Goal: Task Accomplishment & Management: Manage account settings

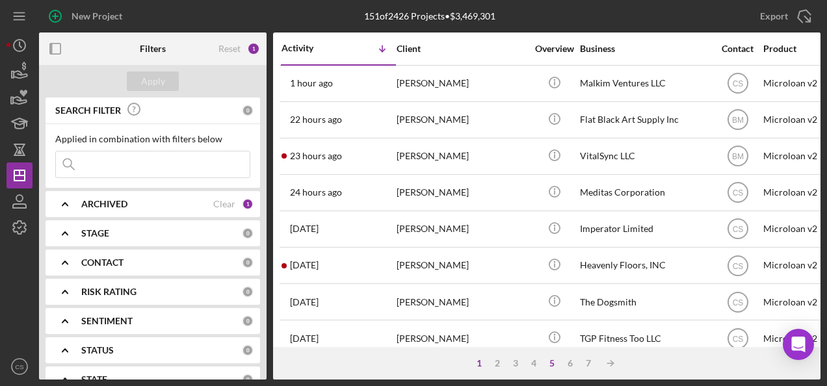
click at [555, 360] on div "5" at bounding box center [552, 363] width 18 height 10
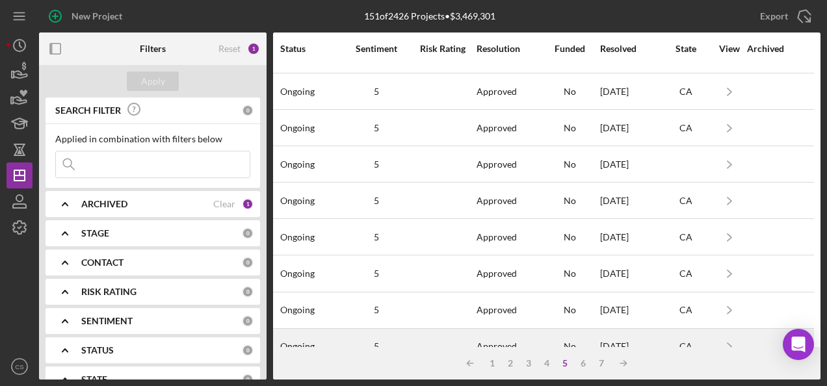
scroll to position [635, 1017]
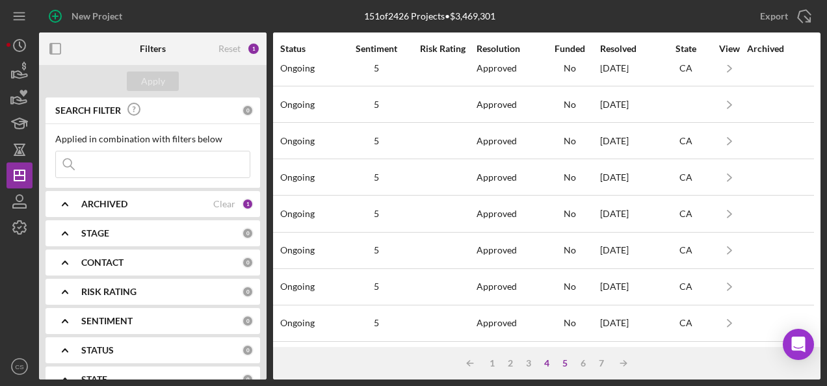
click at [547, 365] on div "4" at bounding box center [547, 363] width 18 height 10
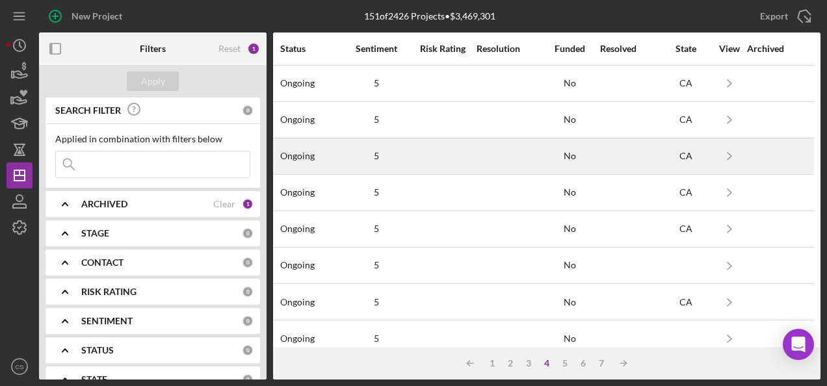
scroll to position [0, 1017]
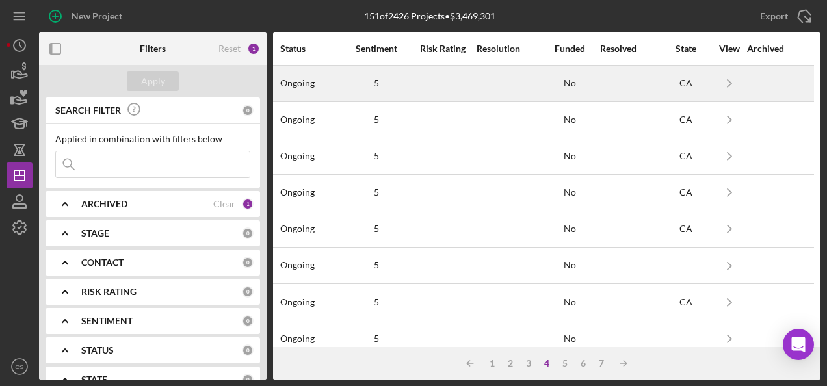
click at [509, 91] on div at bounding box center [508, 83] width 62 height 34
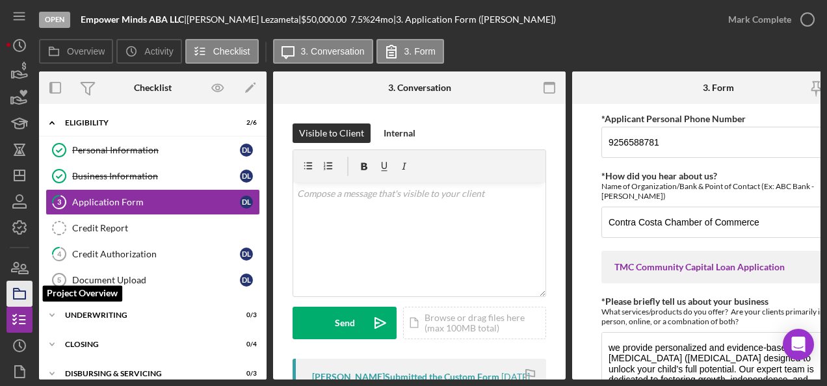
click at [24, 291] on rect "button" at bounding box center [20, 295] width 12 height 8
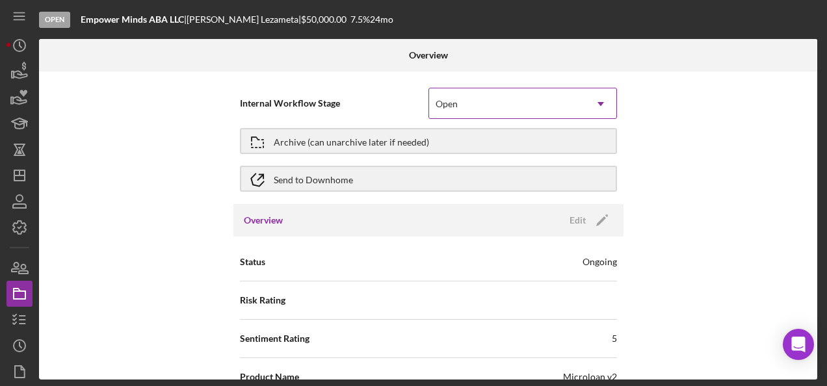
click at [502, 99] on div "Open" at bounding box center [507, 104] width 156 height 30
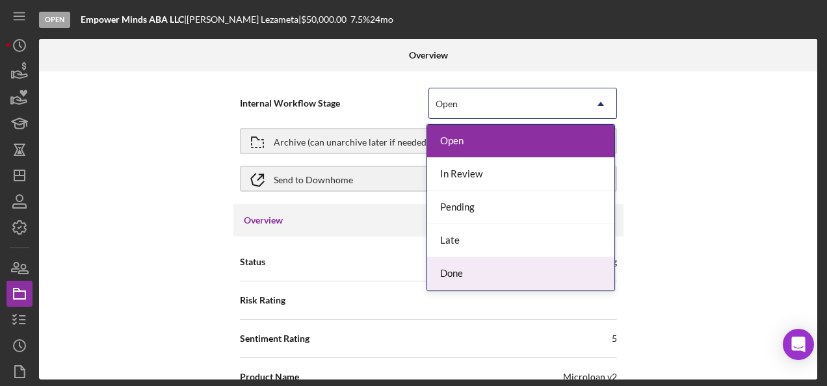
click at [464, 262] on div "Done" at bounding box center [520, 274] width 187 height 33
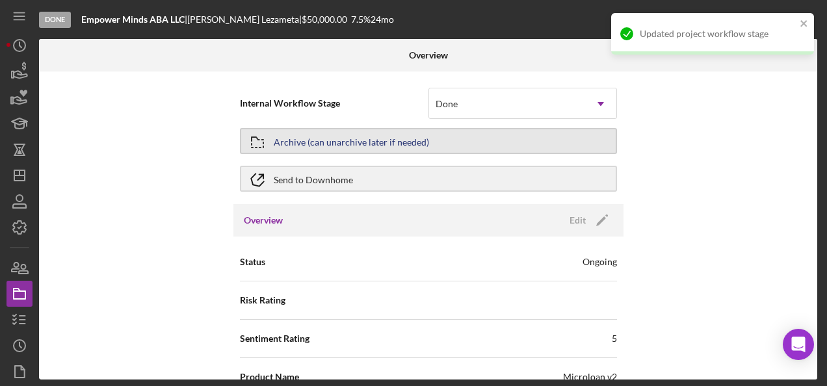
click at [510, 134] on button "Archive (can unarchive later if needed)" at bounding box center [428, 141] width 377 height 26
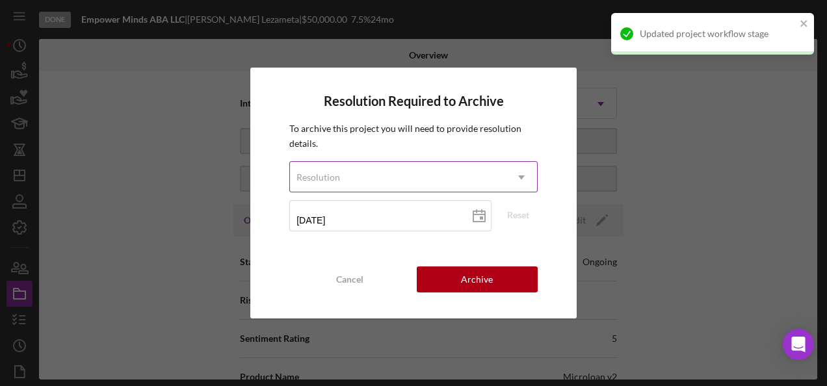
click at [471, 178] on div "Resolution" at bounding box center [398, 178] width 216 height 30
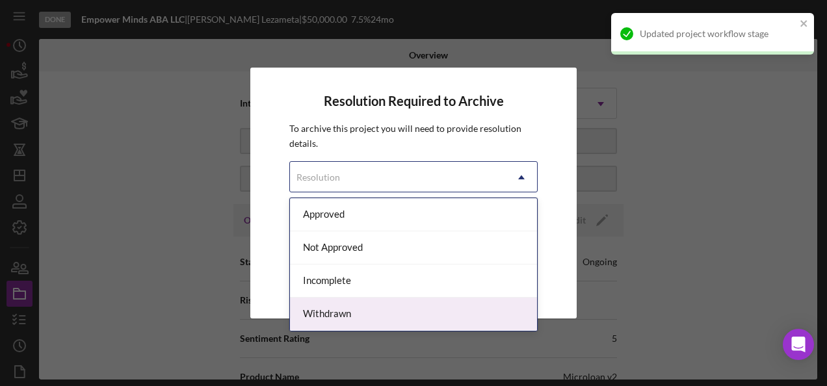
click at [365, 310] on div "Withdrawn" at bounding box center [413, 314] width 247 height 33
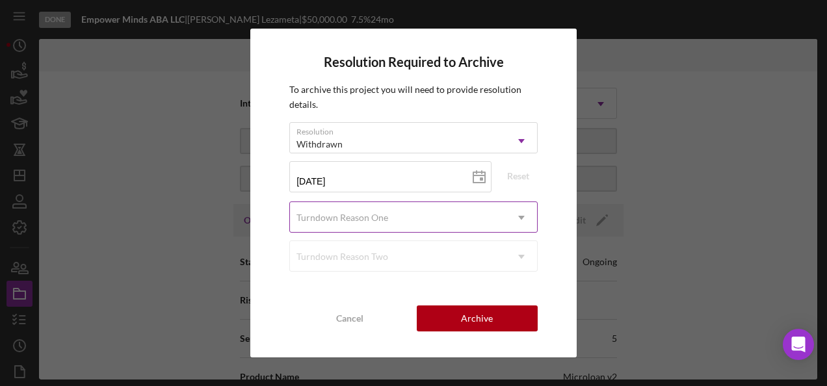
click at [514, 221] on icon "Icon/Dropdown Arrow" at bounding box center [521, 217] width 31 height 31
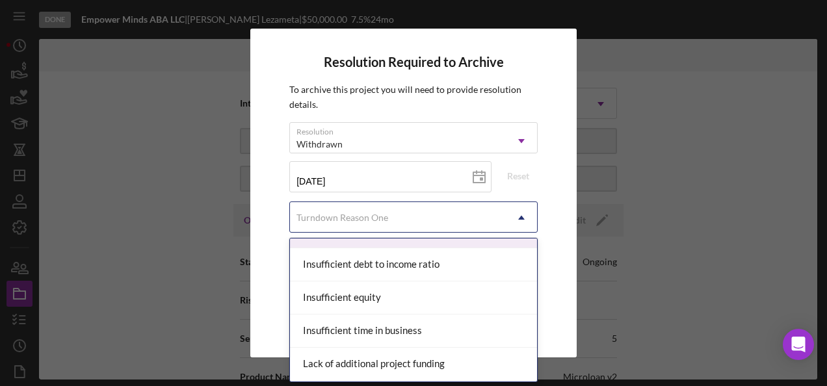
scroll to position [520, 0]
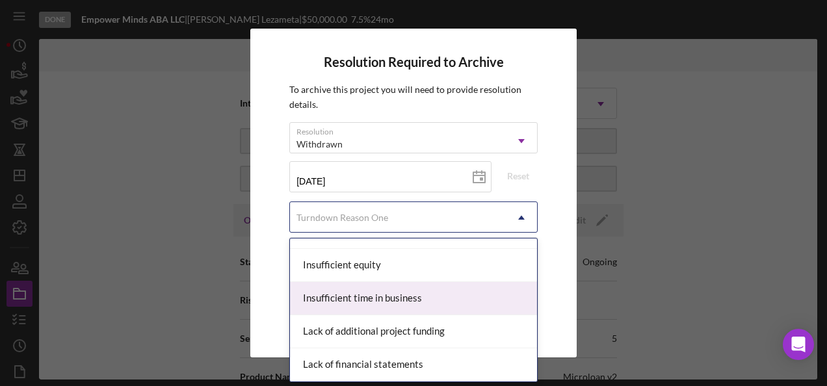
click at [449, 298] on div "Insufficient time in business" at bounding box center [413, 298] width 247 height 33
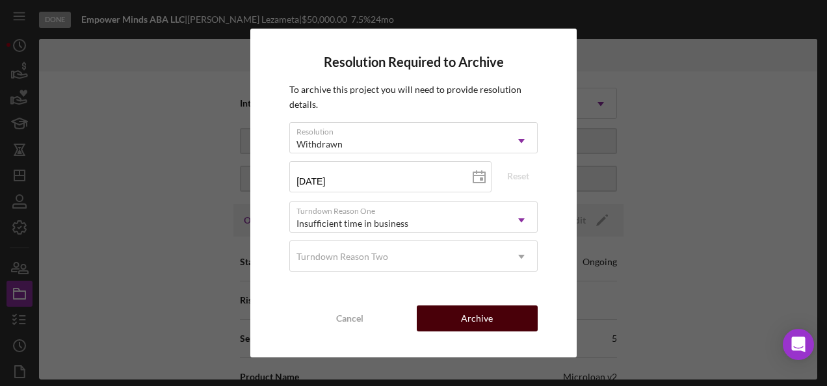
click at [452, 324] on button "Archive" at bounding box center [477, 319] width 121 height 26
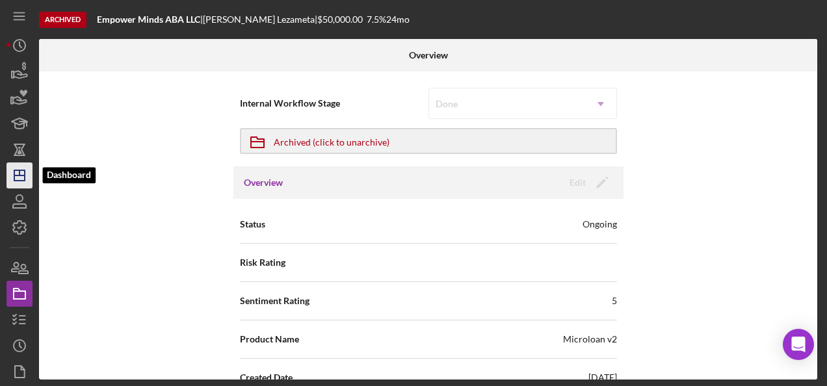
click at [16, 169] on icon "Icon/Dashboard" at bounding box center [19, 175] width 33 height 33
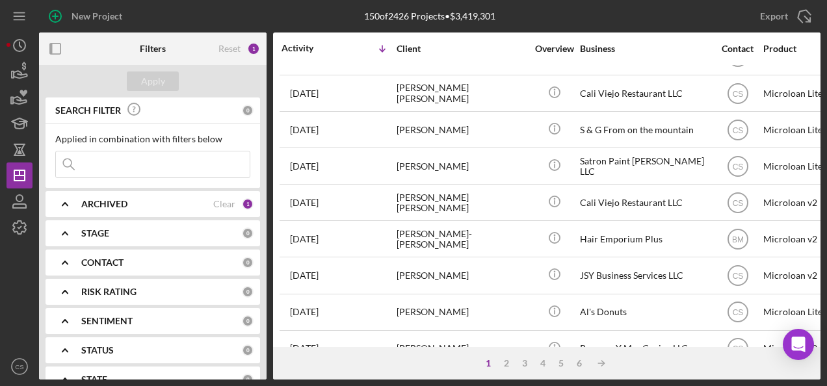
scroll to position [585, 0]
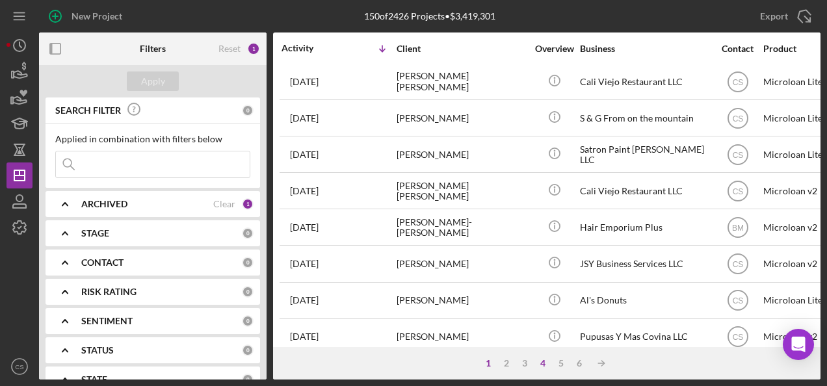
click at [544, 362] on div "4" at bounding box center [543, 363] width 18 height 10
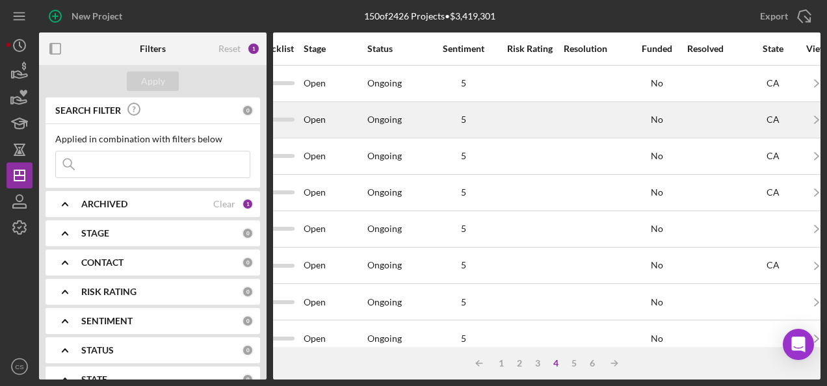
scroll to position [0, 920]
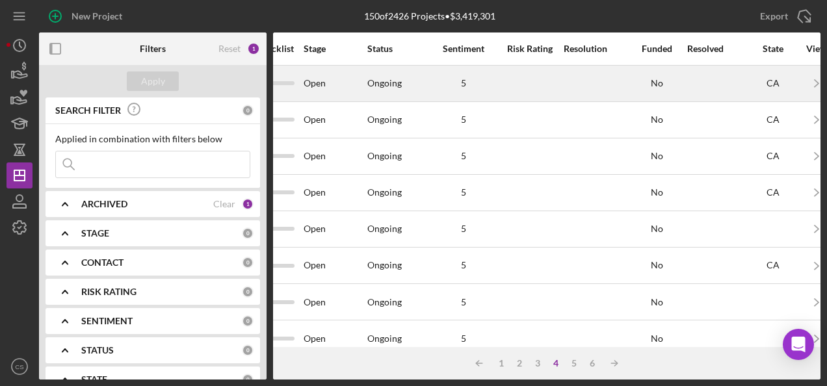
click at [612, 90] on div at bounding box center [595, 83] width 62 height 34
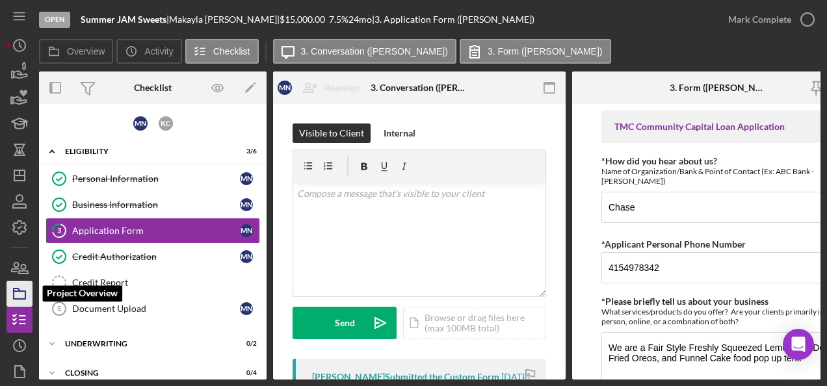
click at [14, 298] on rect "button" at bounding box center [20, 295] width 12 height 8
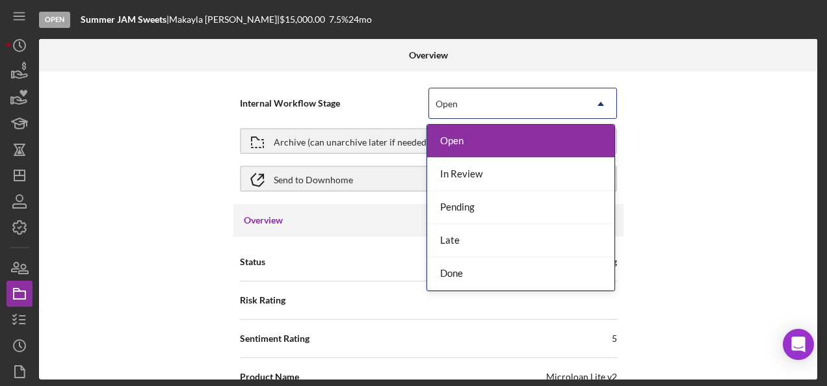
click at [585, 97] on icon "Icon/Dropdown Arrow" at bounding box center [600, 103] width 31 height 31
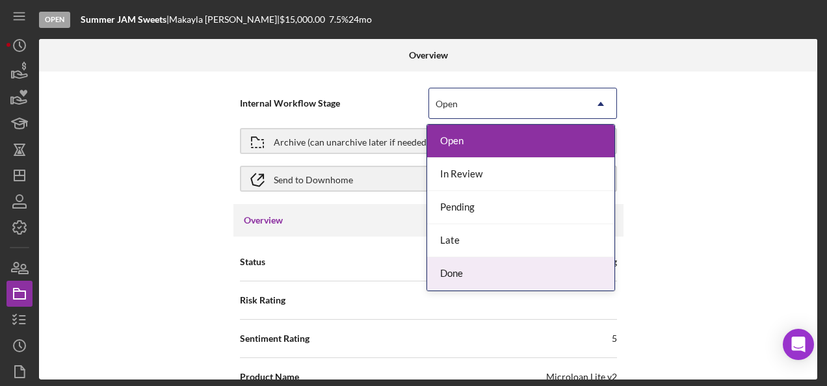
click at [435, 274] on div "Done" at bounding box center [520, 274] width 187 height 33
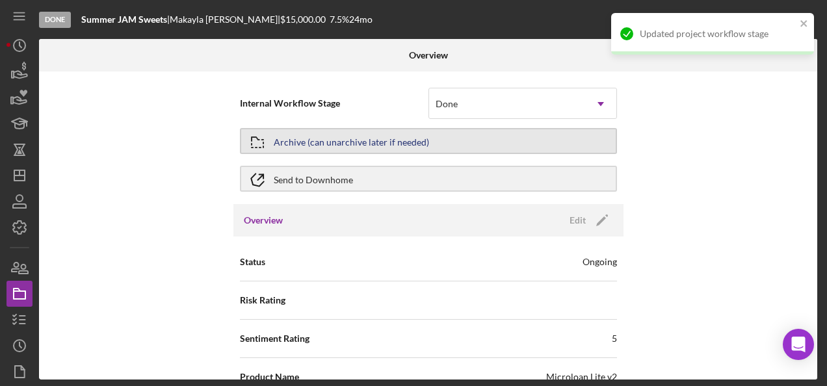
click at [466, 149] on button "Archive (can unarchive later if needed)" at bounding box center [428, 141] width 377 height 26
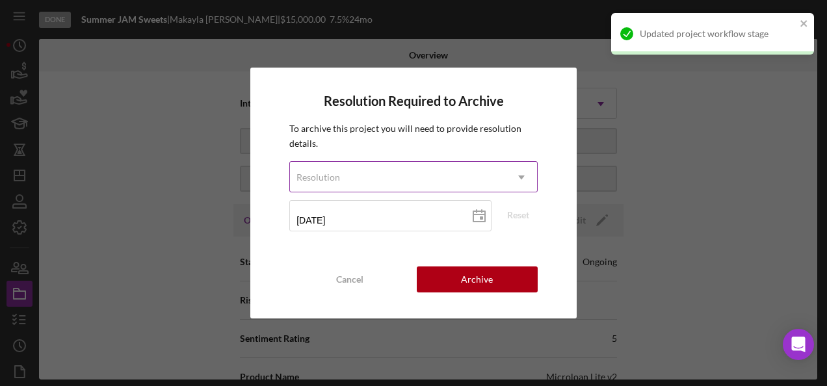
click at [421, 191] on form "Resolution Icon/Dropdown Arrow [DATE] [DATE] Reset" at bounding box center [413, 200] width 248 height 79
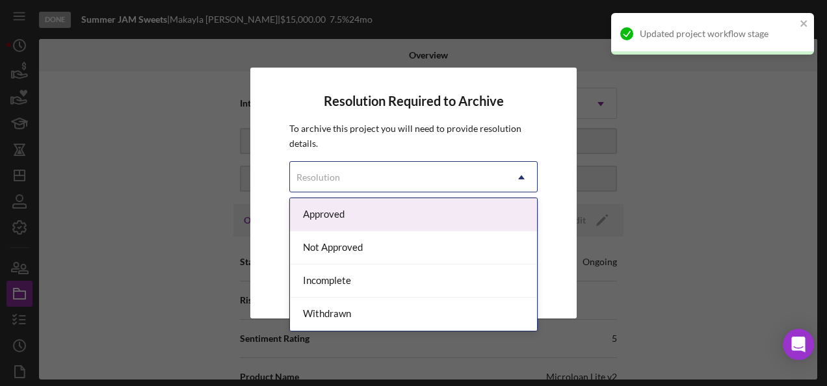
drag, startPoint x: 421, startPoint y: 191, endPoint x: 428, endPoint y: 179, distance: 13.7
click at [428, 179] on div "Resolution" at bounding box center [398, 178] width 216 height 30
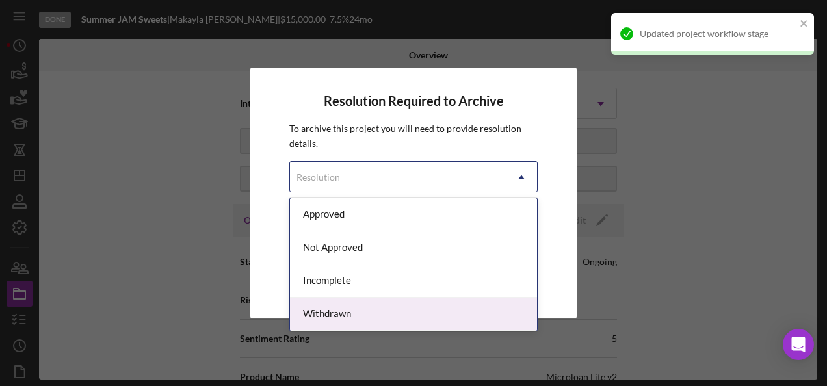
click at [389, 319] on div "Withdrawn" at bounding box center [413, 314] width 247 height 33
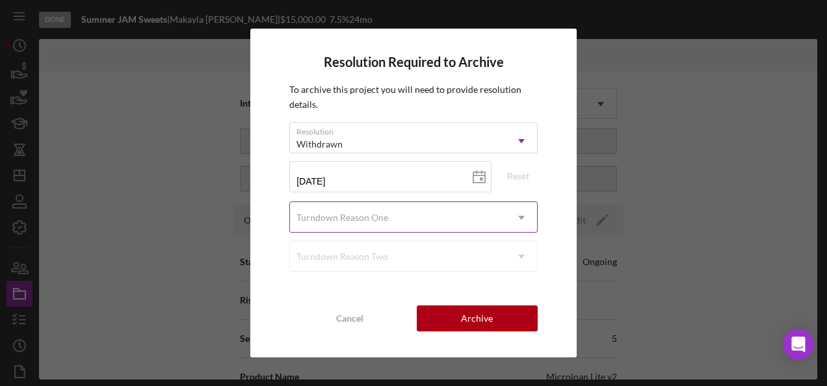
click at [494, 212] on div "Turndown Reason One" at bounding box center [398, 218] width 216 height 30
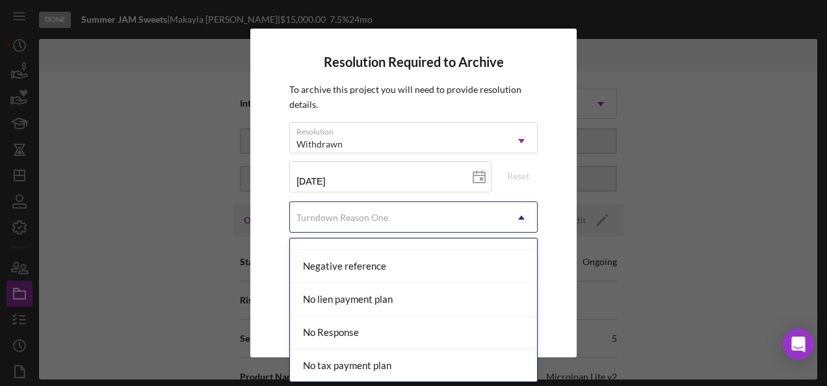
scroll to position [821, 0]
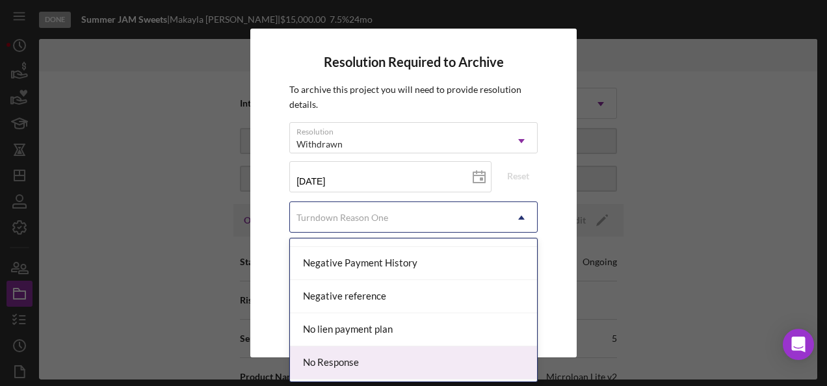
click at [338, 352] on div "No Response" at bounding box center [413, 363] width 247 height 33
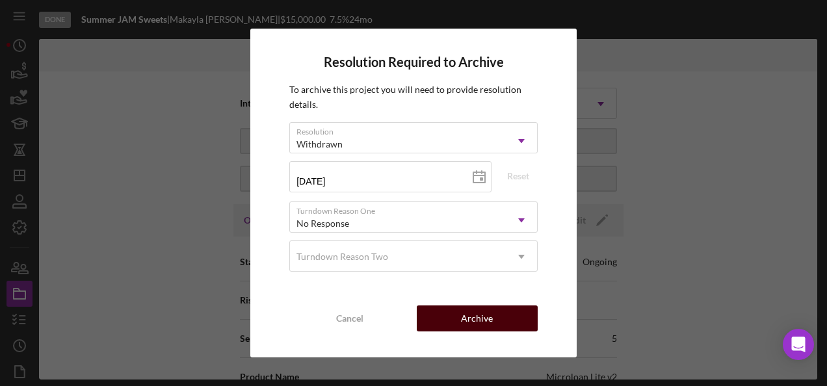
click at [430, 321] on button "Archive" at bounding box center [477, 319] width 121 height 26
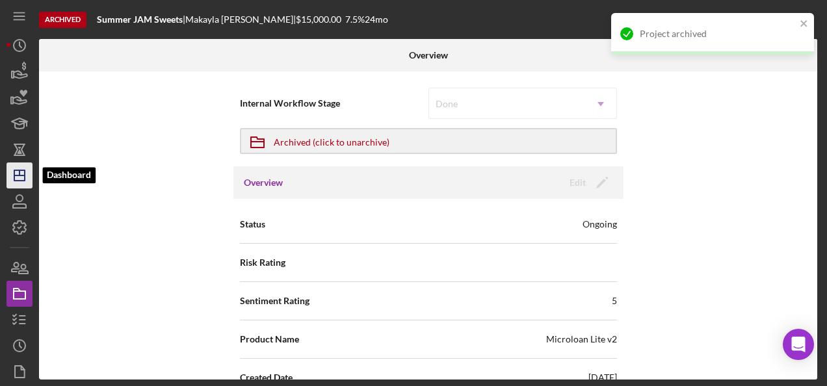
click at [23, 166] on icon "Icon/Dashboard" at bounding box center [19, 175] width 33 height 33
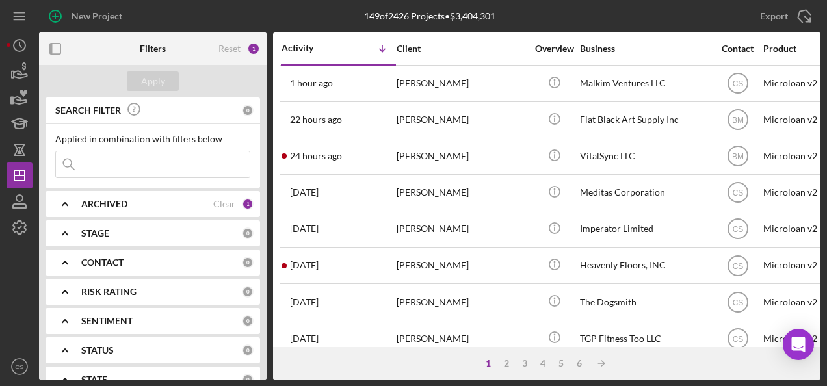
click at [561, 369] on div "1 2 3 4 5 6 Icon/Table Sort Arrow" at bounding box center [547, 363] width 548 height 33
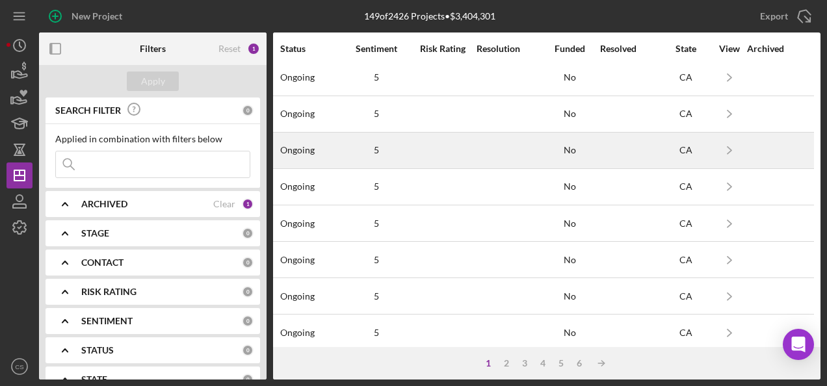
scroll to position [635, 1014]
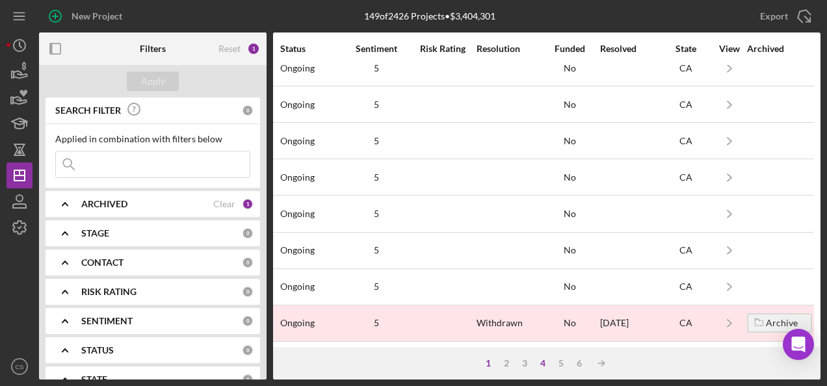
click at [548, 361] on div "4" at bounding box center [543, 363] width 18 height 10
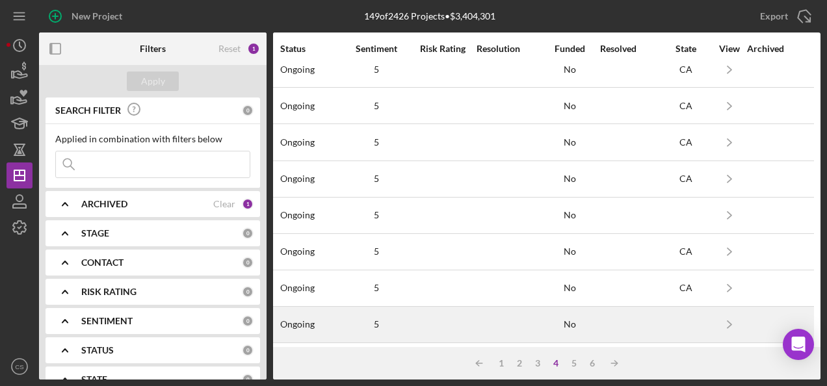
scroll to position [375, 1014]
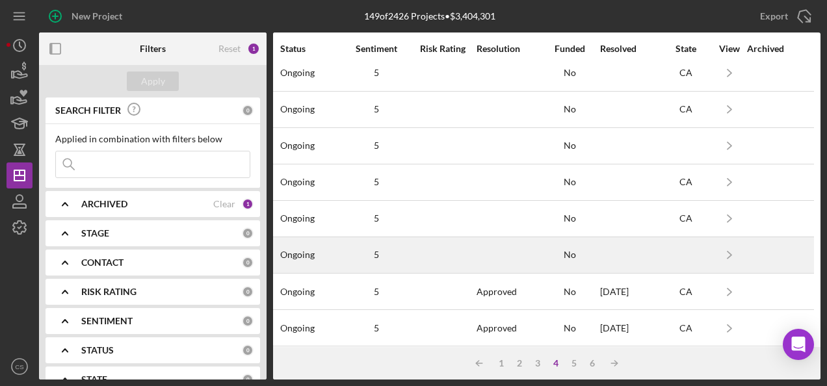
click at [514, 252] on div at bounding box center [508, 255] width 62 height 34
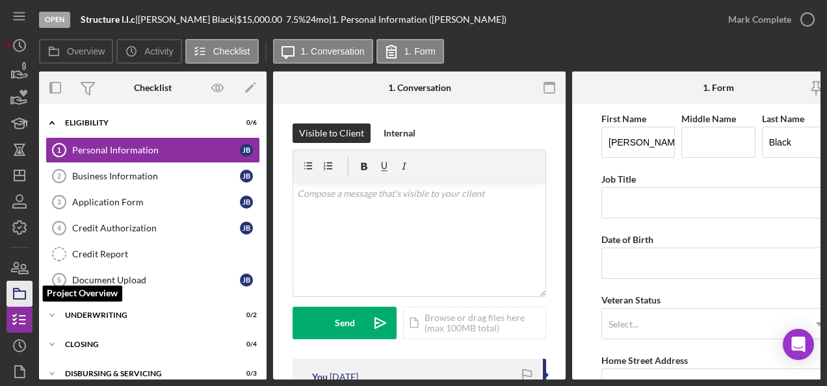
click at [18, 297] on icon "button" at bounding box center [19, 294] width 33 height 33
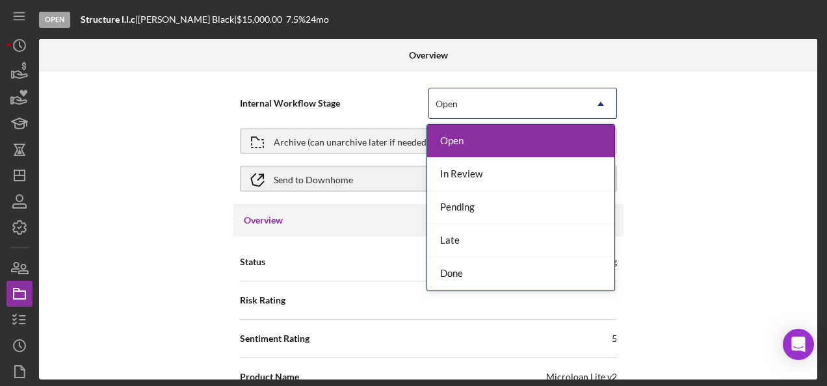
click at [525, 112] on div "Open" at bounding box center [507, 104] width 156 height 30
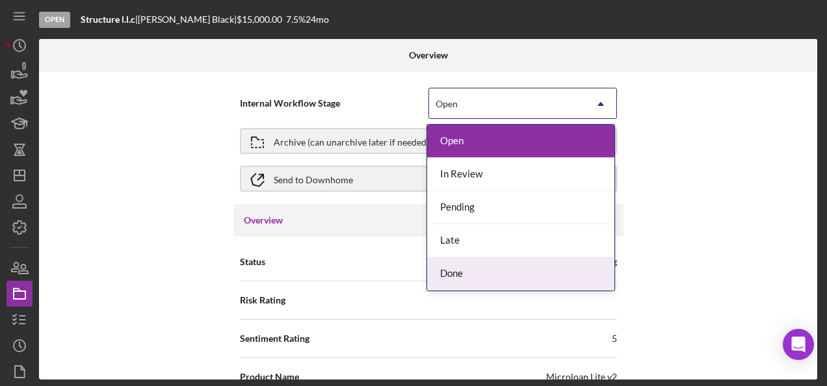
click at [466, 274] on div "Done" at bounding box center [520, 274] width 187 height 33
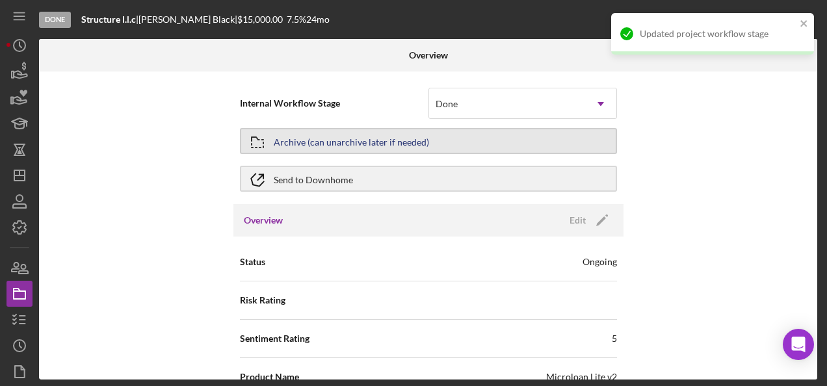
click at [525, 134] on button "Archive (can unarchive later if needed)" at bounding box center [428, 141] width 377 height 26
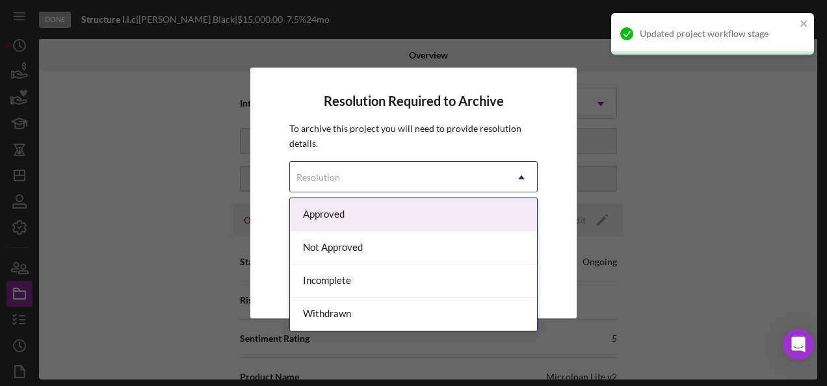
click at [483, 167] on div "Resolution" at bounding box center [398, 178] width 216 height 30
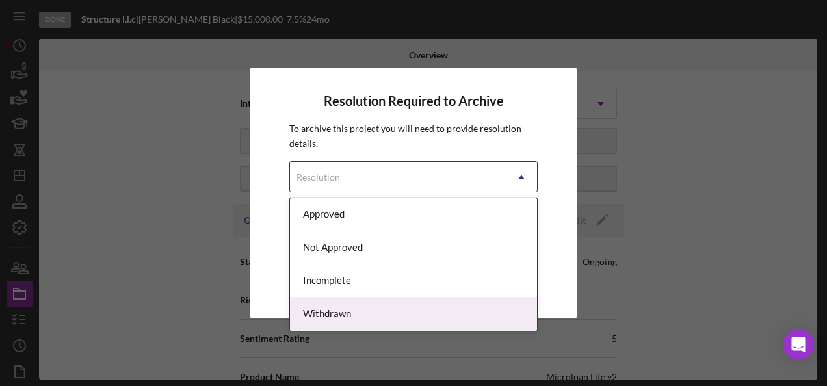
click at [343, 316] on div "Withdrawn" at bounding box center [413, 314] width 247 height 33
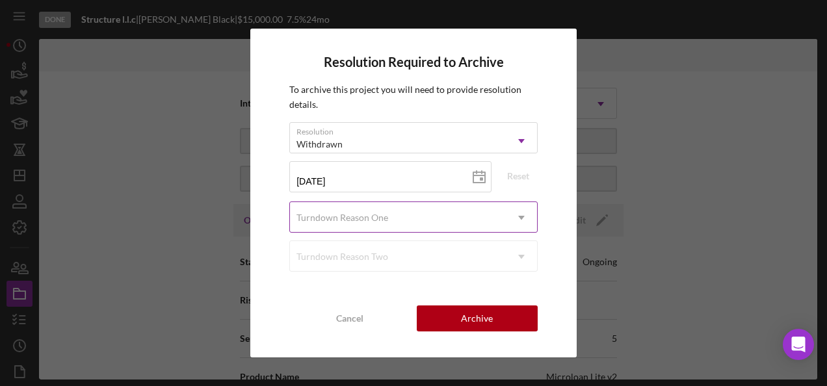
click at [388, 213] on div "Turndown Reason One" at bounding box center [342, 218] width 94 height 10
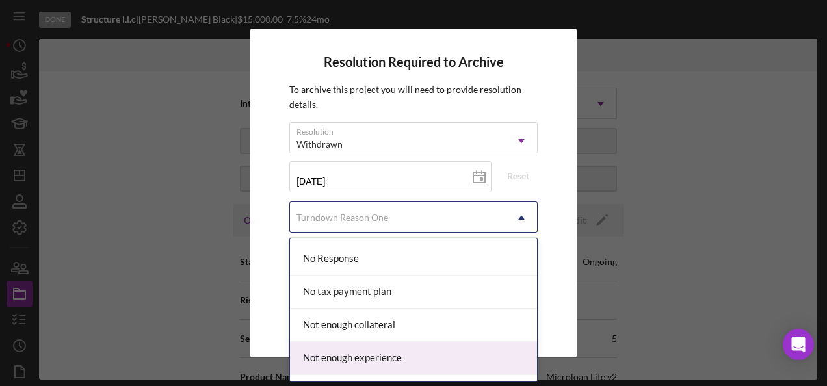
scroll to position [910, 0]
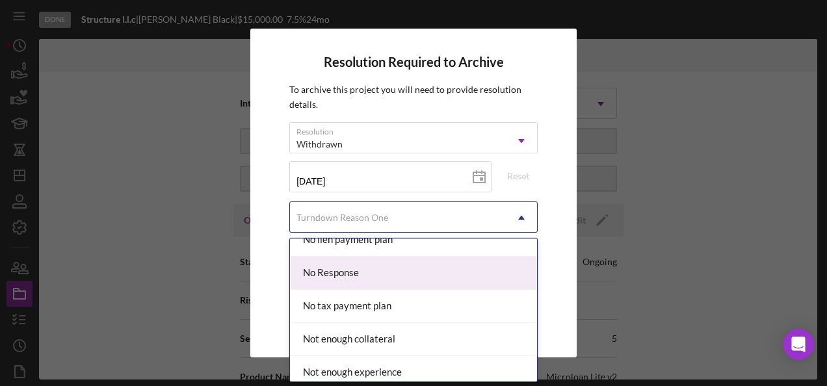
click at [410, 263] on div "No Response" at bounding box center [413, 273] width 247 height 33
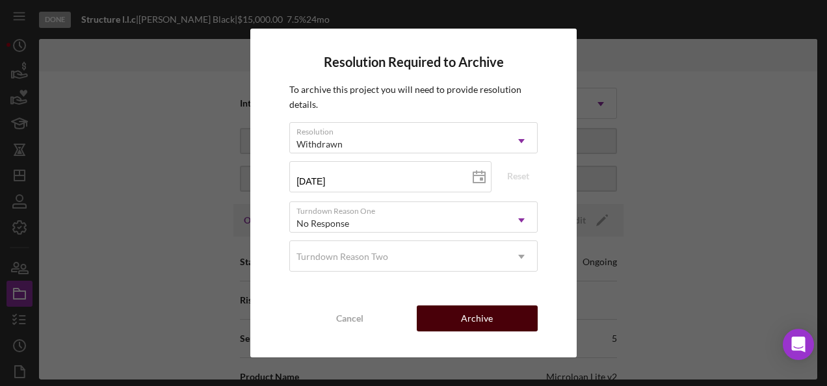
click at [523, 324] on button "Archive" at bounding box center [477, 319] width 121 height 26
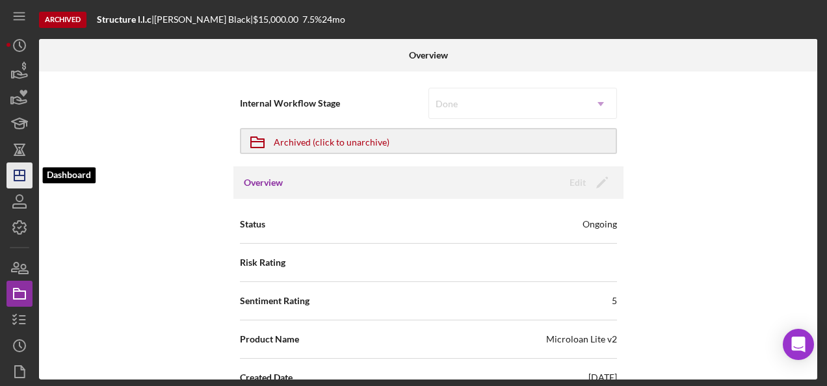
click at [24, 176] on polygon "button" at bounding box center [19, 175] width 10 height 10
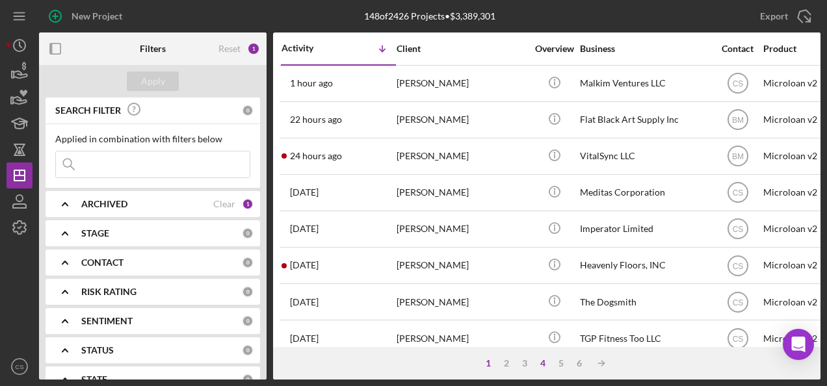
click at [544, 361] on div "4" at bounding box center [543, 363] width 18 height 10
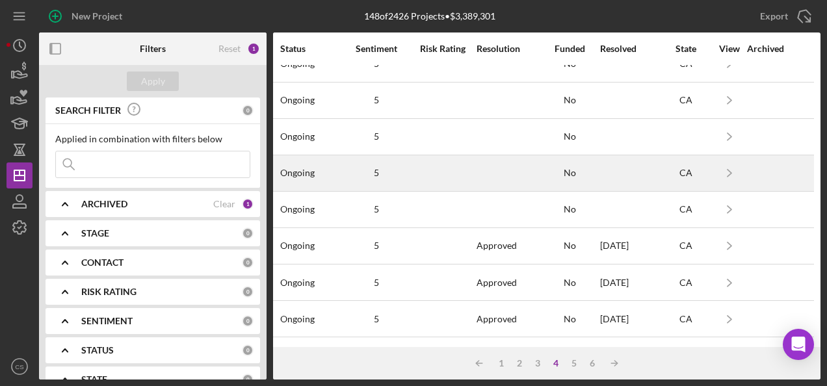
scroll to position [390, 1017]
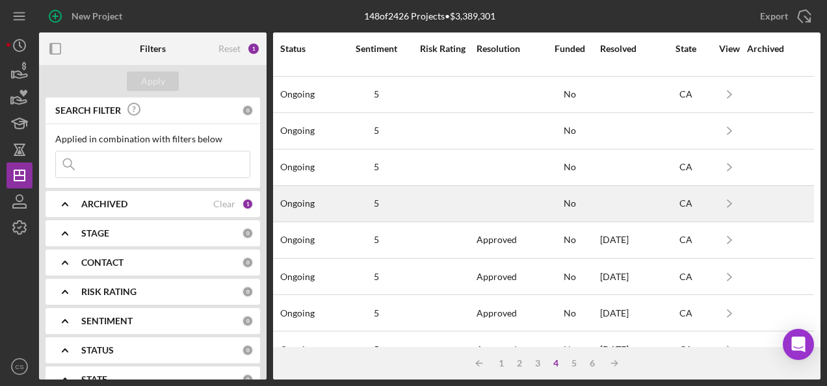
click at [460, 200] on div at bounding box center [442, 204] width 65 height 34
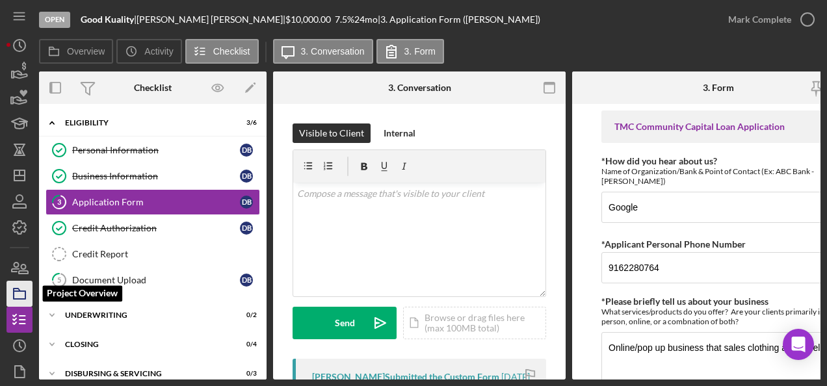
click at [16, 299] on rect "button" at bounding box center [20, 295] width 12 height 8
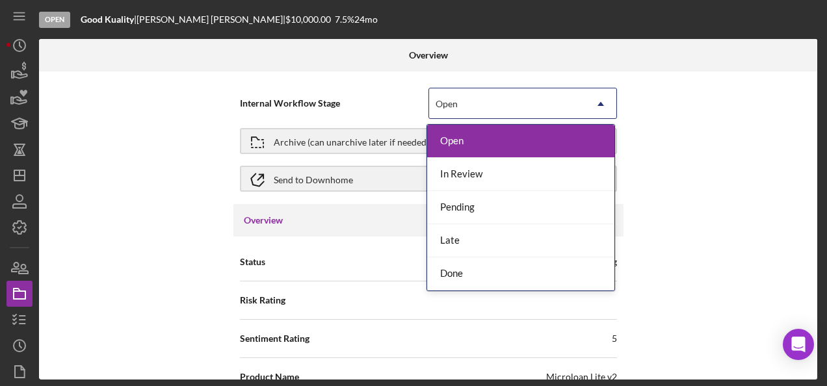
click at [487, 93] on div "Open" at bounding box center [507, 104] width 156 height 30
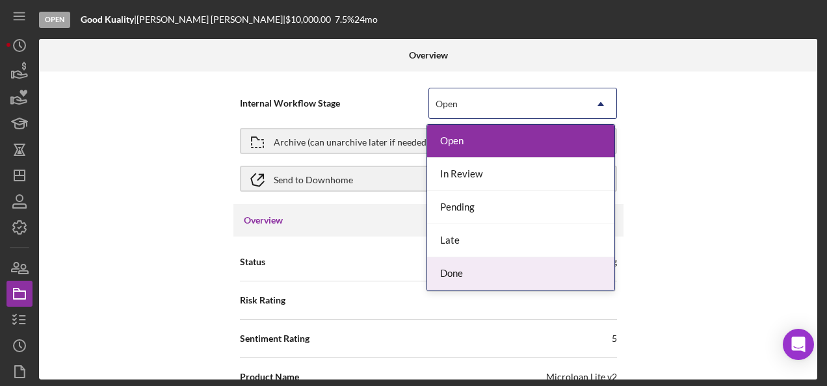
click at [442, 258] on div "Done" at bounding box center [520, 274] width 187 height 33
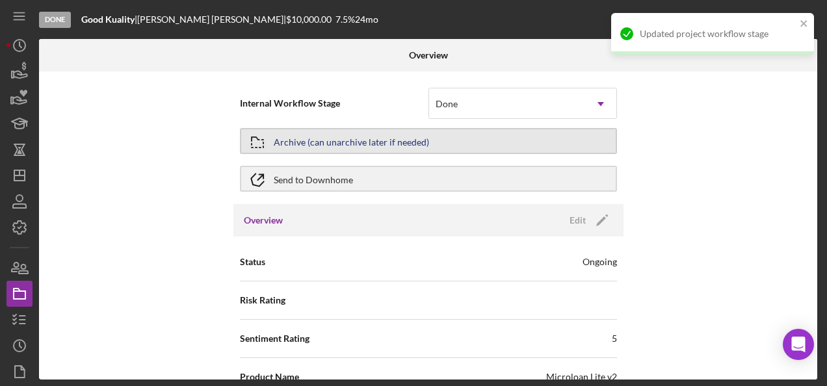
click at [417, 140] on div "Archive (can unarchive later if needed)" at bounding box center [351, 140] width 155 height 23
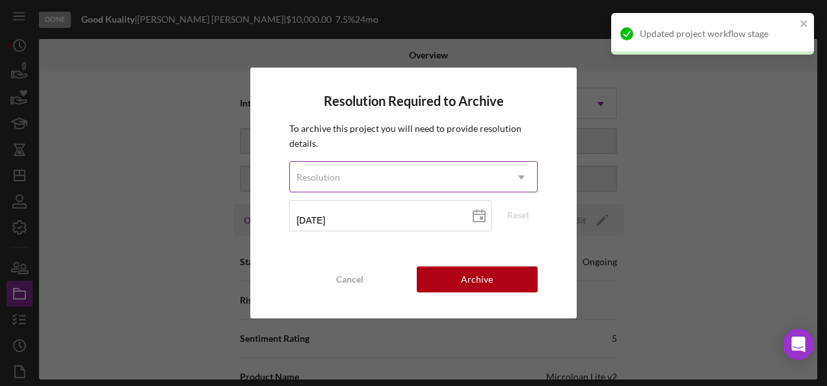
click at [429, 181] on div "Resolution" at bounding box center [398, 178] width 216 height 30
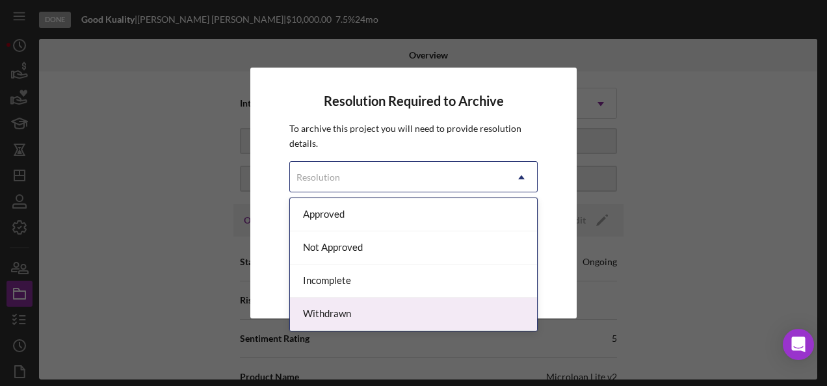
drag, startPoint x: 355, startPoint y: 306, endPoint x: 356, endPoint y: 298, distance: 7.3
click at [355, 306] on div "Withdrawn" at bounding box center [413, 314] width 247 height 33
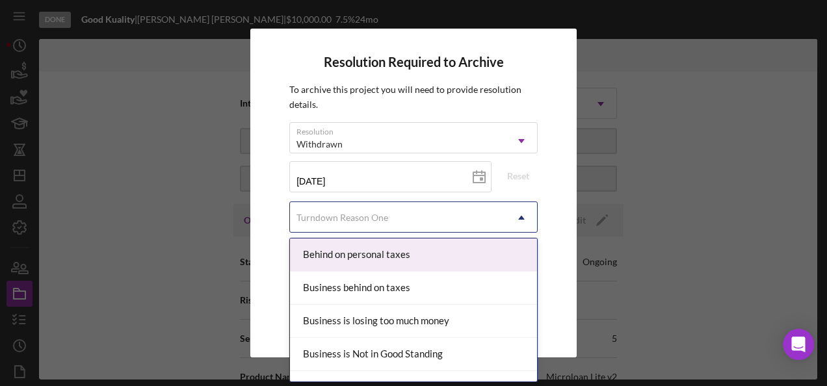
click at [456, 212] on div "Turndown Reason One" at bounding box center [398, 218] width 216 height 30
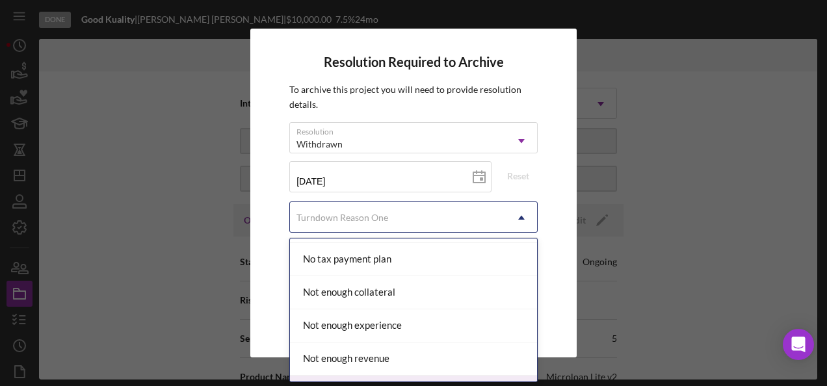
scroll to position [886, 0]
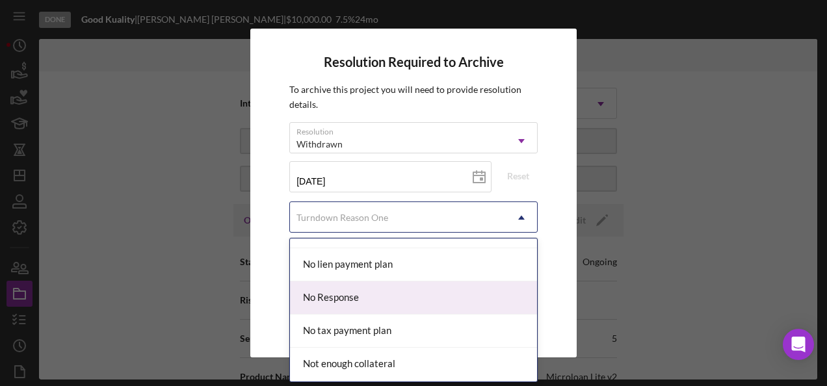
click at [410, 294] on div "No Response" at bounding box center [413, 298] width 247 height 33
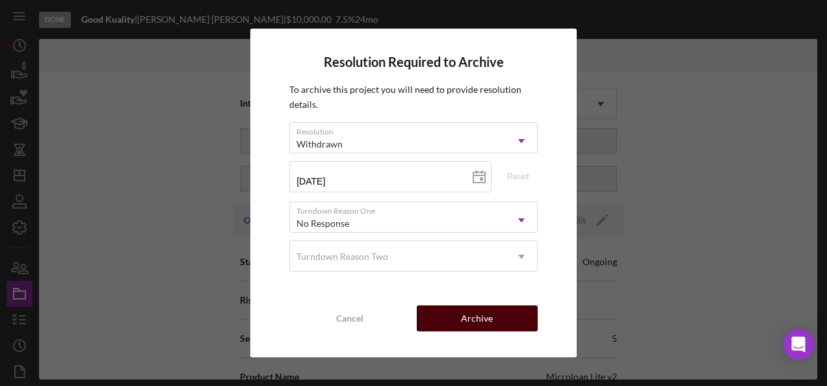
click at [499, 317] on button "Archive" at bounding box center [477, 319] width 121 height 26
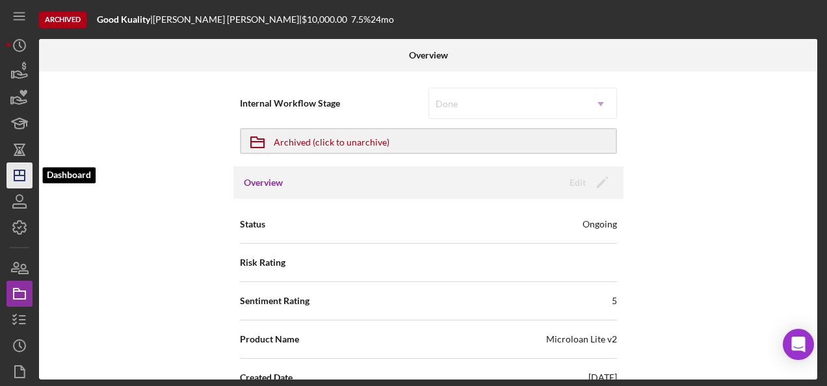
click at [23, 178] on icon "Icon/Dashboard" at bounding box center [19, 175] width 33 height 33
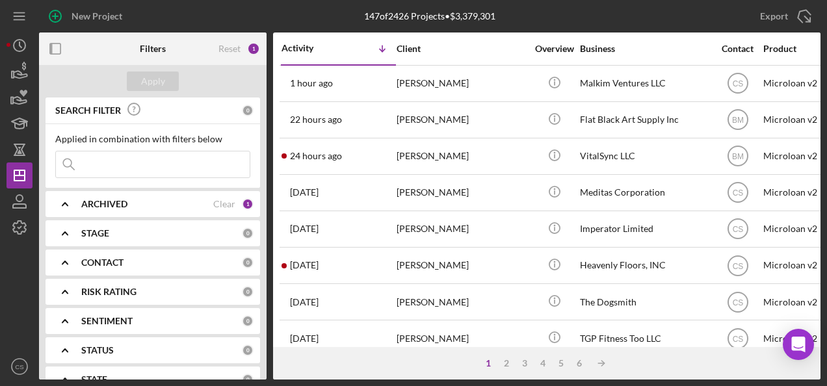
click at [539, 369] on div "1 2 3 4 5 6 Icon/Table Sort Arrow" at bounding box center [547, 363] width 548 height 33
click at [542, 373] on div "1 2 3 4 5 6 Icon/Table Sort Arrow" at bounding box center [547, 363] width 548 height 33
click at [538, 367] on div "4" at bounding box center [543, 363] width 18 height 10
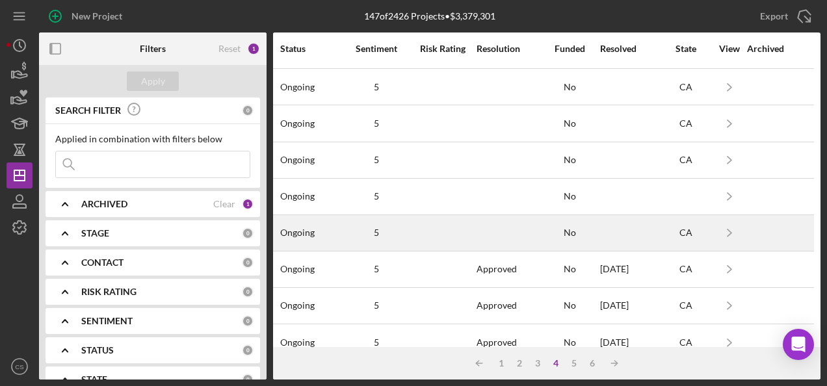
scroll to position [325, 1017]
click at [477, 216] on div at bounding box center [508, 232] width 62 height 34
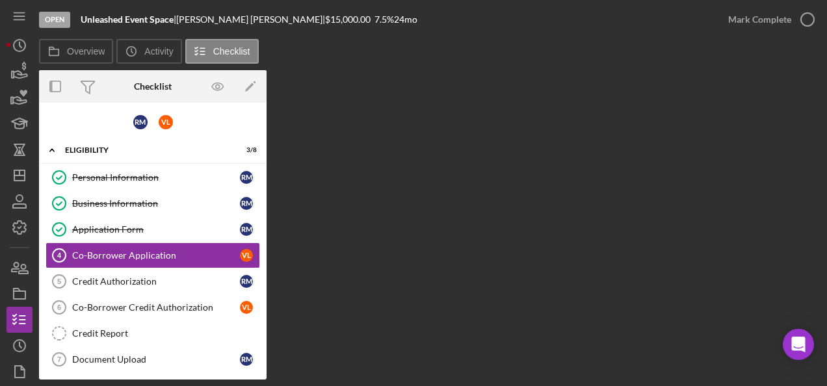
scroll to position [13, 0]
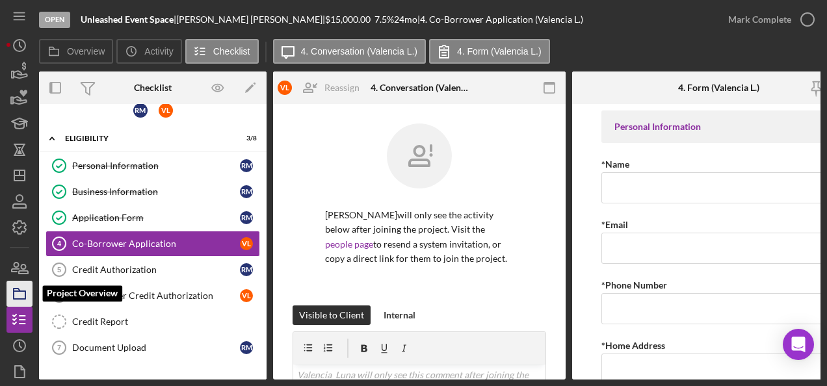
drag, startPoint x: 7, startPoint y: 295, endPoint x: 12, endPoint y: 290, distance: 6.9
click at [7, 295] on icon "button" at bounding box center [19, 294] width 33 height 33
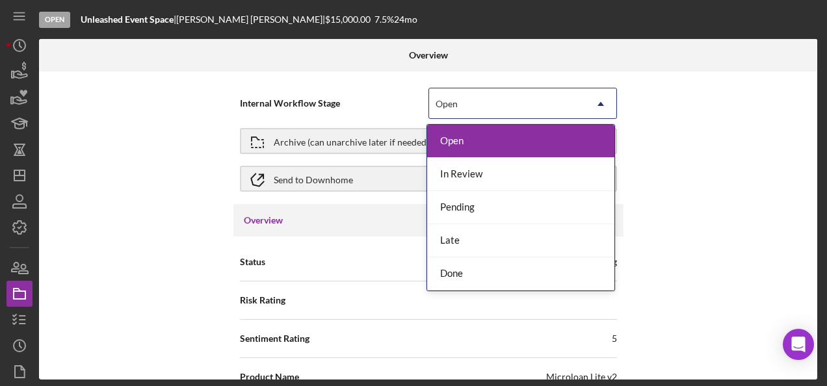
click at [490, 100] on div "Open" at bounding box center [507, 104] width 156 height 30
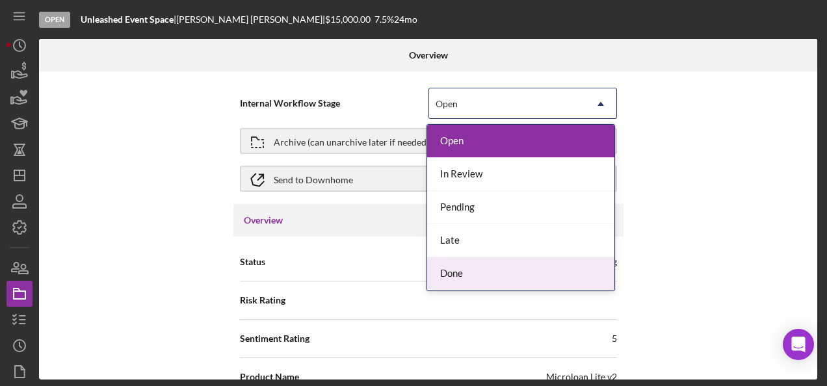
click at [476, 271] on div "Done" at bounding box center [520, 274] width 187 height 33
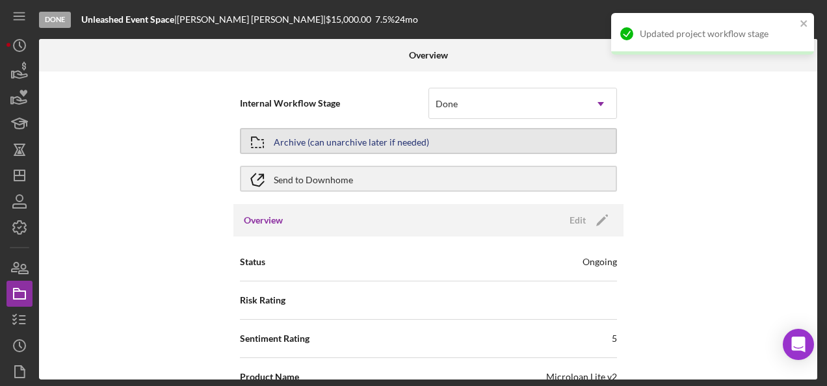
click at [485, 150] on button "Archive (can unarchive later if needed)" at bounding box center [428, 141] width 377 height 26
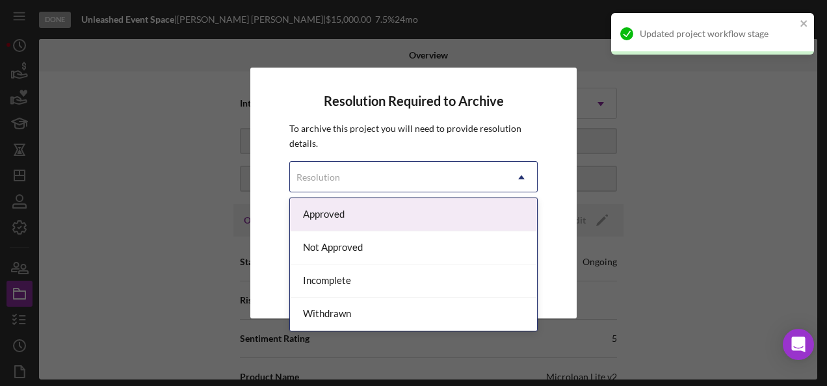
click at [436, 178] on div "Resolution" at bounding box center [398, 178] width 216 height 30
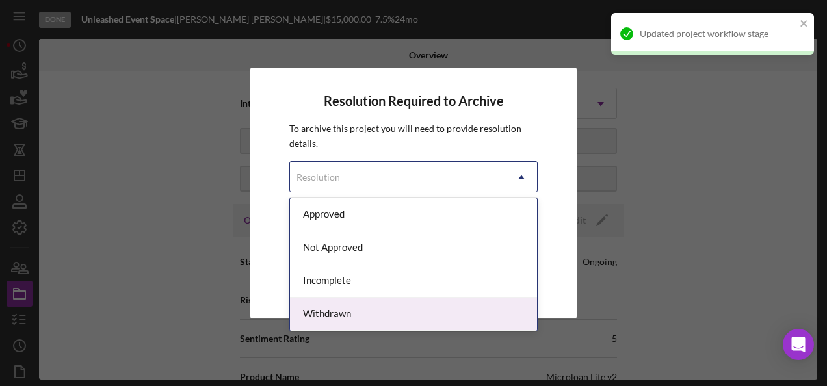
click at [369, 298] on div "Withdrawn" at bounding box center [413, 314] width 247 height 33
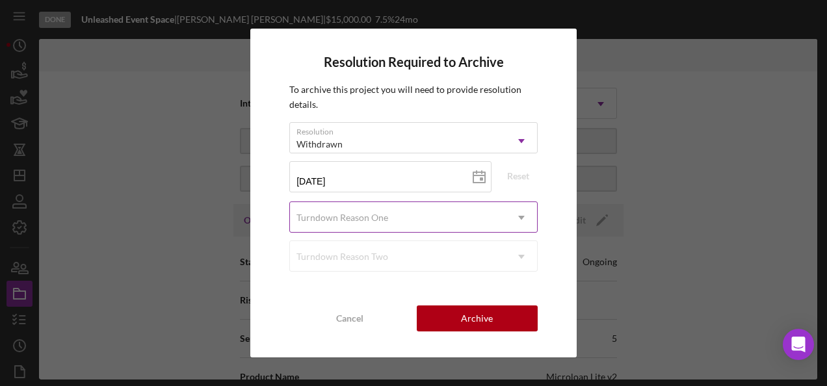
click at [382, 218] on div "Turndown Reason One" at bounding box center [343, 218] width 92 height 10
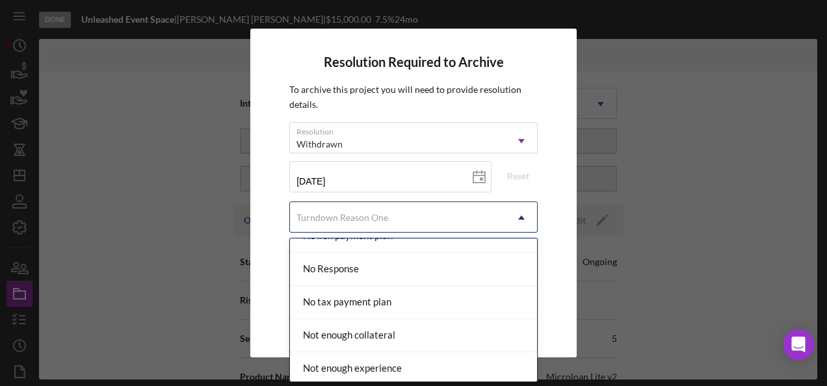
scroll to position [910, 0]
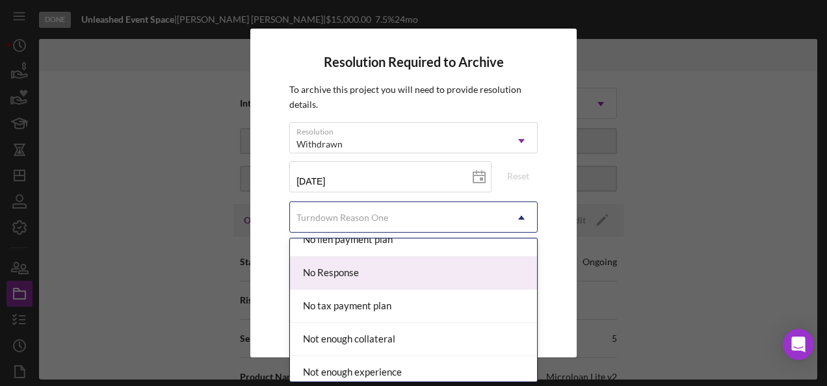
click at [399, 263] on div "No Response" at bounding box center [413, 273] width 247 height 33
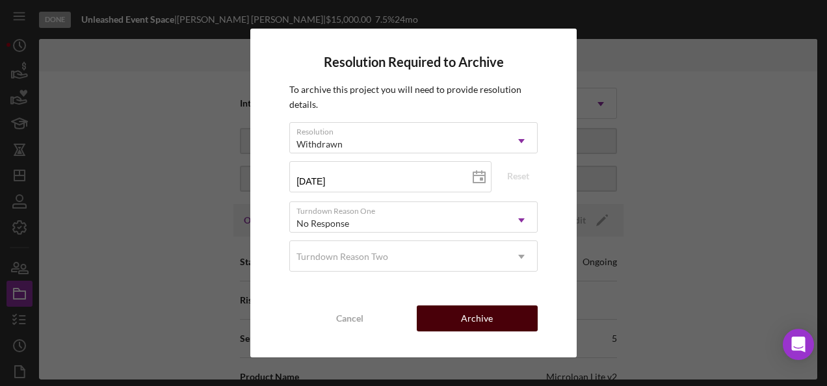
click at [485, 311] on div "Archive" at bounding box center [477, 319] width 32 height 26
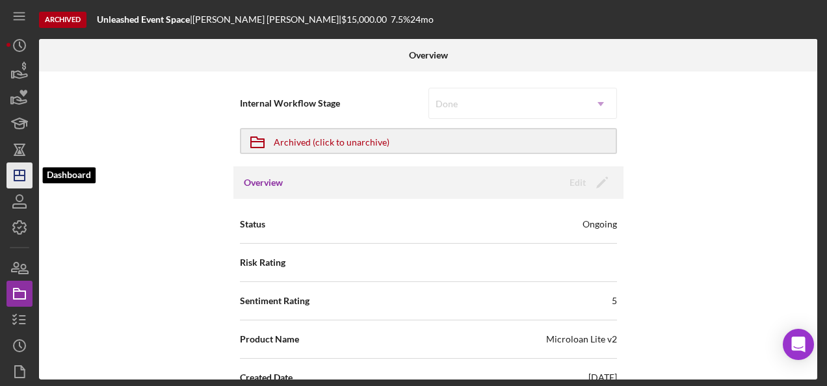
click at [26, 172] on icon "Icon/Dashboard" at bounding box center [19, 175] width 33 height 33
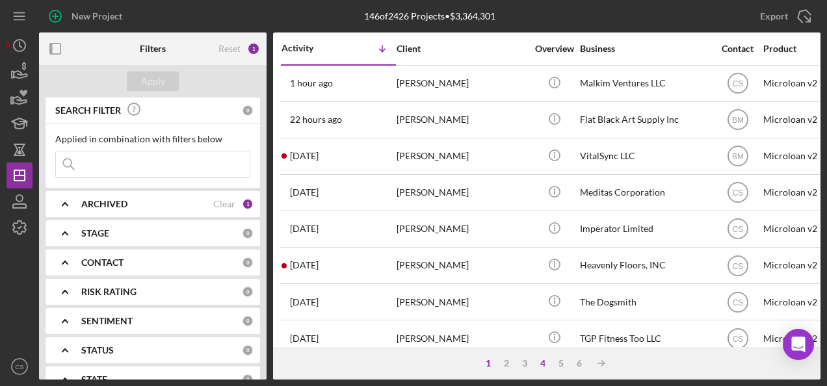
click at [541, 367] on div "4" at bounding box center [543, 363] width 18 height 10
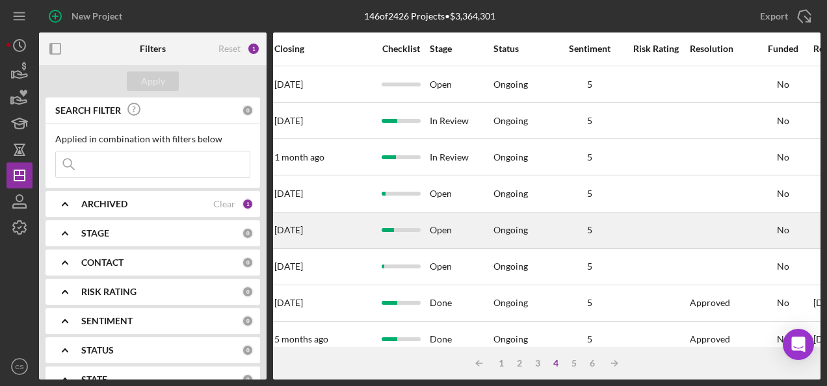
scroll to position [325, 794]
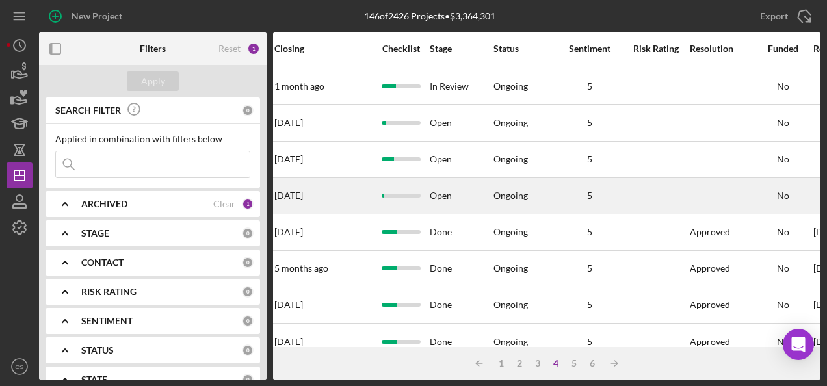
click at [719, 192] on div at bounding box center [721, 196] width 62 height 34
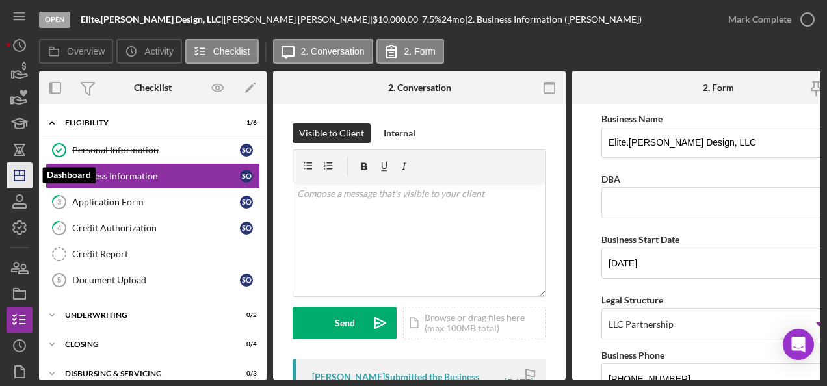
click at [26, 174] on icon "Icon/Dashboard" at bounding box center [19, 175] width 33 height 33
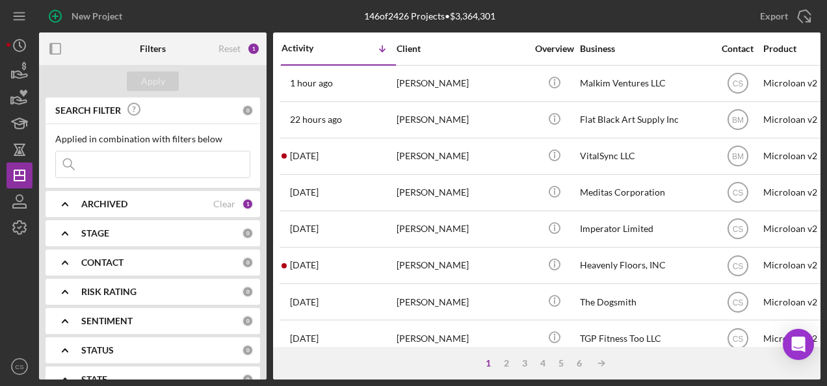
click at [138, 160] on input at bounding box center [153, 165] width 194 height 26
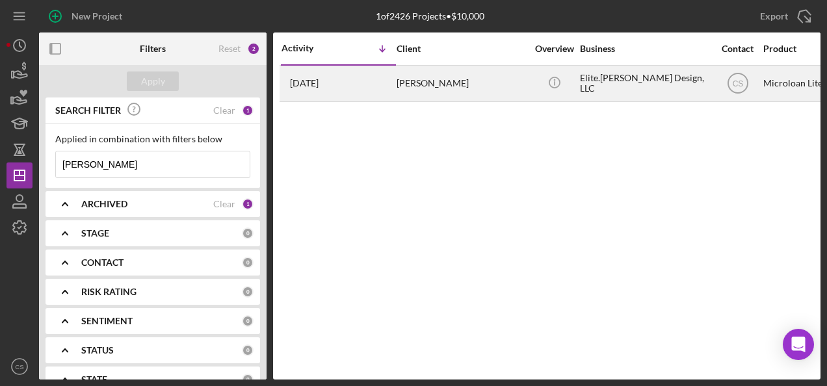
type input "[PERSON_NAME]"
click at [421, 98] on div "[PERSON_NAME]" at bounding box center [462, 83] width 130 height 34
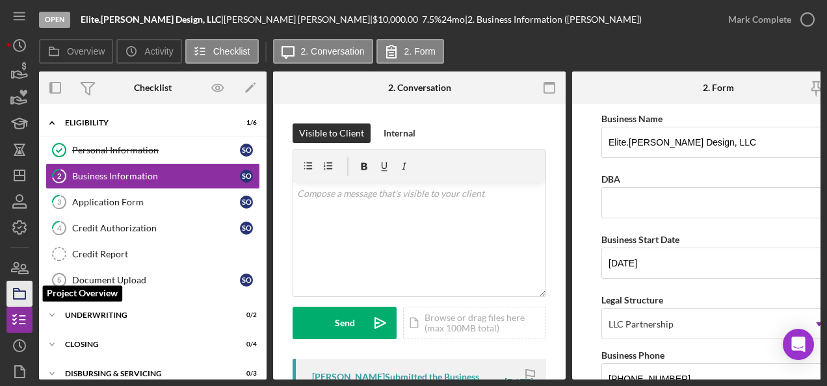
drag, startPoint x: 7, startPoint y: 297, endPoint x: 8, endPoint y: 288, distance: 9.3
click at [7, 297] on icon "button" at bounding box center [19, 294] width 33 height 33
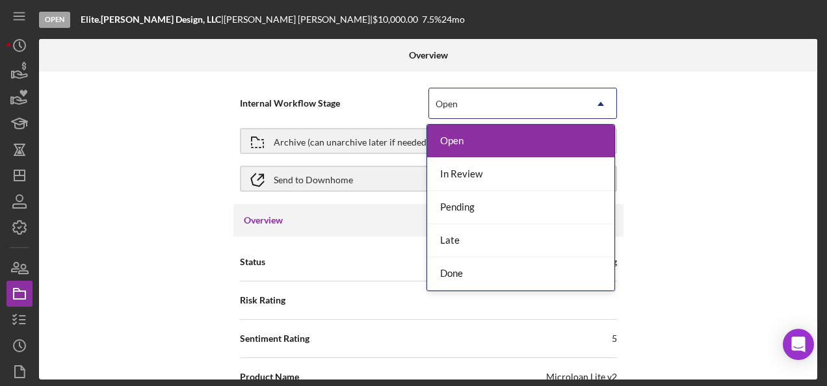
click at [514, 93] on div "Open" at bounding box center [507, 104] width 156 height 30
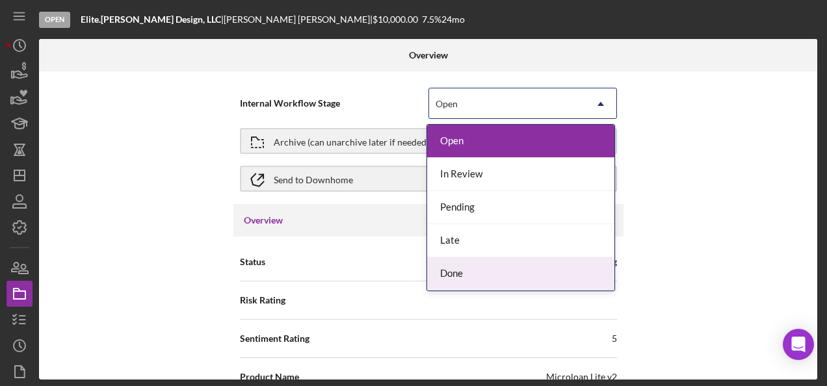
click at [494, 277] on div "Done" at bounding box center [520, 274] width 187 height 33
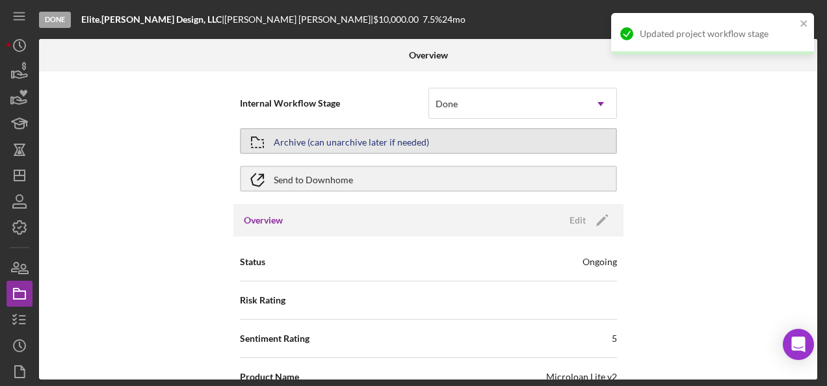
click at [499, 132] on button "Archive (can unarchive later if needed)" at bounding box center [428, 141] width 377 height 26
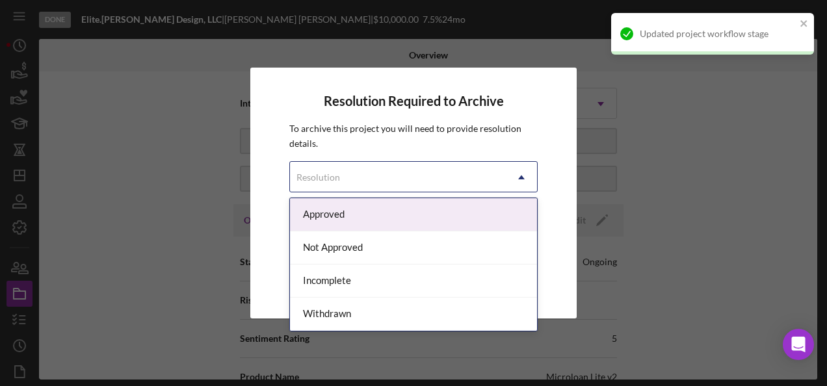
click at [442, 181] on div "Resolution" at bounding box center [398, 178] width 216 height 30
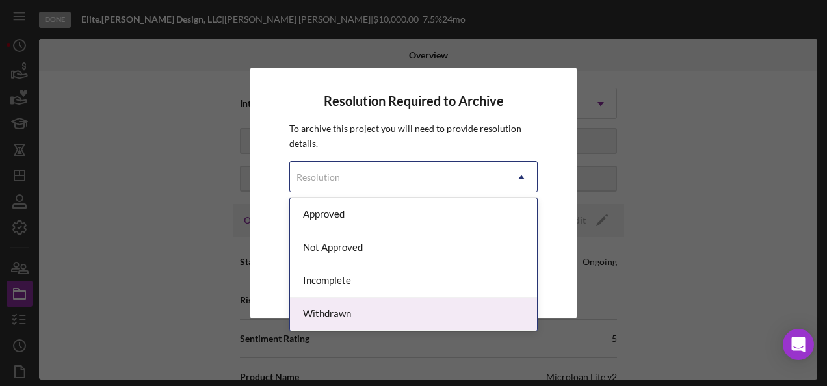
click at [324, 323] on div "Withdrawn" at bounding box center [413, 314] width 247 height 33
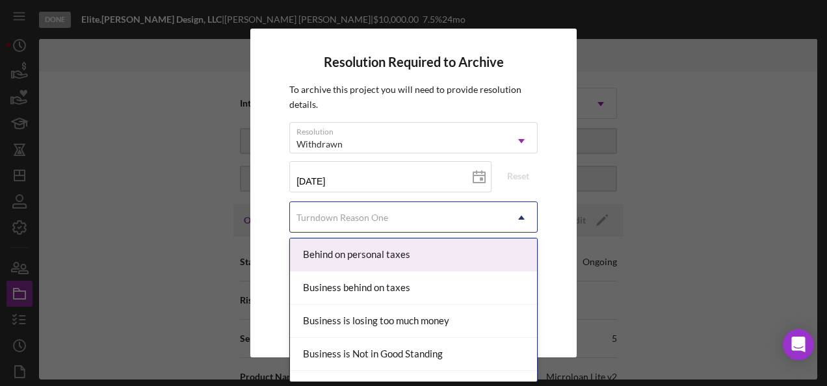
click at [429, 226] on div "Turndown Reason One" at bounding box center [398, 218] width 216 height 30
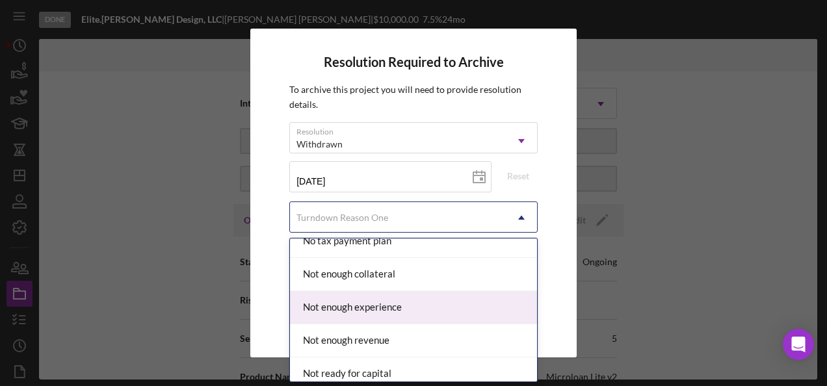
scroll to position [910, 0]
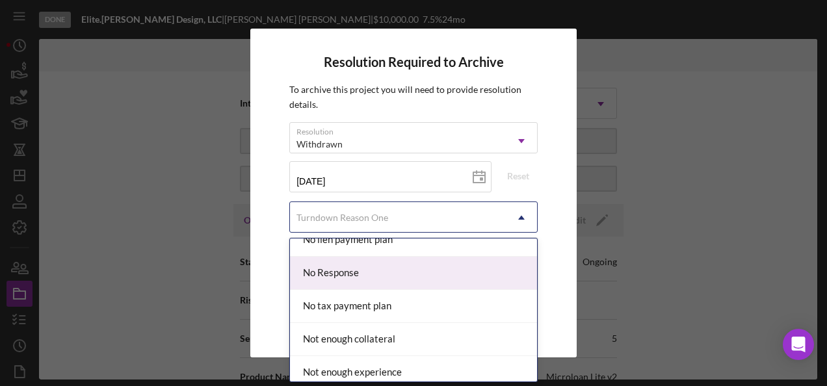
click at [397, 272] on div "No Response" at bounding box center [413, 273] width 247 height 33
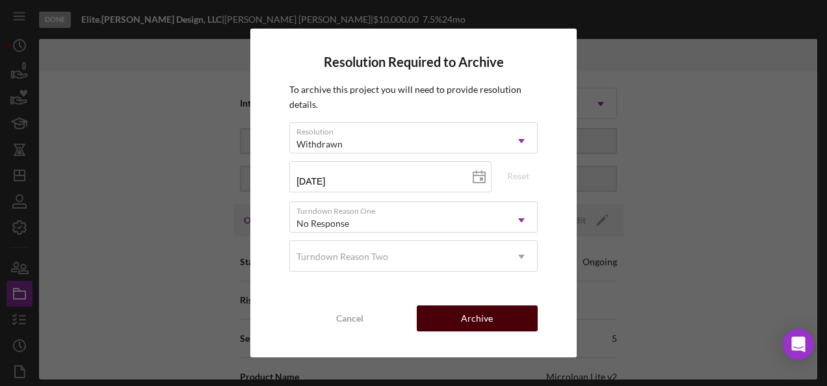
click at [471, 308] on div "Archive" at bounding box center [477, 319] width 32 height 26
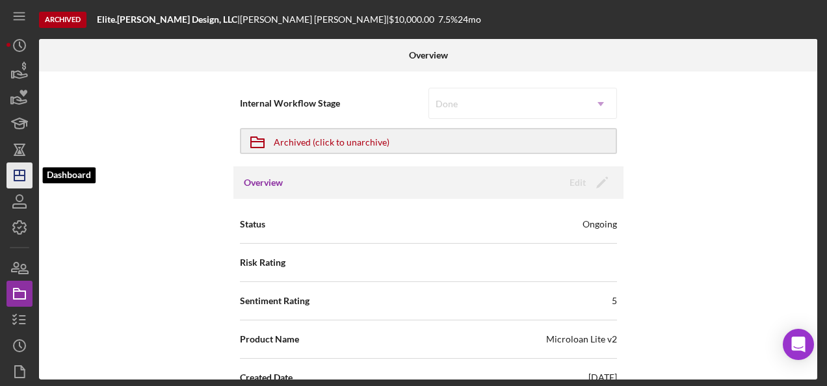
click at [22, 169] on icon "Icon/Dashboard" at bounding box center [19, 175] width 33 height 33
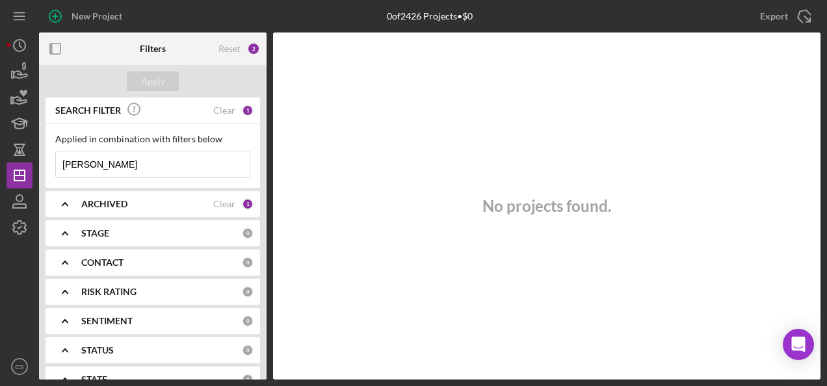
drag, startPoint x: 118, startPoint y: 171, endPoint x: 3, endPoint y: 161, distance: 115.6
click at [3, 161] on div "New Project 0 of 2426 Projects • $0 [PERSON_NAME] Export Icon/Export Filters Re…" at bounding box center [413, 193] width 827 height 386
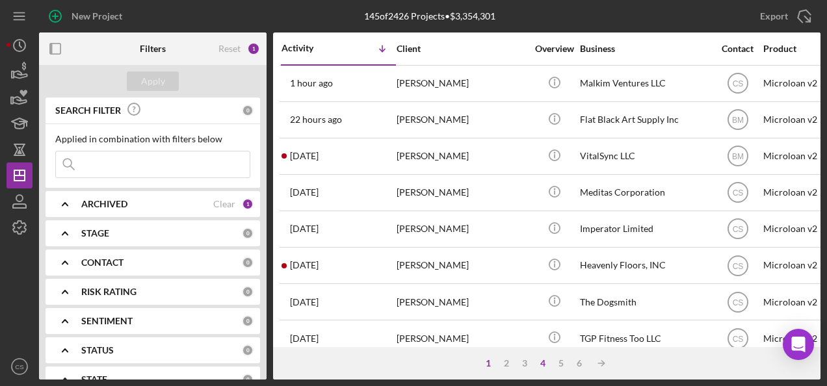
click at [544, 363] on div "4" at bounding box center [543, 363] width 18 height 10
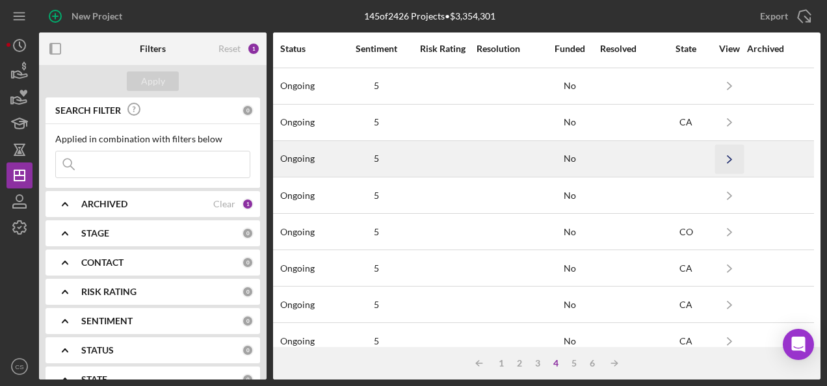
scroll to position [260, 1017]
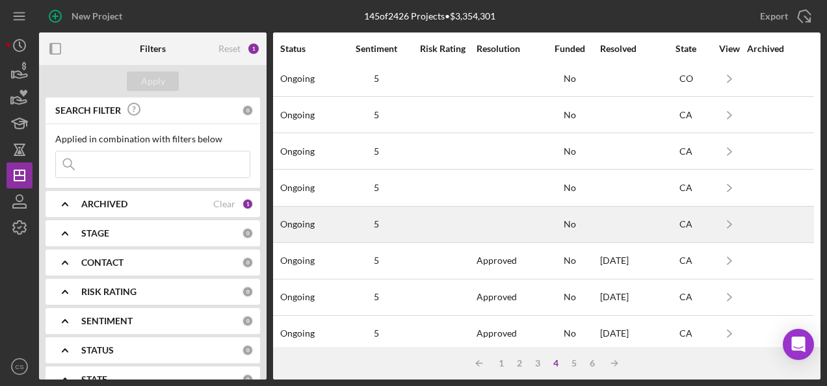
click at [481, 226] on div at bounding box center [508, 224] width 62 height 34
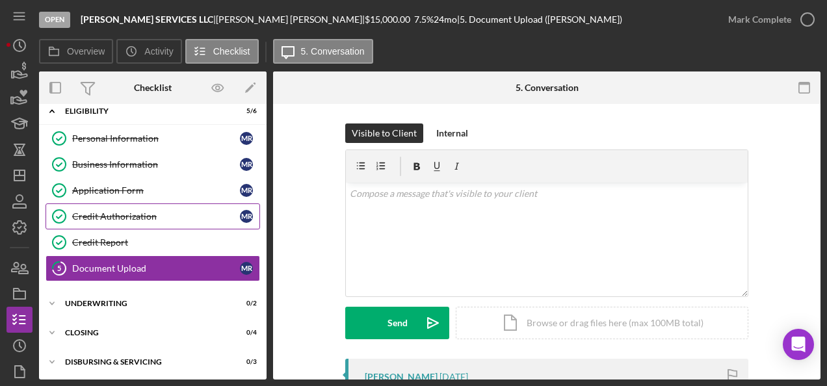
scroll to position [12, 0]
click at [157, 237] on div "Credit Report" at bounding box center [165, 242] width 187 height 10
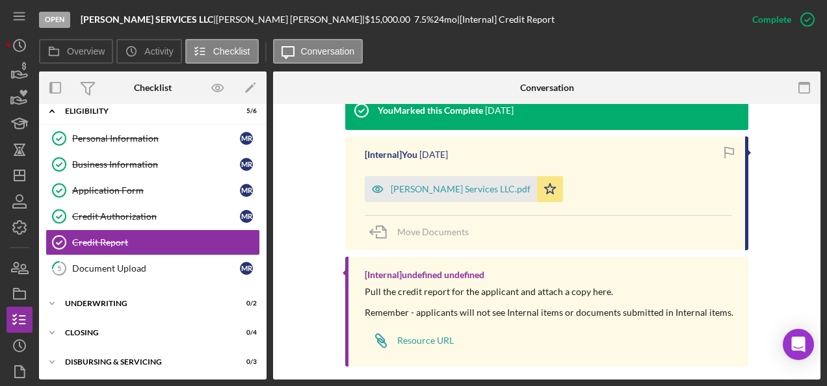
scroll to position [433, 0]
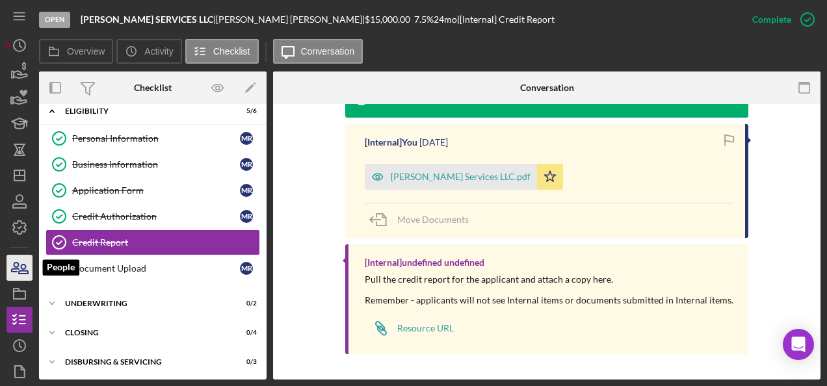
click at [20, 272] on icon "button" at bounding box center [19, 268] width 33 height 33
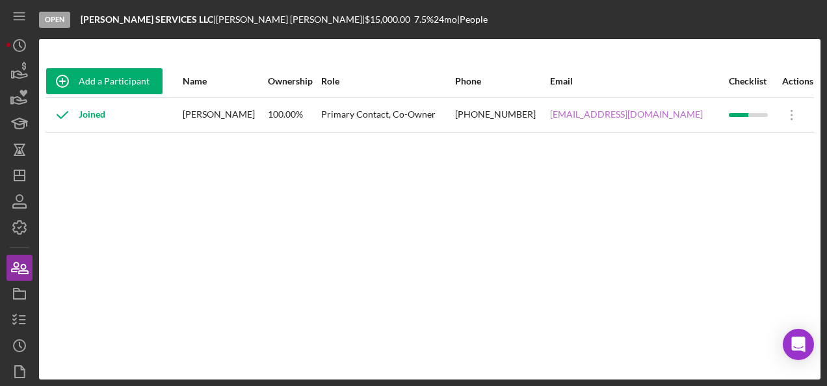
drag, startPoint x: 608, startPoint y: 108, endPoint x: 615, endPoint y: 120, distance: 13.7
click at [29, 313] on icon "button" at bounding box center [19, 320] width 33 height 33
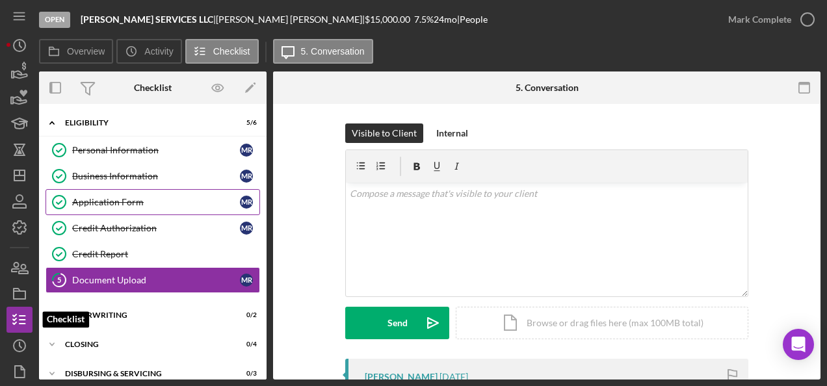
scroll to position [12, 0]
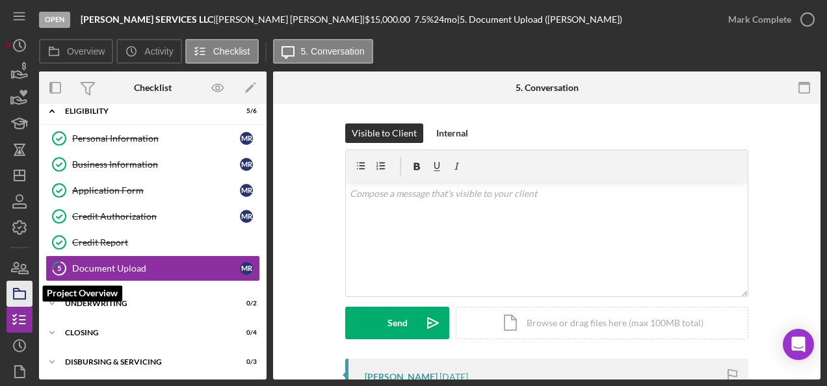
click at [19, 299] on rect "button" at bounding box center [20, 295] width 12 height 8
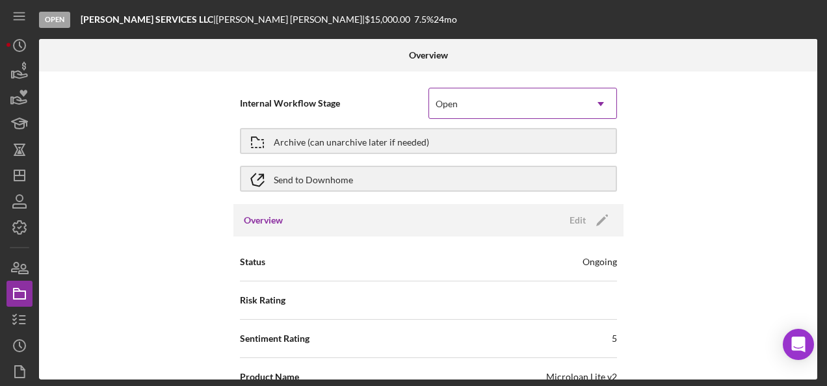
click at [453, 116] on div "Open" at bounding box center [507, 104] width 156 height 30
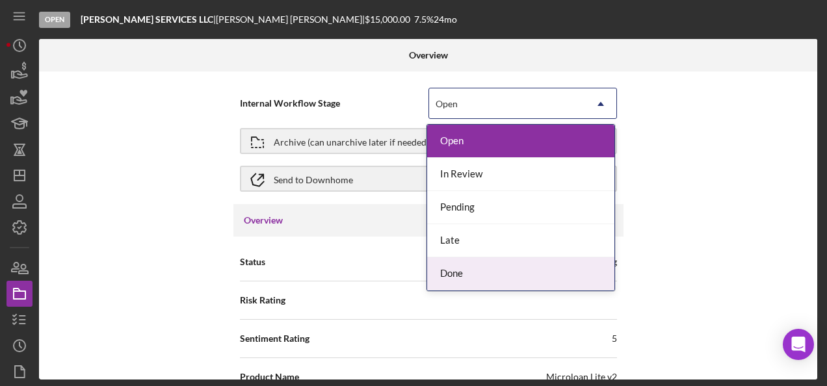
click at [458, 261] on div "Done" at bounding box center [520, 274] width 187 height 33
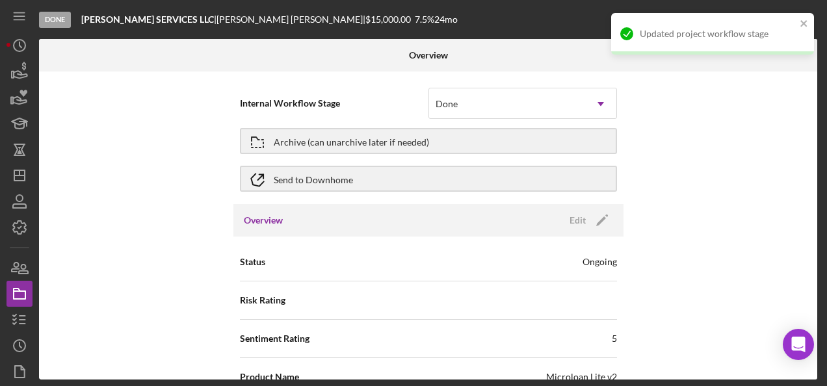
click at [439, 126] on div "Archive (can unarchive later if needed)" at bounding box center [428, 141] width 377 height 33
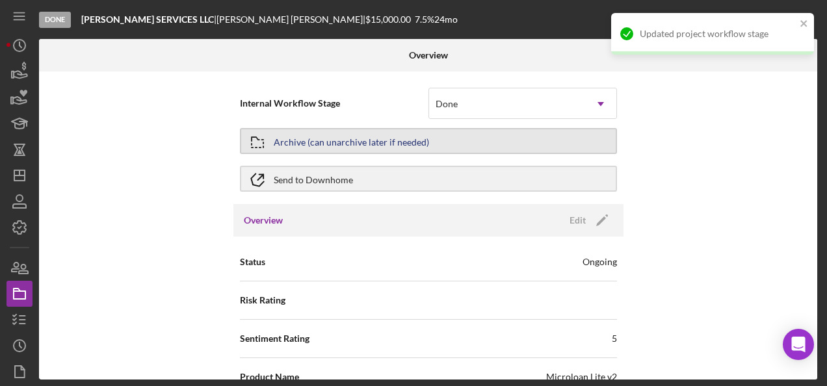
click at [439, 140] on button "Archive (can unarchive later if needed)" at bounding box center [428, 141] width 377 height 26
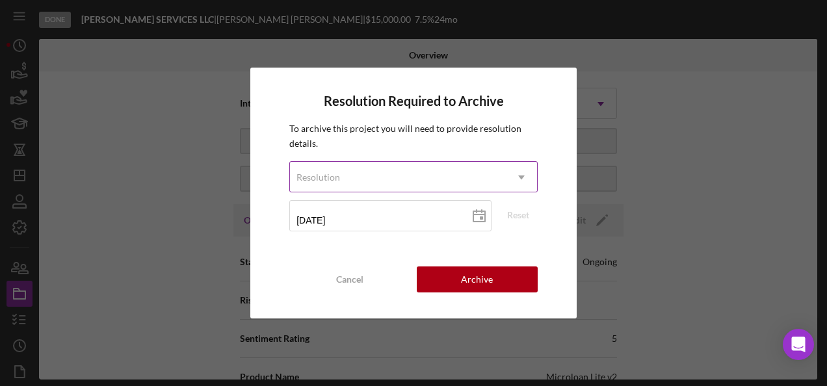
click at [451, 176] on div "Resolution" at bounding box center [398, 178] width 216 height 30
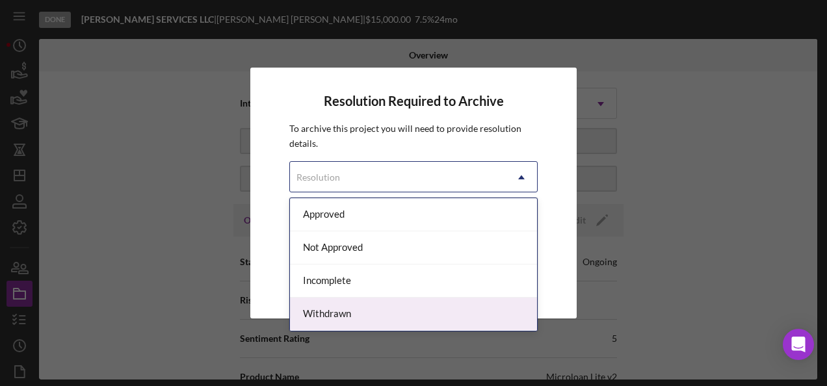
click at [373, 308] on div "Withdrawn" at bounding box center [413, 314] width 247 height 33
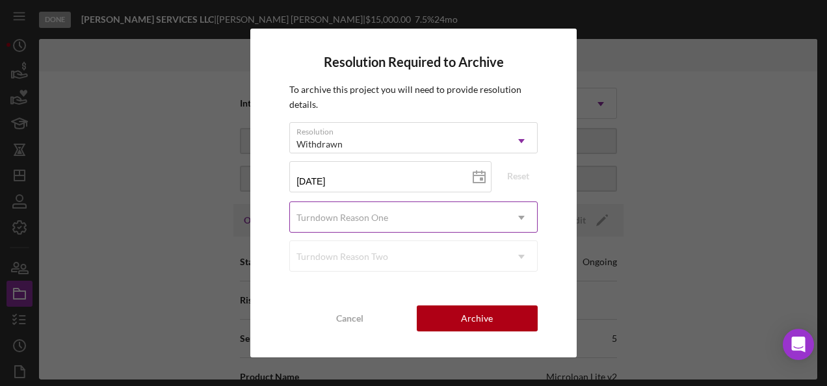
click at [456, 221] on div "Turndown Reason One" at bounding box center [398, 218] width 216 height 30
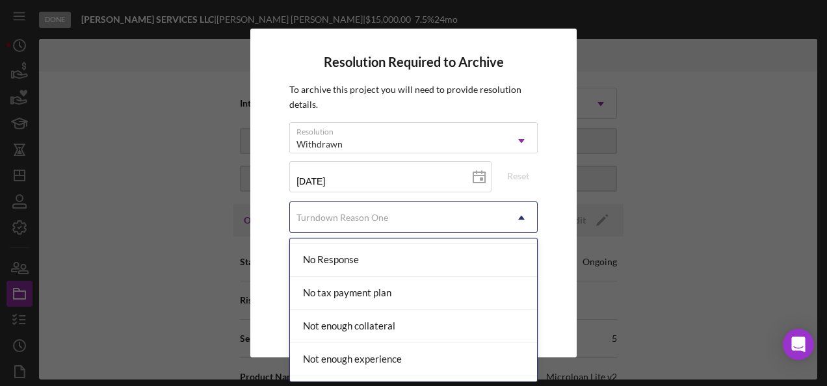
scroll to position [886, 0]
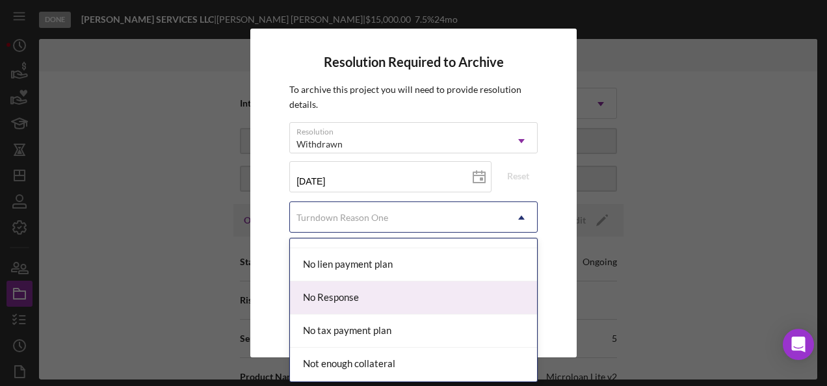
click at [384, 301] on div "No Response" at bounding box center [413, 298] width 247 height 33
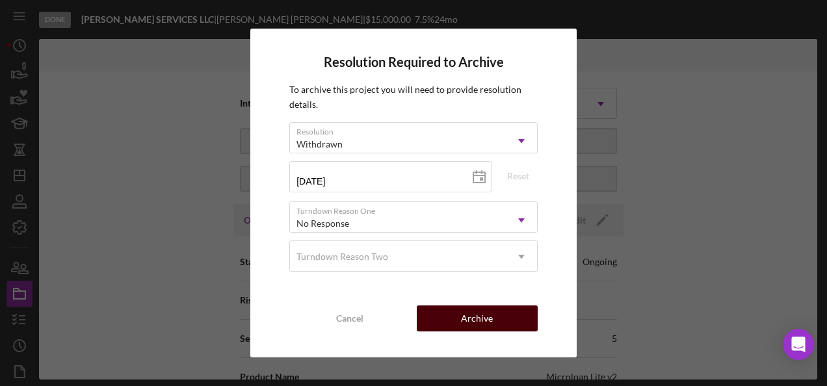
click at [504, 312] on button "Archive" at bounding box center [477, 319] width 121 height 26
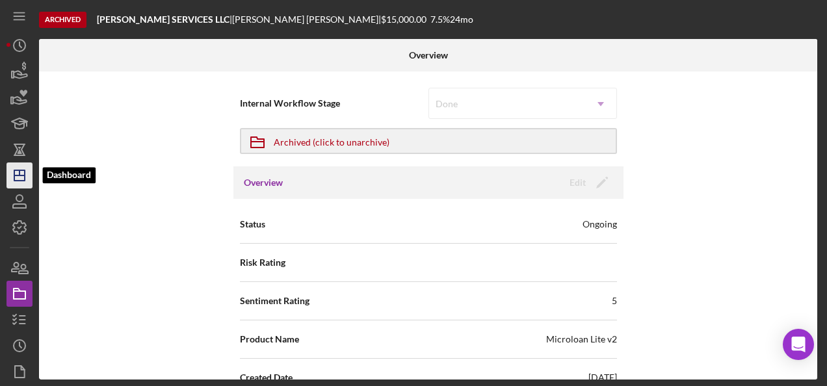
click at [21, 181] on icon "Icon/Dashboard" at bounding box center [19, 175] width 33 height 33
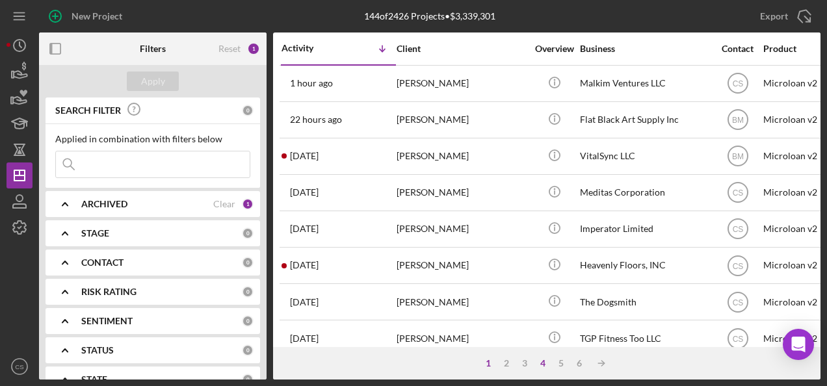
click at [540, 366] on div "4" at bounding box center [543, 363] width 18 height 10
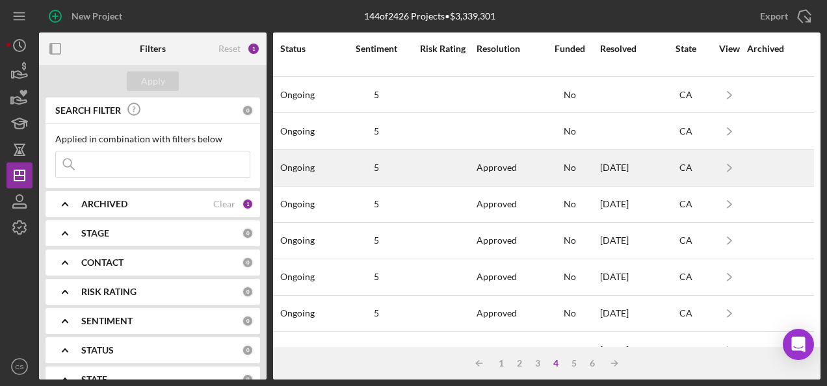
scroll to position [260, 1017]
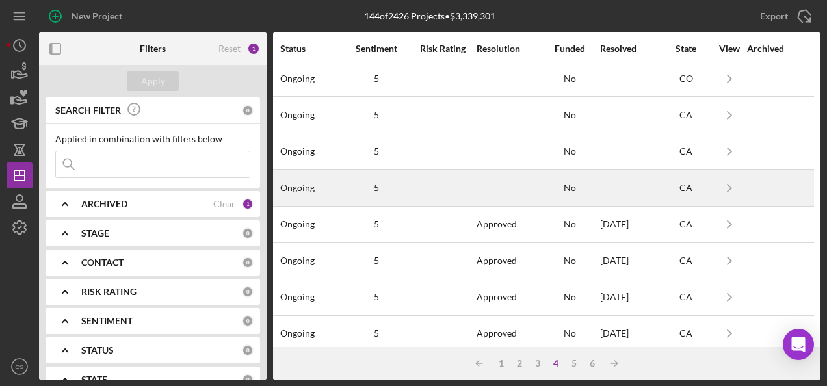
click at [483, 179] on div at bounding box center [508, 187] width 62 height 34
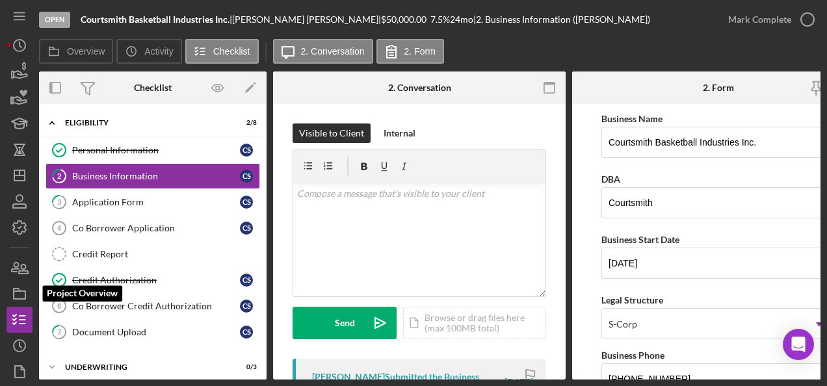
drag, startPoint x: 22, startPoint y: 300, endPoint x: 34, endPoint y: 297, distance: 12.3
click at [22, 300] on icon "button" at bounding box center [19, 294] width 33 height 33
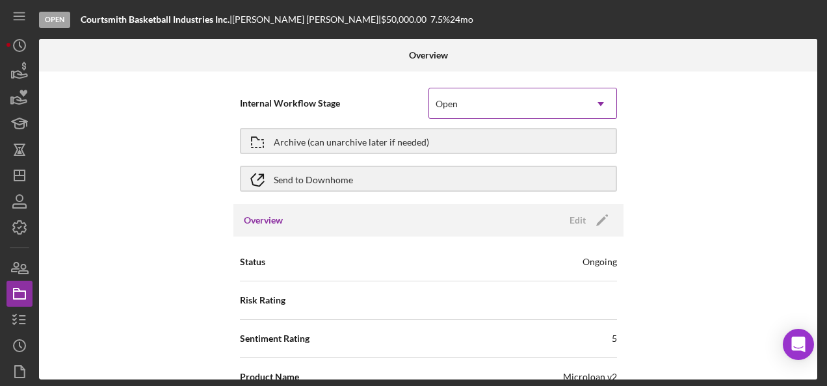
click at [565, 112] on div "Open" at bounding box center [507, 104] width 156 height 30
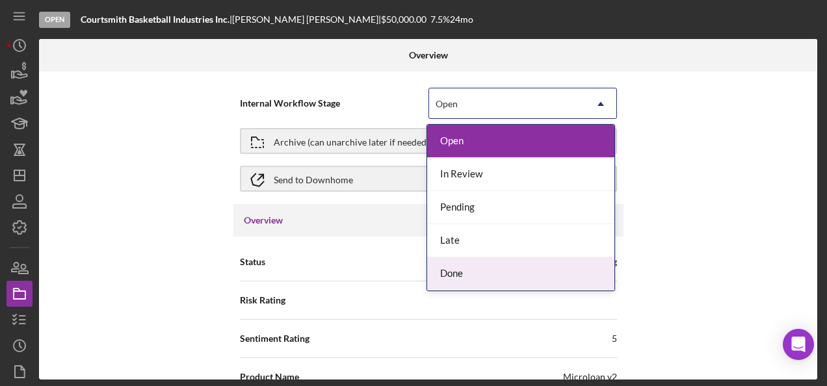
click at [509, 267] on div "Done" at bounding box center [520, 274] width 187 height 33
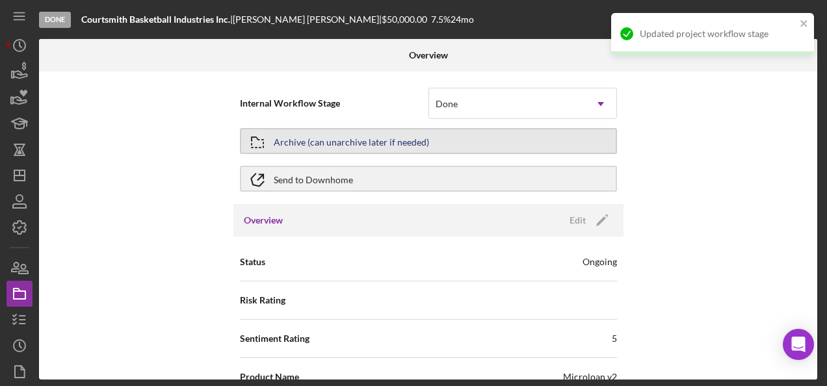
click at [568, 135] on button "Archive (can unarchive later if needed)" at bounding box center [428, 141] width 377 height 26
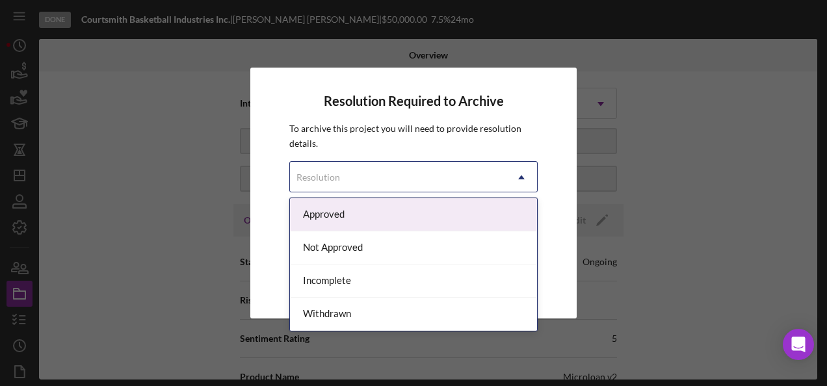
click at [526, 163] on icon "Icon/Dropdown Arrow" at bounding box center [521, 177] width 31 height 31
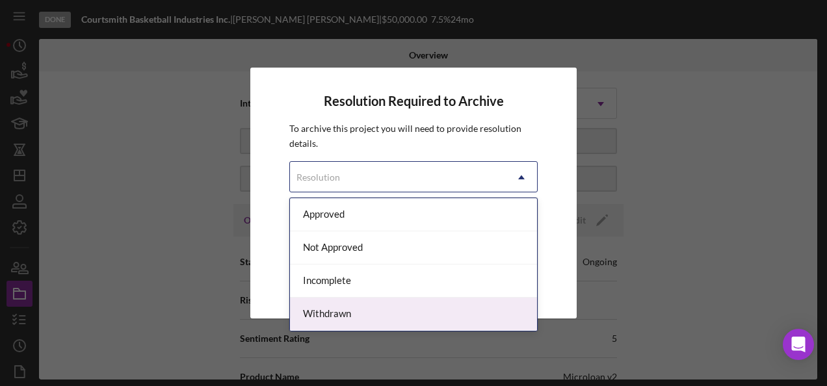
click at [362, 315] on div "Withdrawn" at bounding box center [413, 314] width 247 height 33
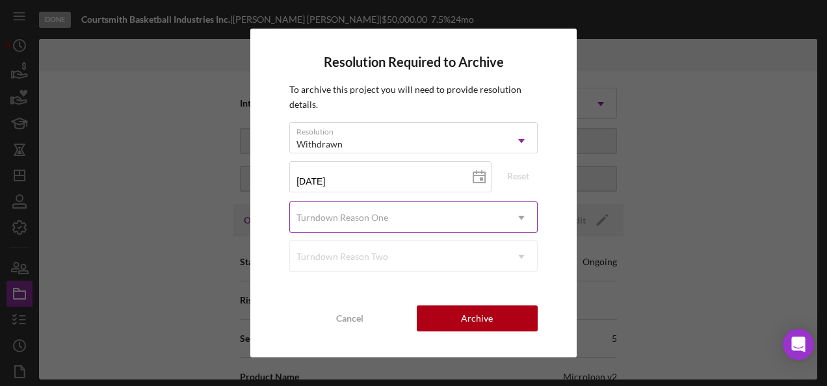
click at [397, 215] on div "Turndown Reason One" at bounding box center [398, 218] width 216 height 30
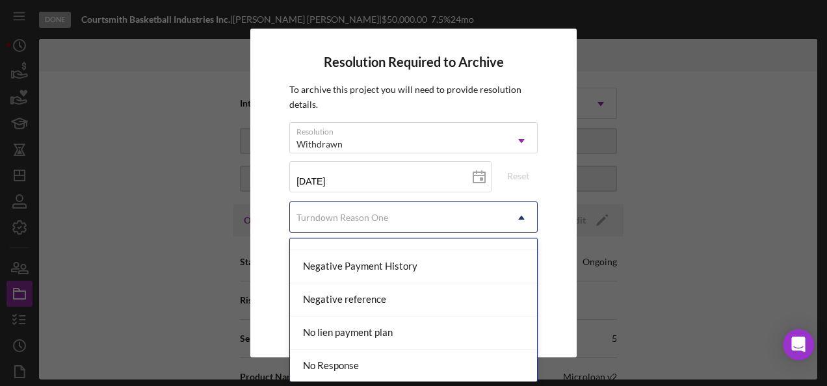
scroll to position [845, 0]
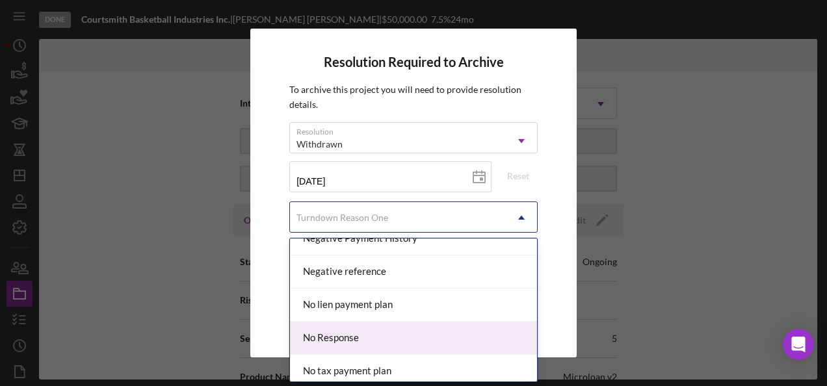
click at [374, 328] on div "No Response" at bounding box center [413, 338] width 247 height 33
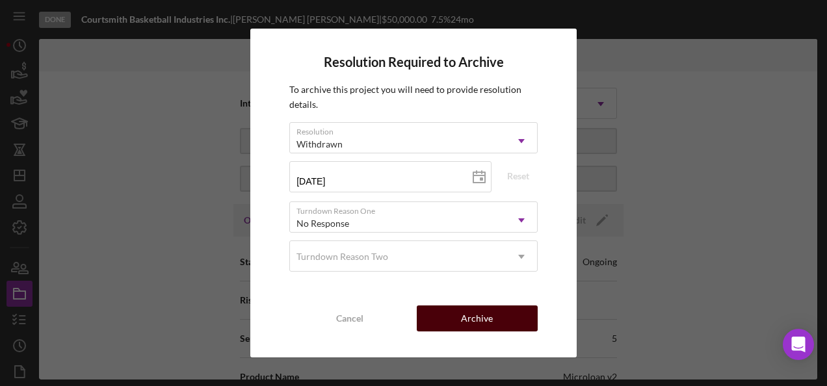
click at [505, 317] on button "Archive" at bounding box center [477, 319] width 121 height 26
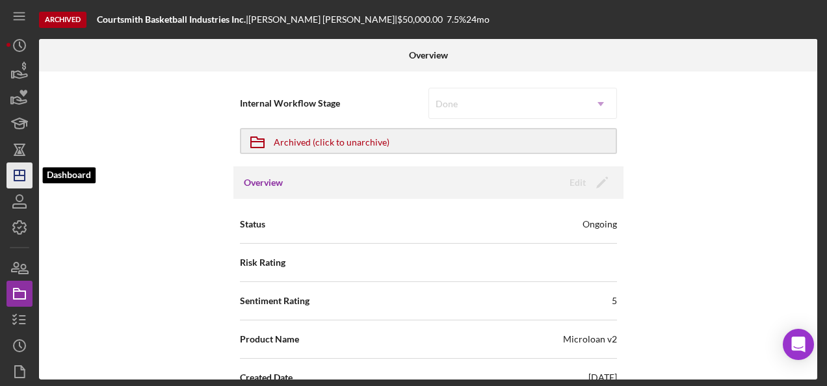
click at [25, 177] on polygon "button" at bounding box center [19, 175] width 10 height 10
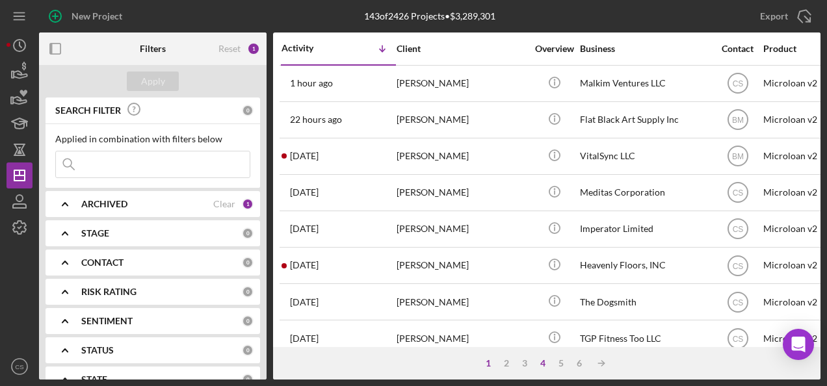
click at [546, 362] on div "4" at bounding box center [543, 363] width 18 height 10
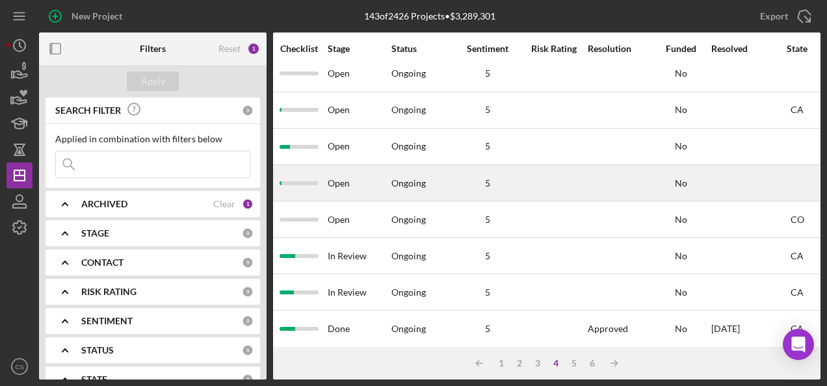
scroll to position [130, 896]
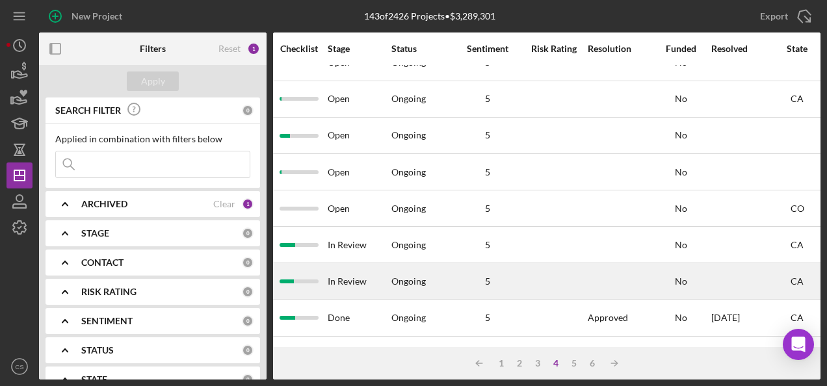
click at [567, 278] on div at bounding box center [554, 281] width 65 height 34
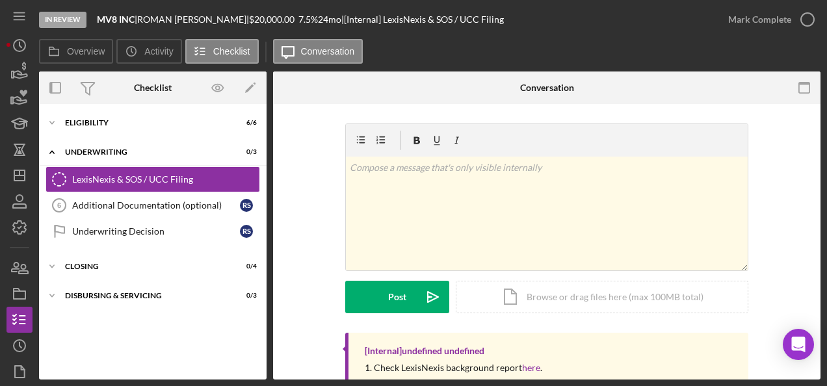
click at [5, 304] on div "In Review MV8 INC | [PERSON_NAME] | $20,000.00 7.5 % 24 mo | [Internal] LexisNe…" at bounding box center [413, 193] width 827 height 386
click at [20, 289] on icon "button" at bounding box center [19, 294] width 33 height 33
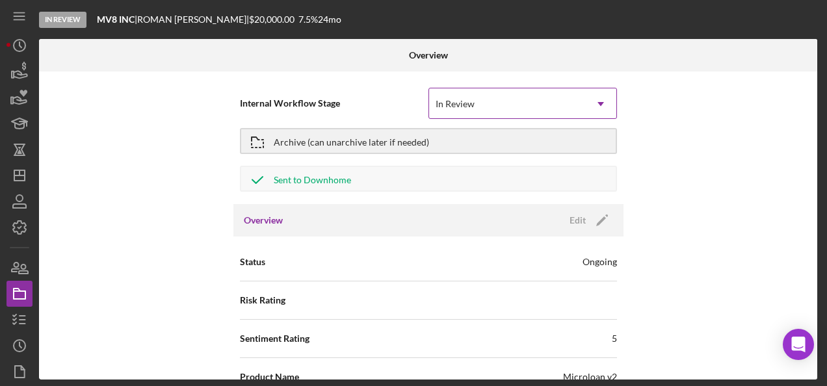
click at [481, 98] on div "In Review" at bounding box center [507, 104] width 156 height 30
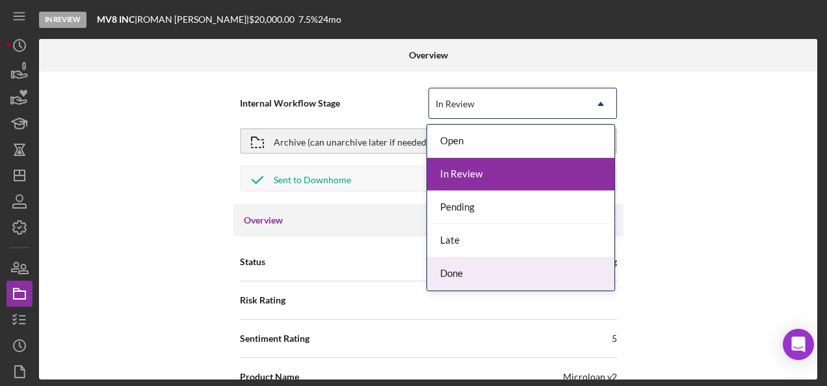
click at [447, 282] on div "Done" at bounding box center [520, 274] width 187 height 33
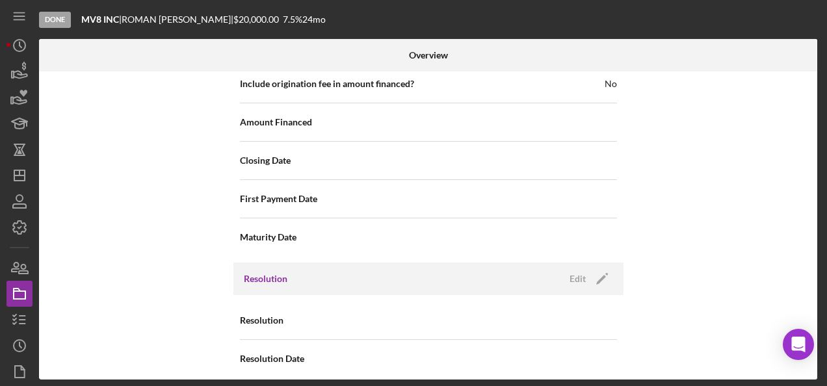
scroll to position [1468, 0]
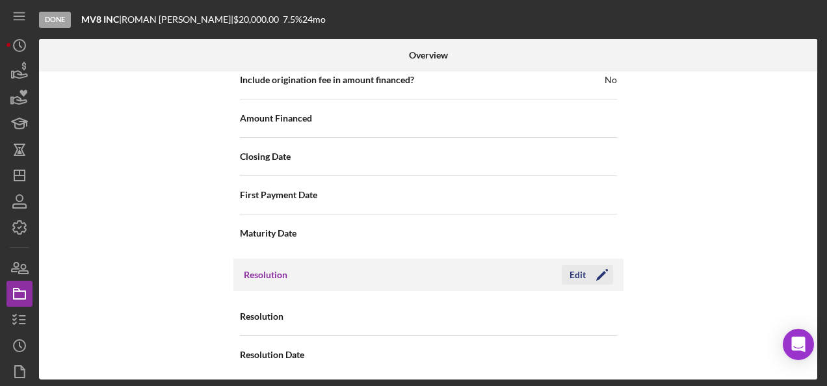
click at [609, 265] on icon "Icon/Edit" at bounding box center [602, 275] width 33 height 33
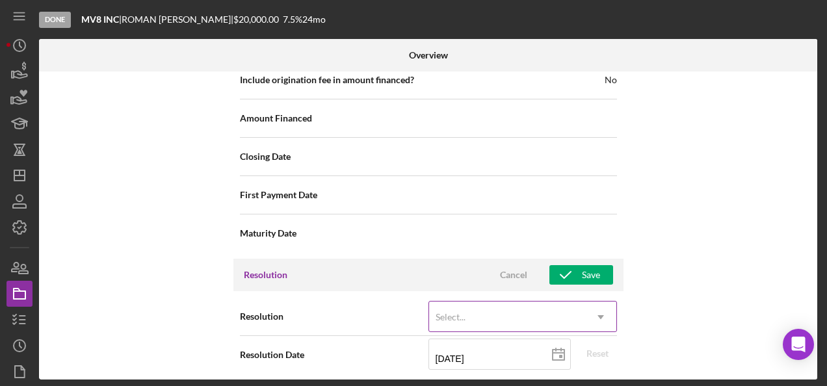
click at [535, 306] on div "Select..." at bounding box center [507, 317] width 156 height 30
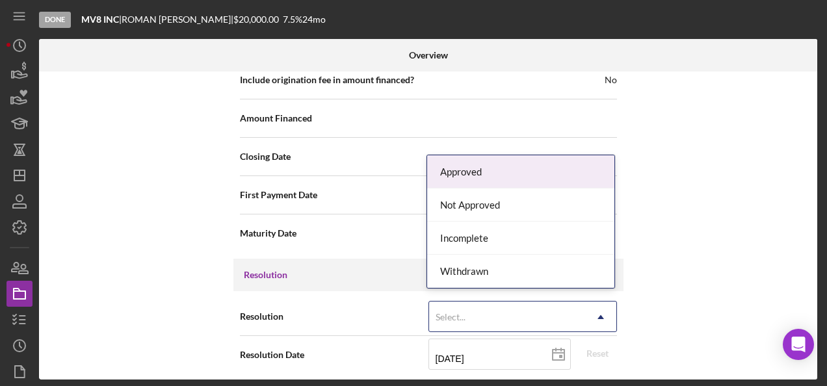
click at [508, 178] on div "Approved" at bounding box center [520, 171] width 187 height 33
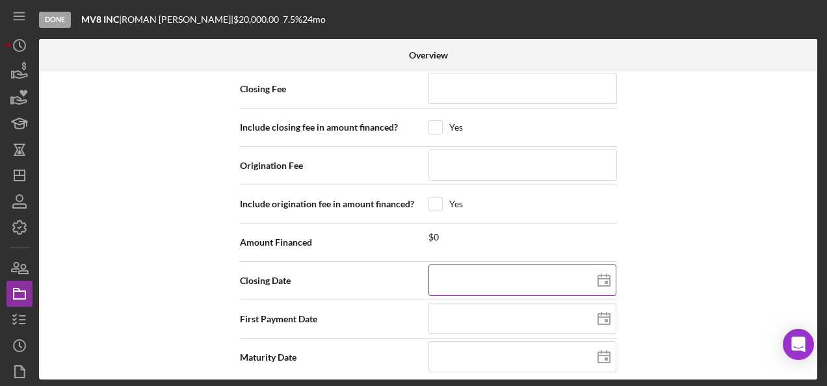
scroll to position [1834, 0]
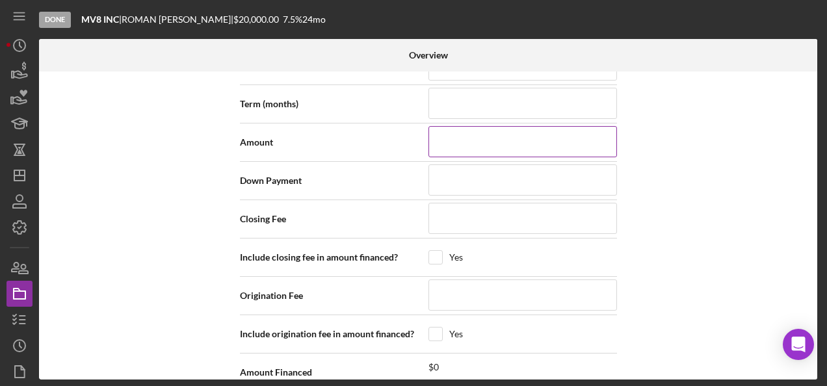
click at [514, 146] on input at bounding box center [523, 141] width 189 height 31
type input "$1"
type input "$17"
type input "$170"
type input "$1,700"
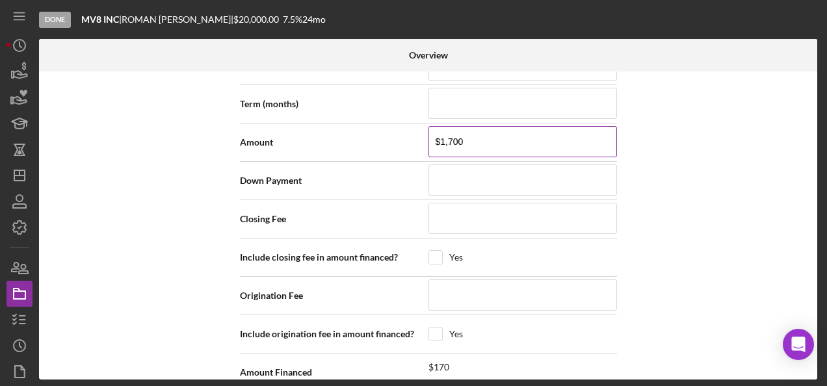
type input "$17,000"
click at [774, 235] on div "Internal Workflow Stage Done Icon/Dropdown Arrow Archive (can unarchive later i…" at bounding box center [428, 226] width 778 height 308
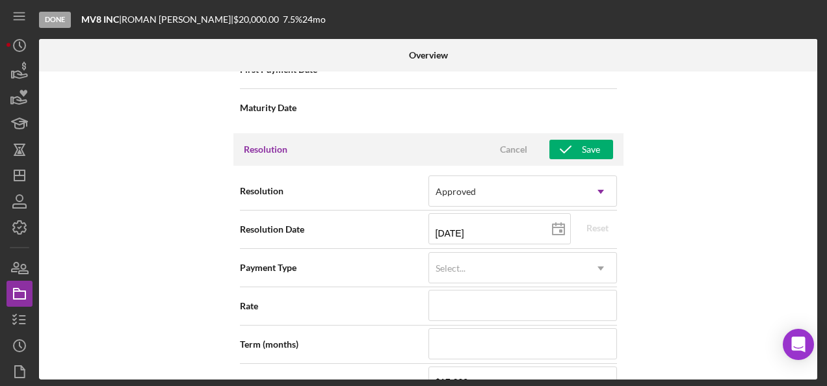
scroll to position [1574, 0]
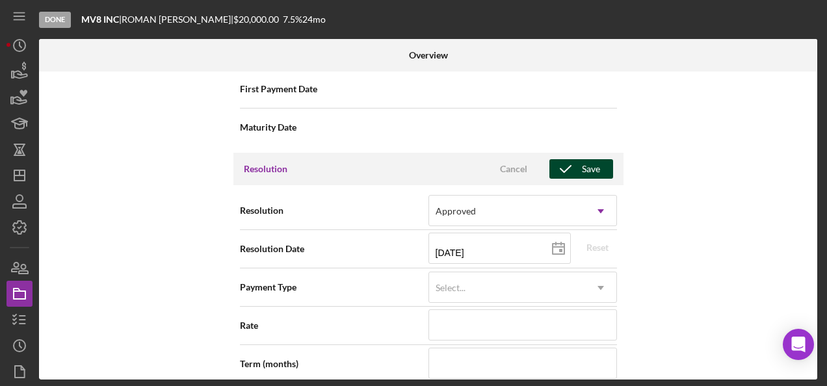
click at [593, 166] on div "Save" at bounding box center [591, 169] width 18 height 20
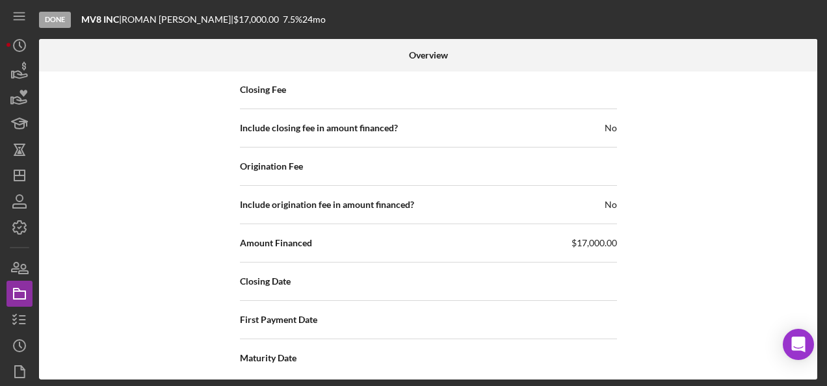
scroll to position [1964, 0]
click at [12, 317] on icon "button" at bounding box center [19, 320] width 33 height 33
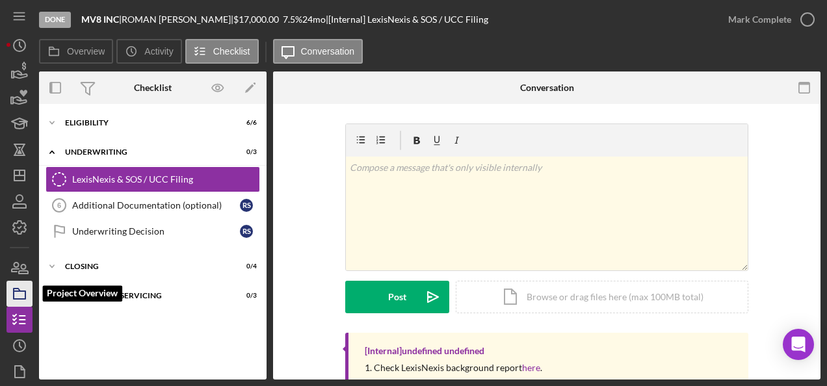
click at [23, 297] on icon "button" at bounding box center [19, 294] width 33 height 33
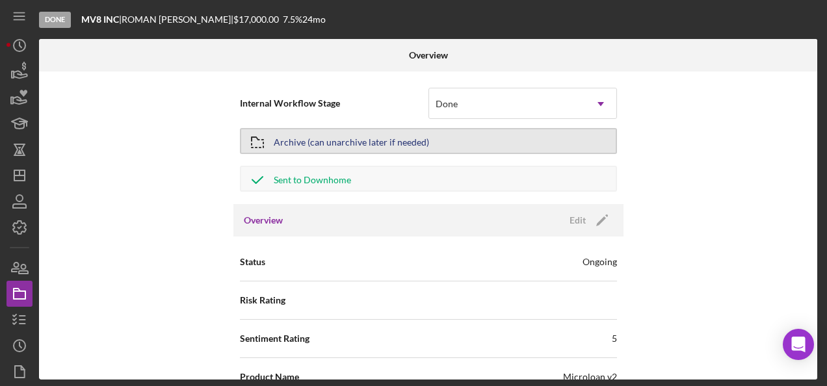
click at [434, 147] on button "Archive (can unarchive later if needed)" at bounding box center [428, 141] width 377 height 26
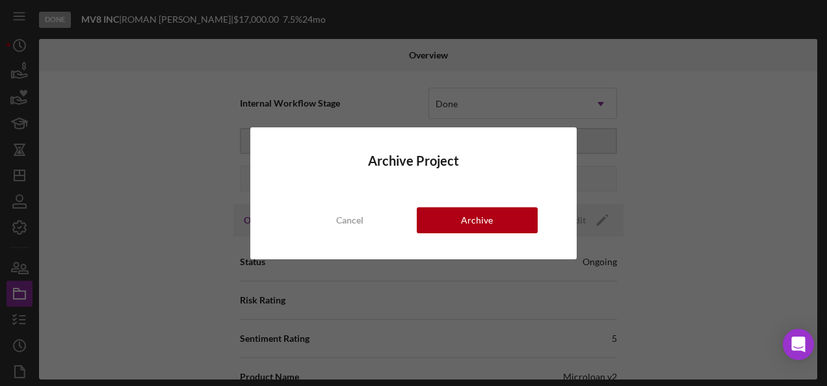
click at [721, 90] on div "Archive Project Cancel Archive" at bounding box center [413, 193] width 827 height 386
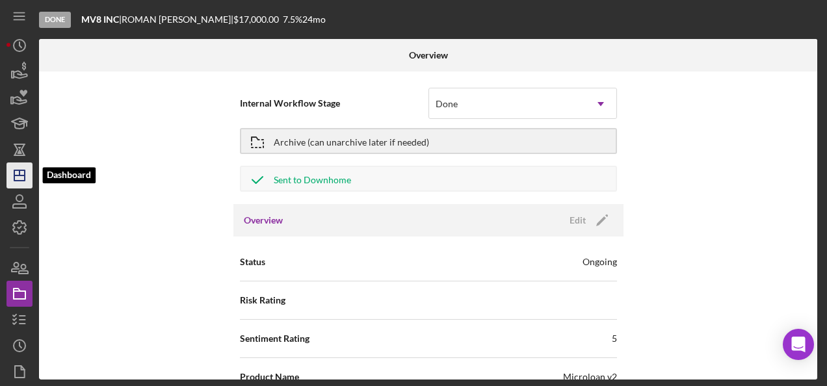
click at [31, 176] on icon "Icon/Dashboard" at bounding box center [19, 175] width 33 height 33
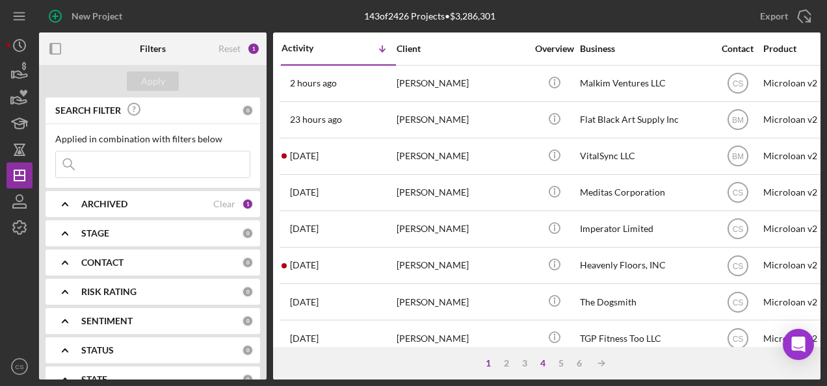
click at [551, 365] on div "4" at bounding box center [543, 363] width 18 height 10
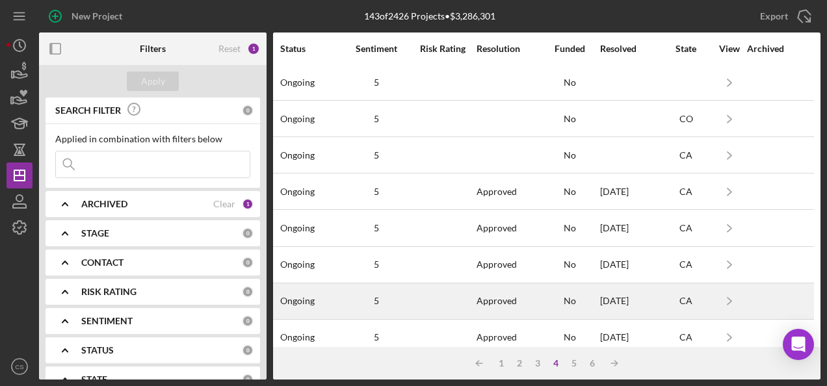
scroll to position [260, 1017]
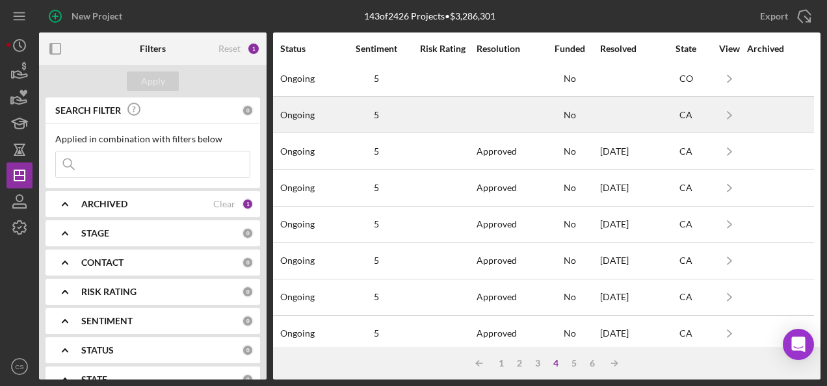
click at [489, 114] on div at bounding box center [508, 115] width 62 height 34
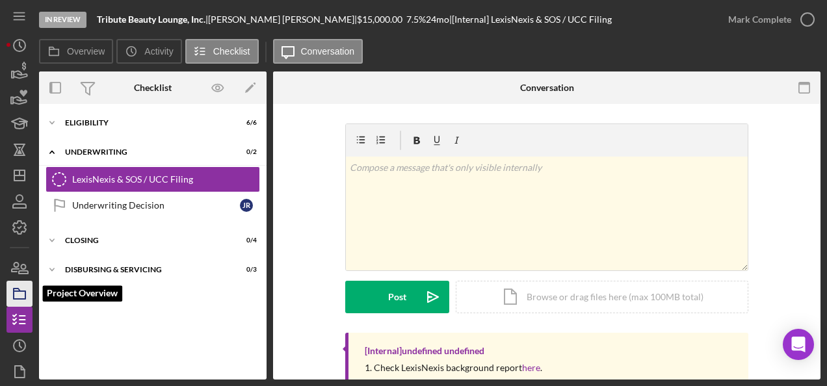
click at [8, 297] on icon "button" at bounding box center [19, 294] width 33 height 33
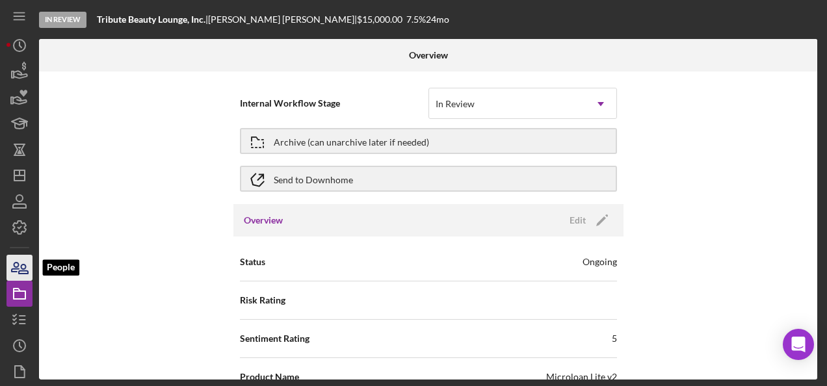
click at [16, 277] on icon "button" at bounding box center [19, 268] width 33 height 33
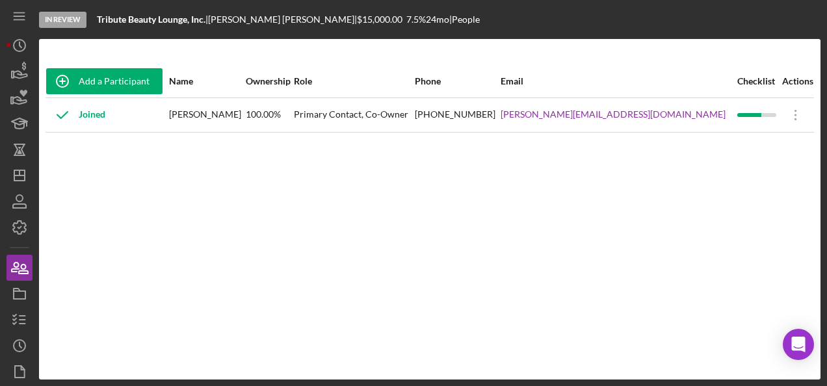
click at [544, 194] on div "Add a Participant Name Ownership Role Phone Email Checklist Actions Joined [PER…" at bounding box center [430, 209] width 782 height 289
click at [17, 178] on icon "Icon/Dashboard" at bounding box center [19, 175] width 33 height 33
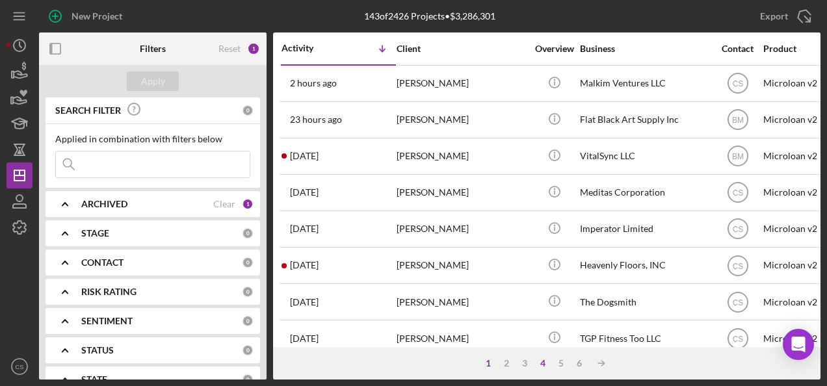
click at [545, 359] on div "4" at bounding box center [543, 363] width 18 height 10
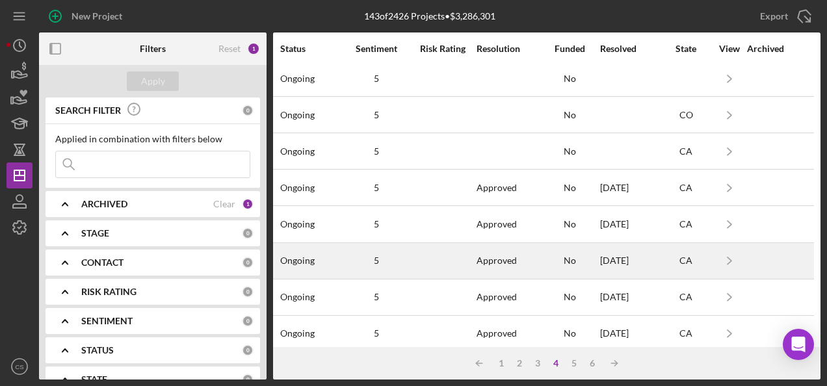
scroll to position [195, 1017]
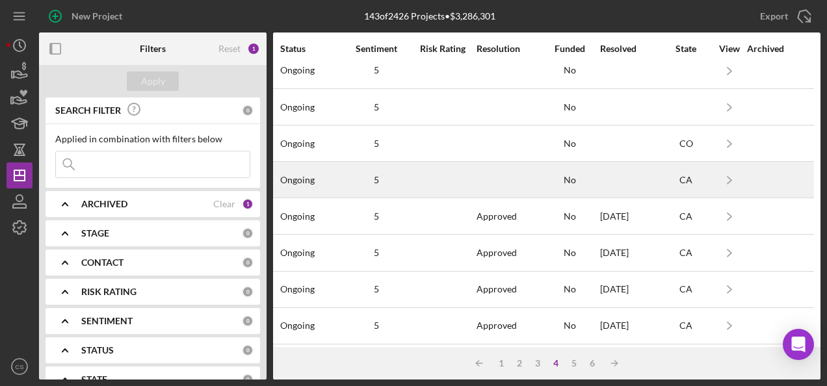
click at [518, 165] on div at bounding box center [508, 180] width 62 height 34
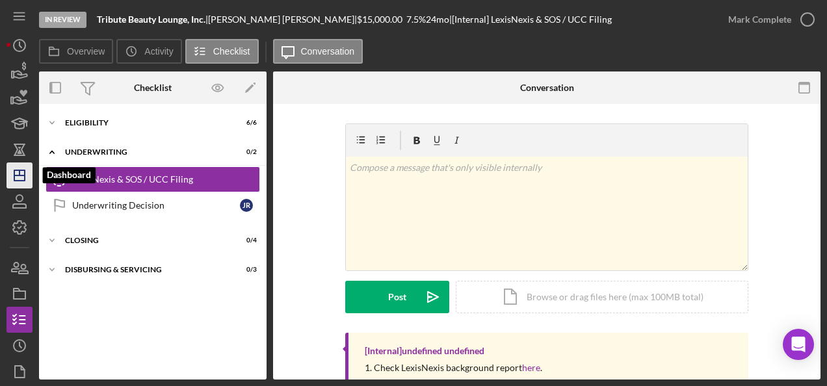
click at [31, 176] on icon "Icon/Dashboard" at bounding box center [19, 175] width 33 height 33
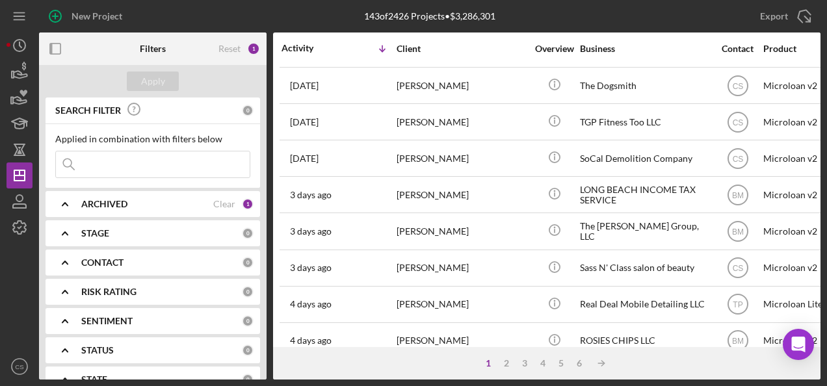
scroll to position [455, 0]
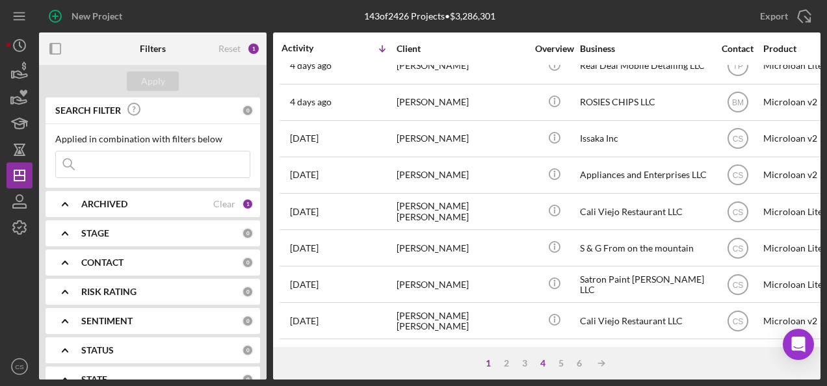
click at [541, 359] on div "4" at bounding box center [543, 363] width 18 height 10
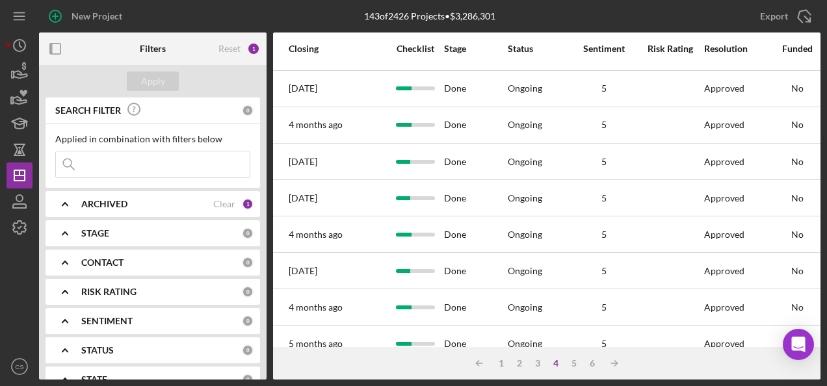
scroll to position [505, 769]
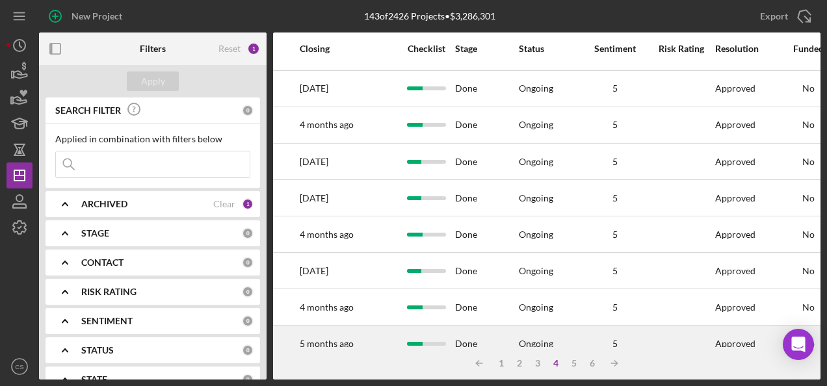
click at [687, 330] on div at bounding box center [681, 343] width 65 height 34
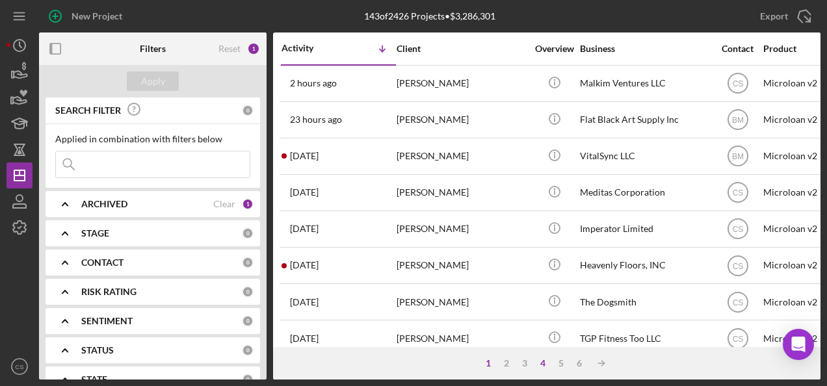
click at [546, 364] on div "4" at bounding box center [543, 363] width 18 height 10
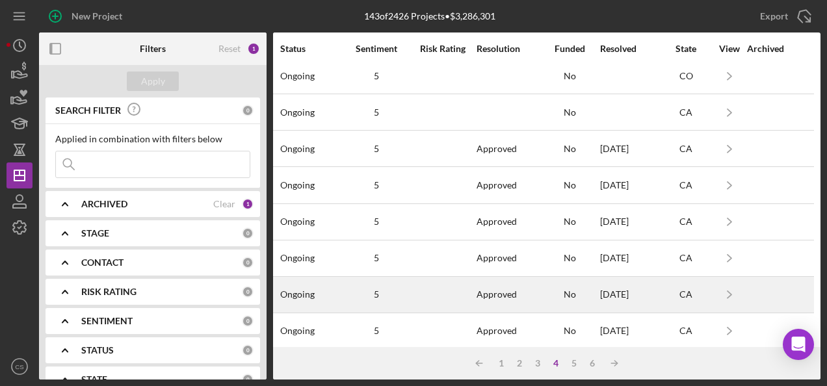
scroll to position [195, 1017]
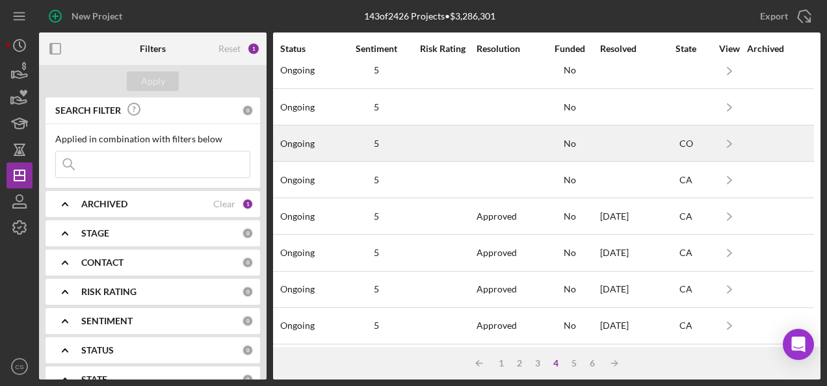
click at [460, 143] on div at bounding box center [442, 143] width 65 height 34
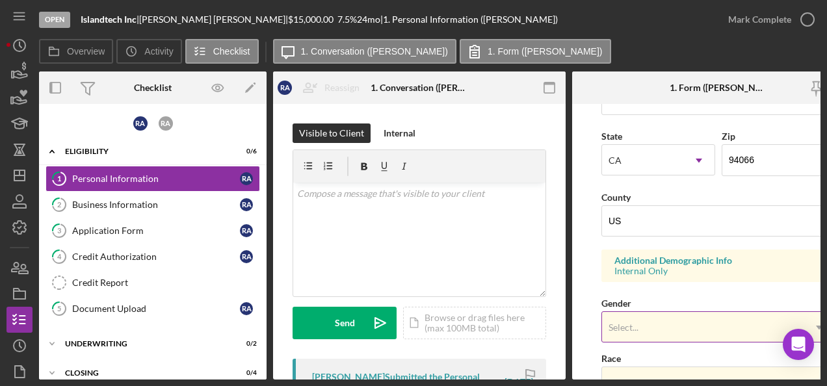
scroll to position [325, 0]
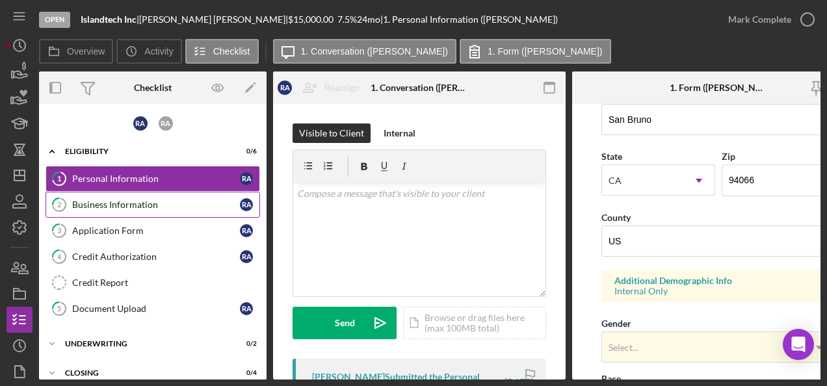
click at [148, 211] on link "2 Business Information R A" at bounding box center [153, 205] width 215 height 26
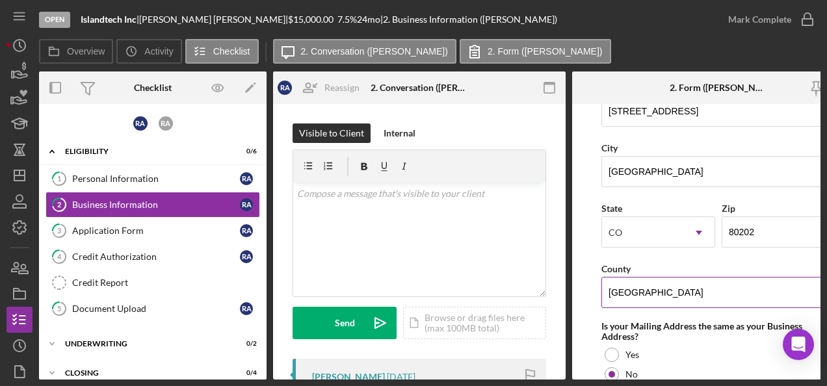
scroll to position [975, 0]
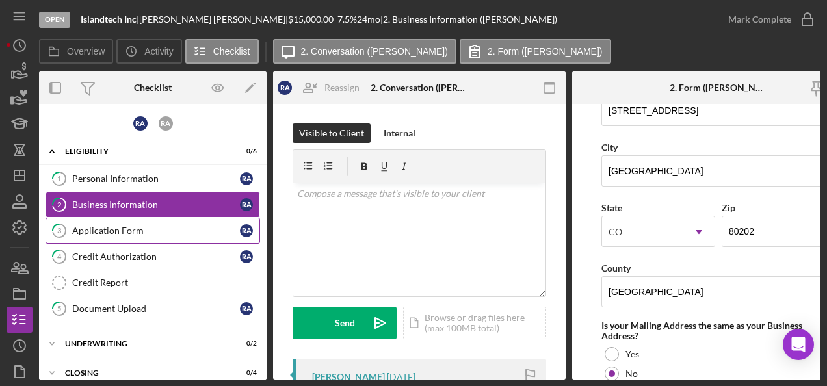
click at [170, 226] on div "Application Form" at bounding box center [156, 231] width 168 height 10
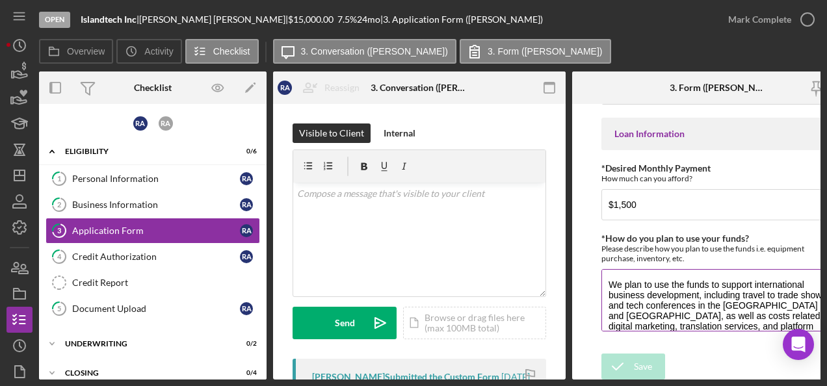
scroll to position [52, 0]
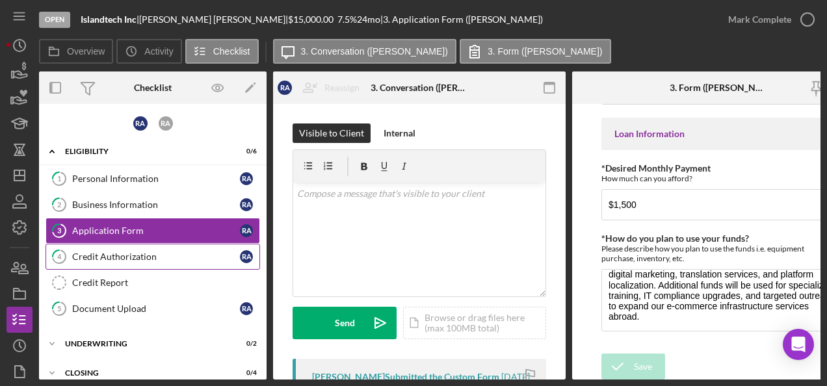
click at [103, 264] on link "4 Credit Authorization R A" at bounding box center [153, 257] width 215 height 26
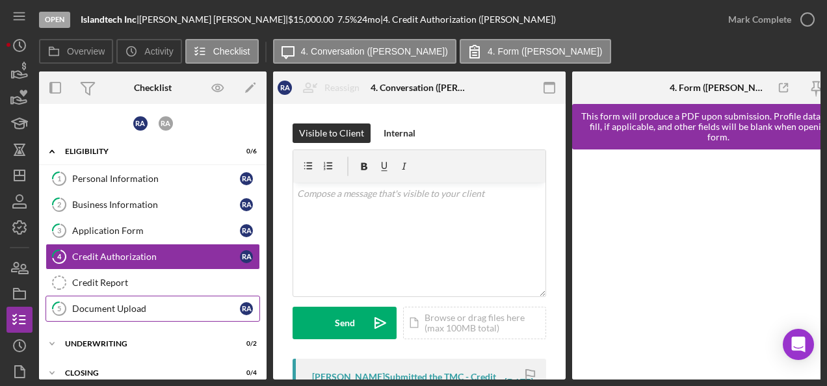
click at [68, 308] on icon "5" at bounding box center [59, 309] width 33 height 33
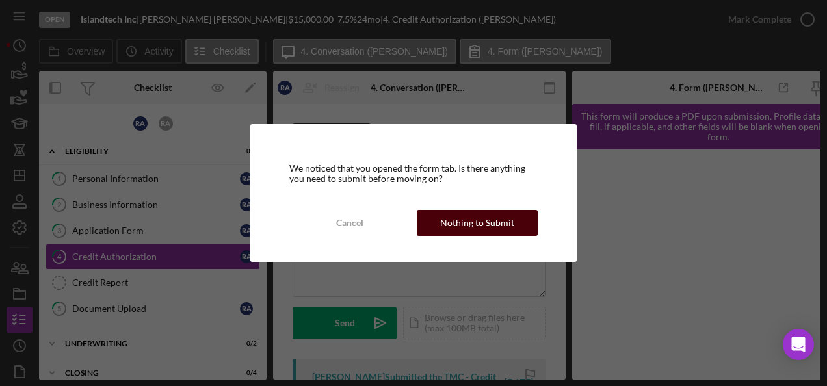
click at [495, 220] on div "Nothing to Submit" at bounding box center [477, 223] width 74 height 26
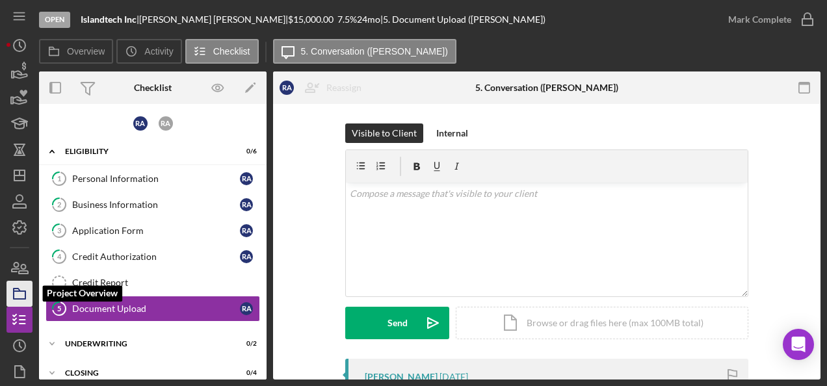
click at [11, 306] on icon "button" at bounding box center [19, 294] width 33 height 33
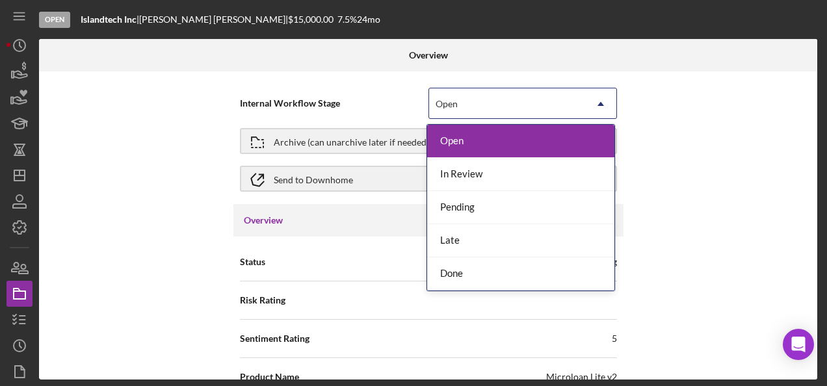
click at [518, 98] on div "Open" at bounding box center [507, 104] width 156 height 30
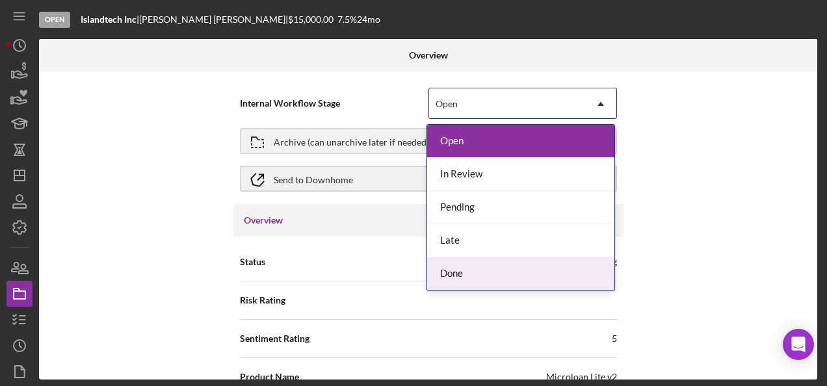
click at [470, 262] on div "Done" at bounding box center [520, 274] width 187 height 33
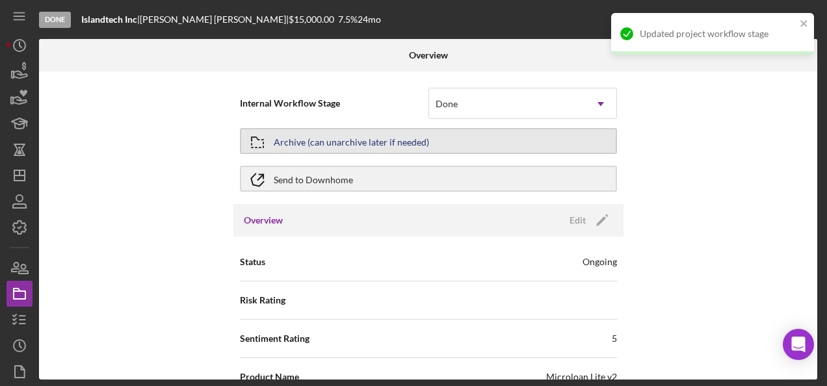
click at [394, 133] on div "Archive (can unarchive later if needed)" at bounding box center [351, 140] width 155 height 23
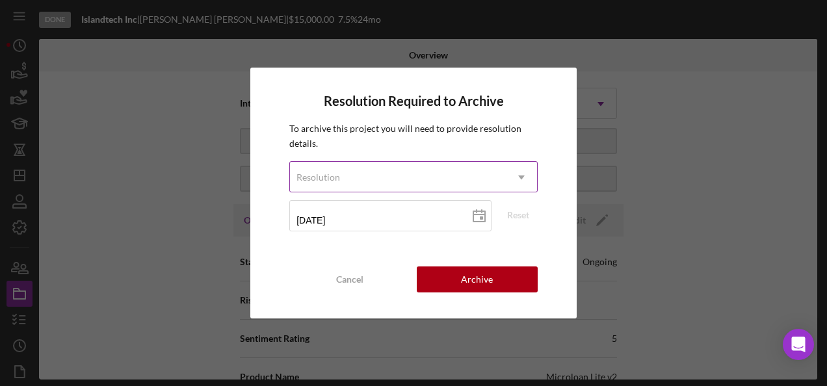
click at [403, 181] on div "Resolution" at bounding box center [398, 178] width 216 height 30
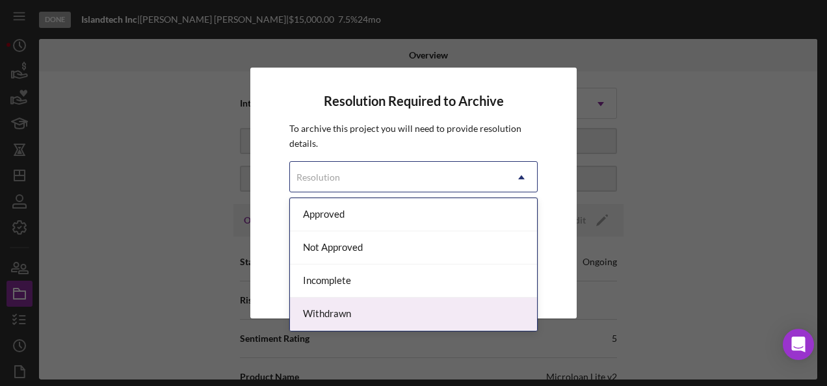
click at [360, 306] on div "Withdrawn" at bounding box center [413, 314] width 247 height 33
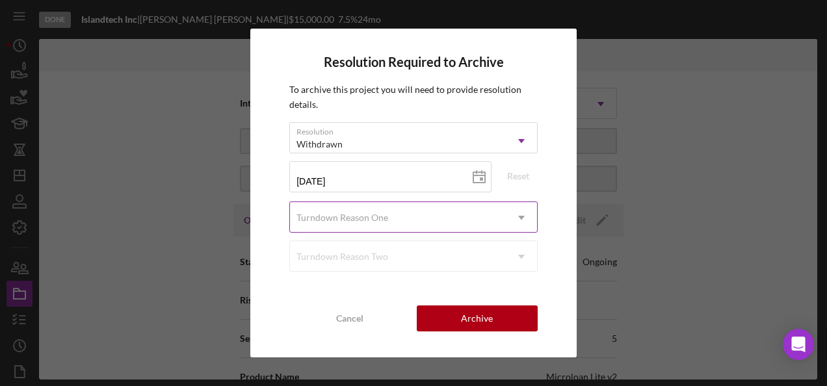
click at [402, 224] on div "Turndown Reason One" at bounding box center [398, 218] width 216 height 30
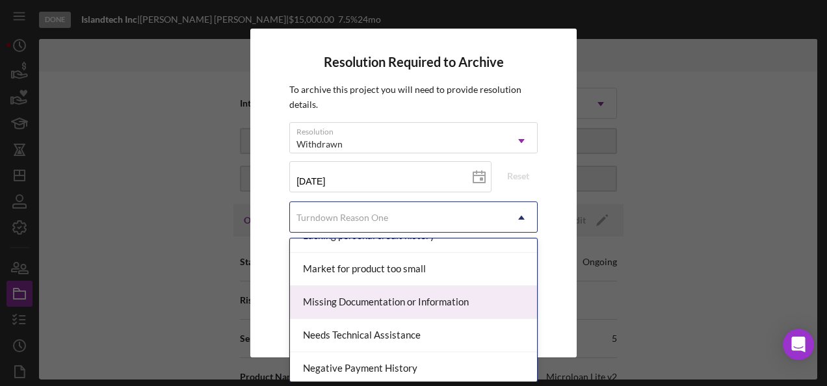
scroll to position [845, 0]
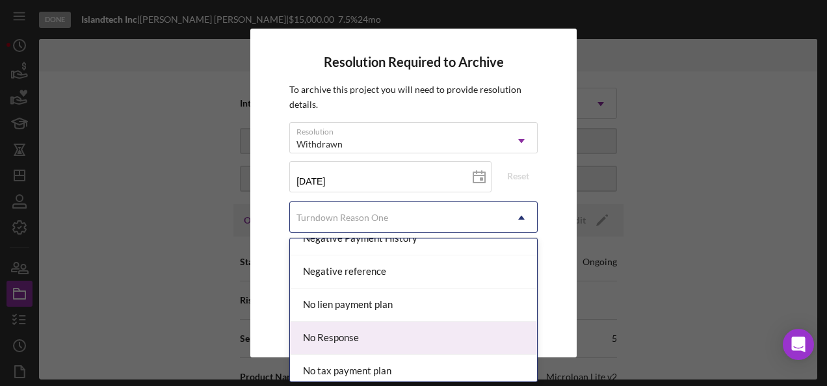
click at [383, 327] on div "No Response" at bounding box center [413, 338] width 247 height 33
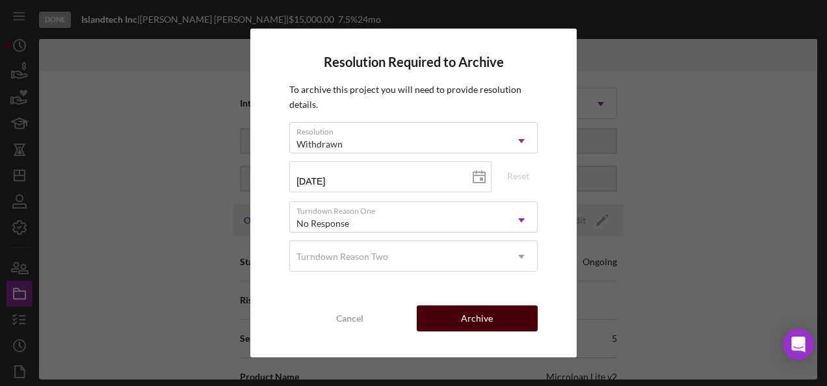
click at [488, 320] on div "Archive" at bounding box center [477, 319] width 32 height 26
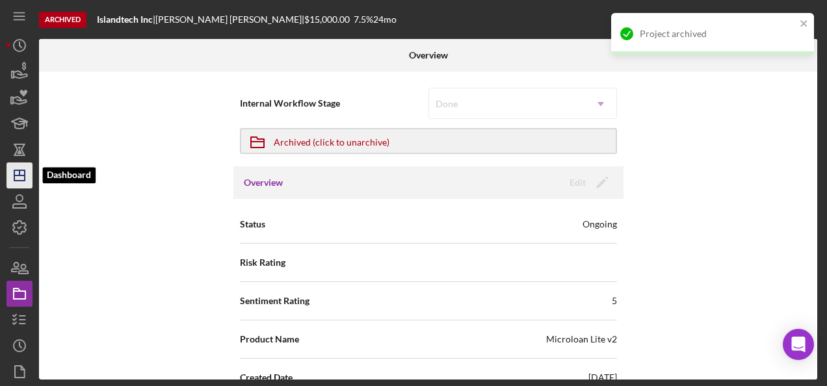
click at [12, 168] on icon "Icon/Dashboard" at bounding box center [19, 175] width 33 height 33
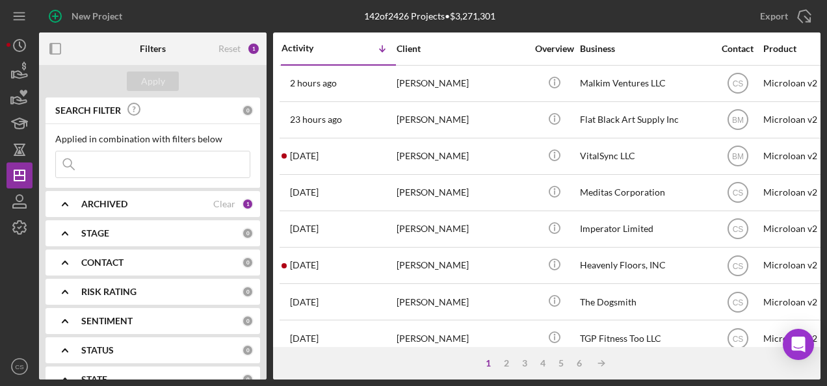
click at [541, 356] on div "1 2 3 4 5 6 Icon/Table Sort Arrow" at bounding box center [547, 363] width 548 height 33
click at [541, 365] on div "4" at bounding box center [543, 363] width 18 height 10
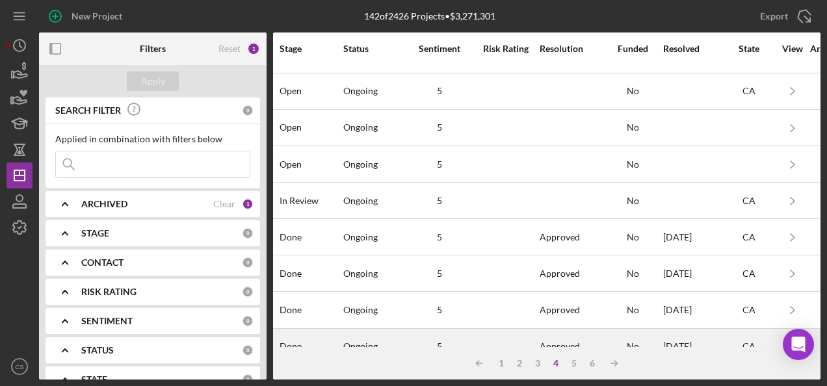
scroll to position [130, 944]
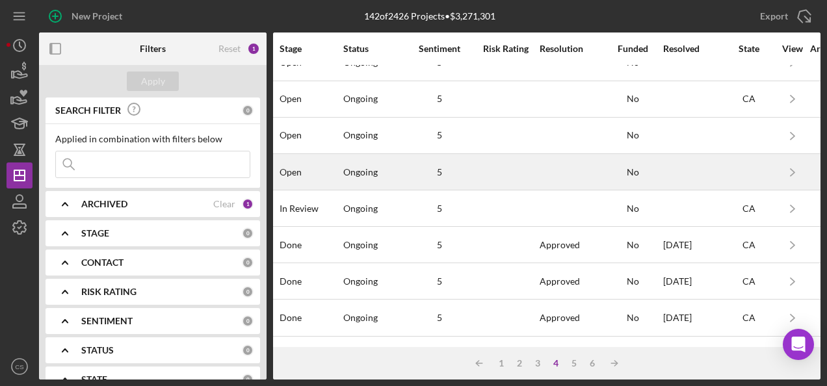
click at [581, 168] on div at bounding box center [571, 172] width 62 height 34
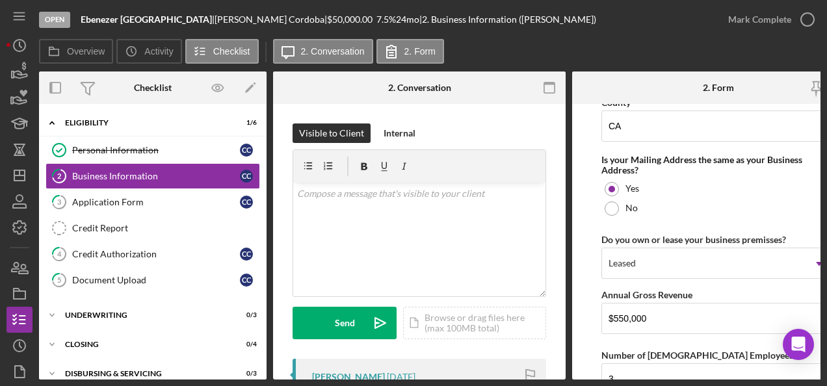
scroll to position [975, 0]
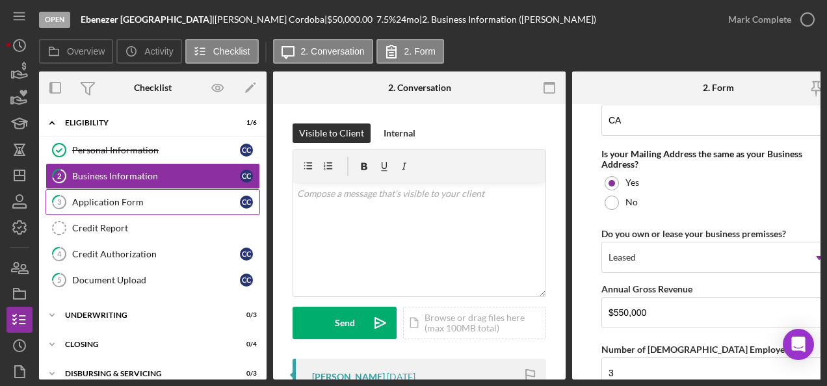
click at [111, 195] on link "3 Application Form C C" at bounding box center [153, 202] width 215 height 26
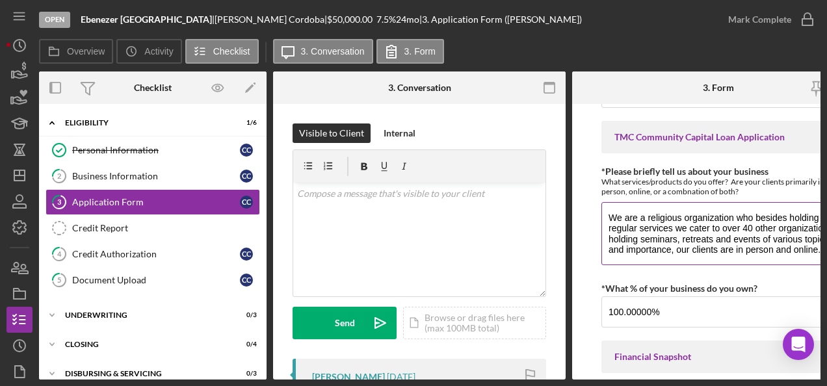
scroll to position [10, 0]
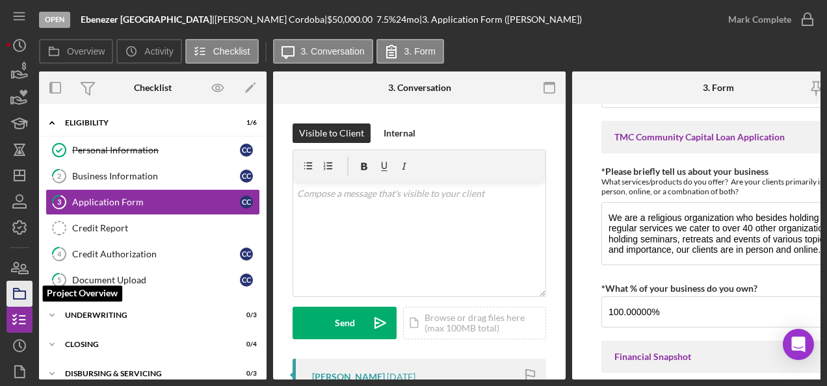
click at [20, 284] on icon "button" at bounding box center [19, 294] width 33 height 33
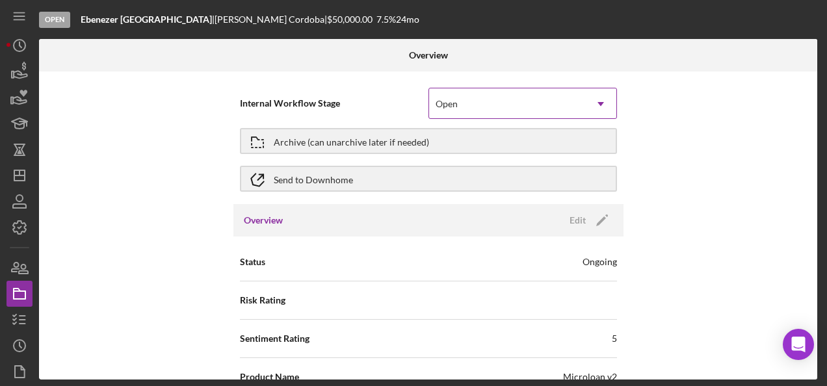
click at [545, 88] on div "Open Icon/Dropdown Arrow" at bounding box center [523, 103] width 189 height 31
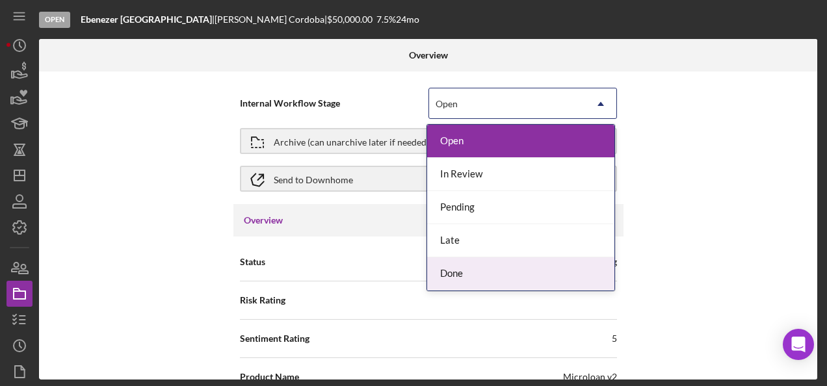
click at [485, 276] on div "Done" at bounding box center [520, 274] width 187 height 33
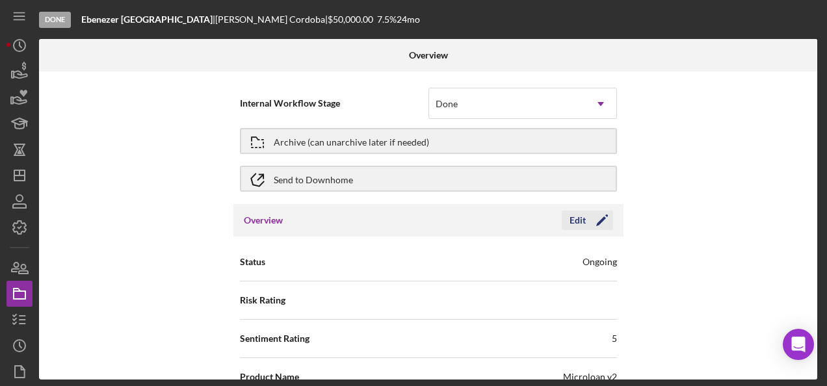
click at [596, 218] on icon "Icon/Edit" at bounding box center [602, 220] width 33 height 33
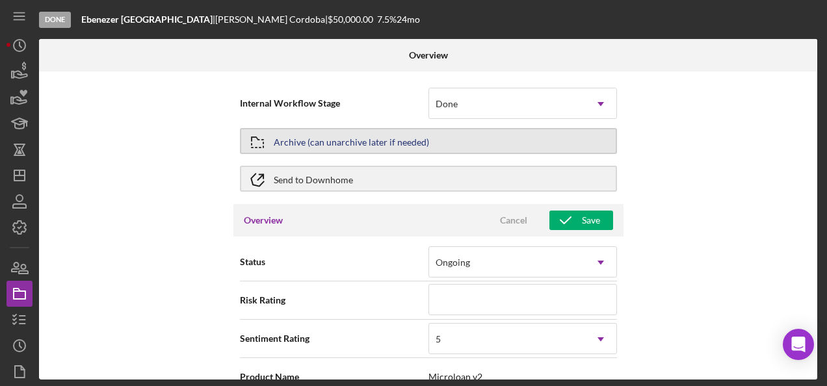
click at [555, 144] on button "Archive (can unarchive later if needed)" at bounding box center [428, 141] width 377 height 26
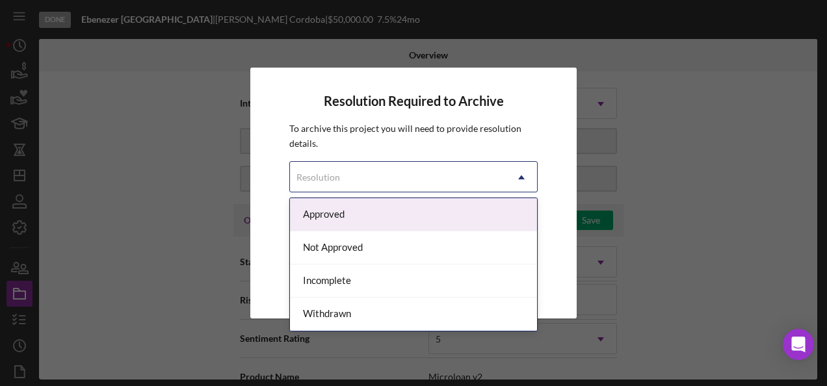
click at [473, 161] on div "Resolution Icon/Dropdown Arrow" at bounding box center [413, 176] width 248 height 31
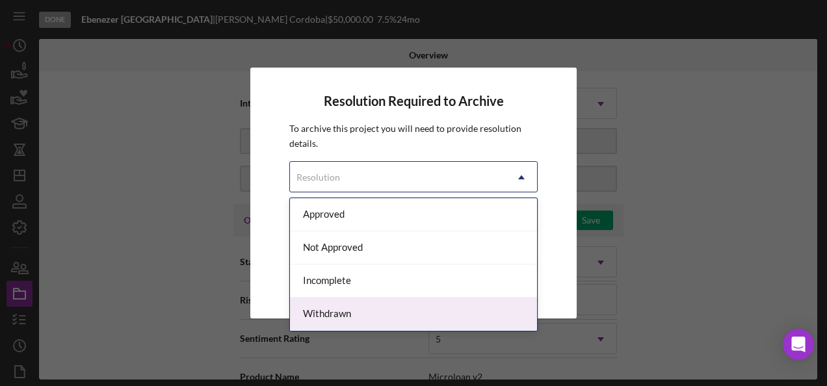
click at [343, 323] on div "Withdrawn" at bounding box center [413, 314] width 247 height 33
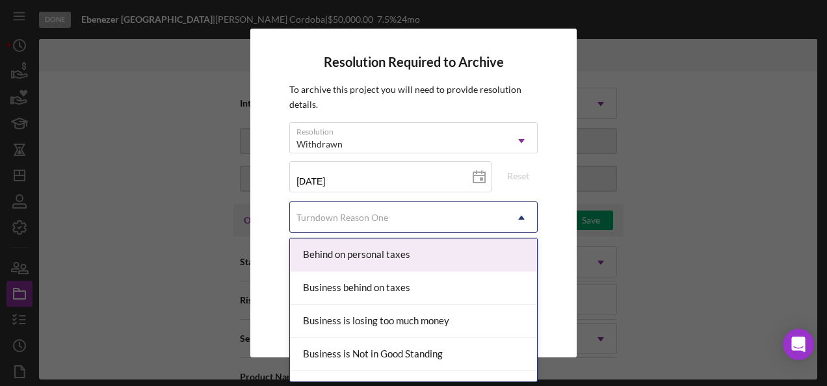
click at [458, 213] on div "Turndown Reason One" at bounding box center [398, 218] width 216 height 30
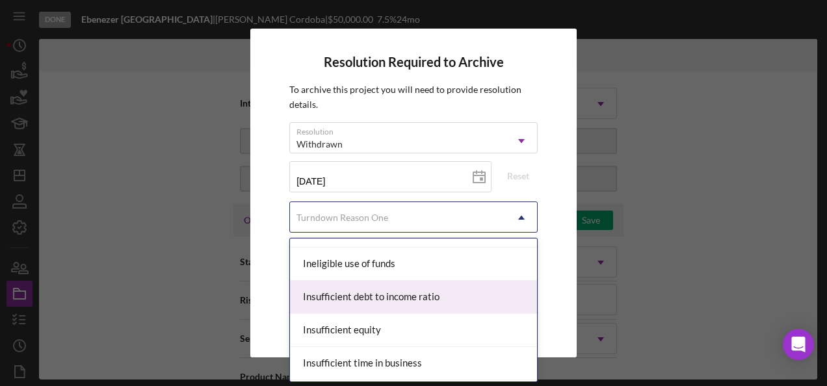
scroll to position [390, 0]
click at [450, 300] on div "Ineligible industry" at bounding box center [413, 296] width 247 height 33
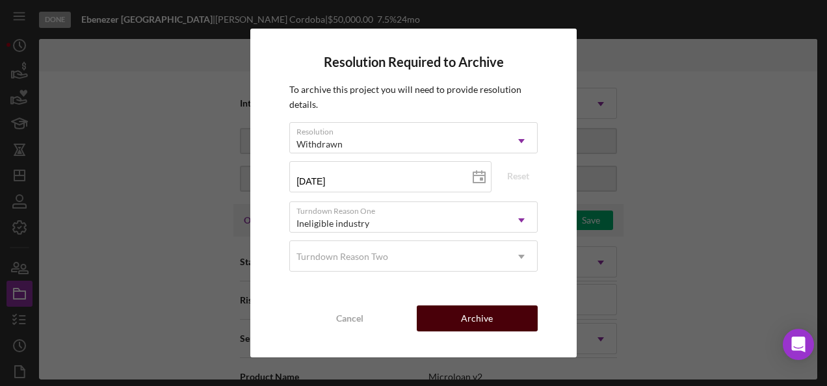
click at [470, 319] on div "Archive" at bounding box center [477, 319] width 32 height 26
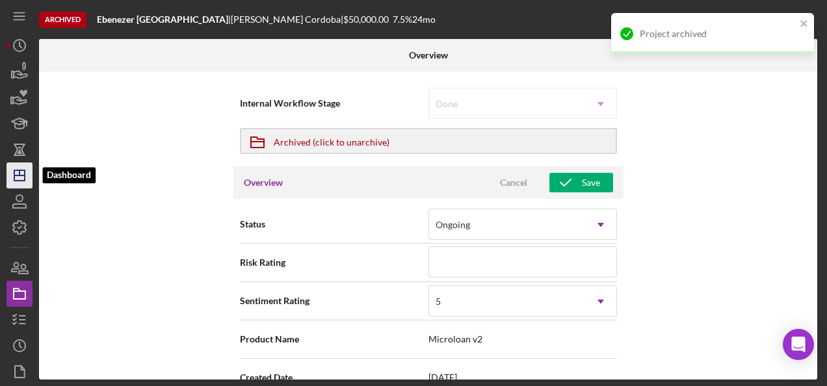
click at [20, 170] on line "button" at bounding box center [20, 172] width 0 height 5
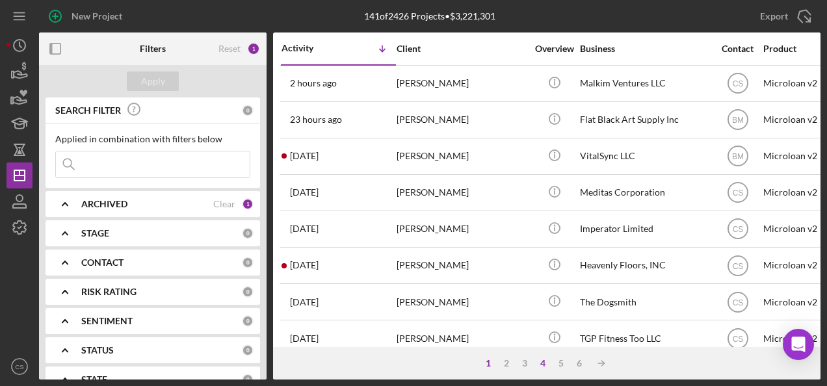
click at [544, 358] on div "4" at bounding box center [543, 363] width 18 height 10
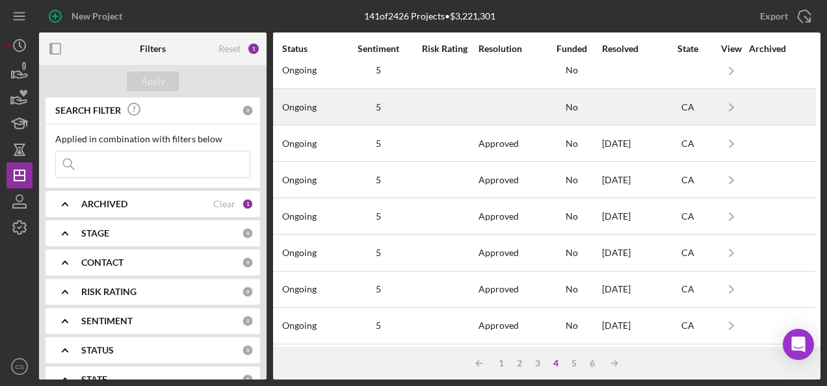
scroll to position [130, 1005]
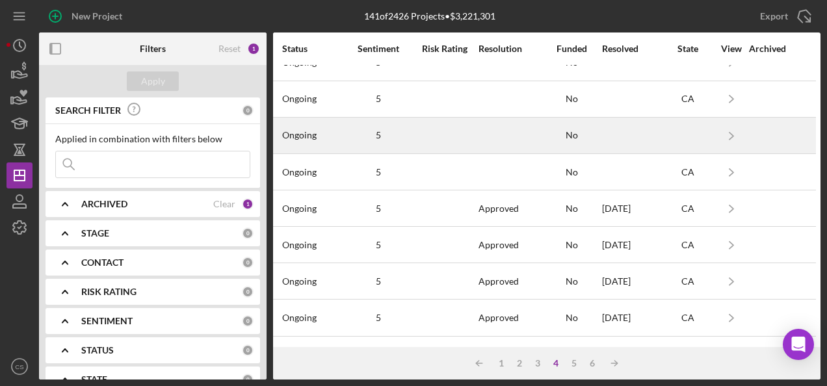
click at [478, 126] on td at bounding box center [510, 135] width 64 height 36
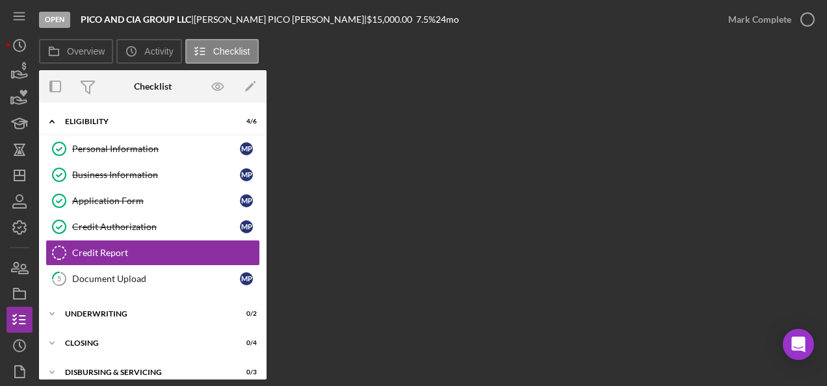
scroll to position [10, 0]
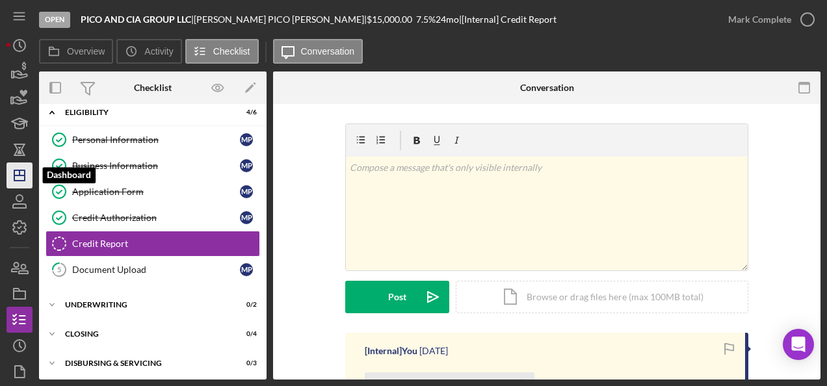
click at [17, 172] on icon "Icon/Dashboard" at bounding box center [19, 175] width 33 height 33
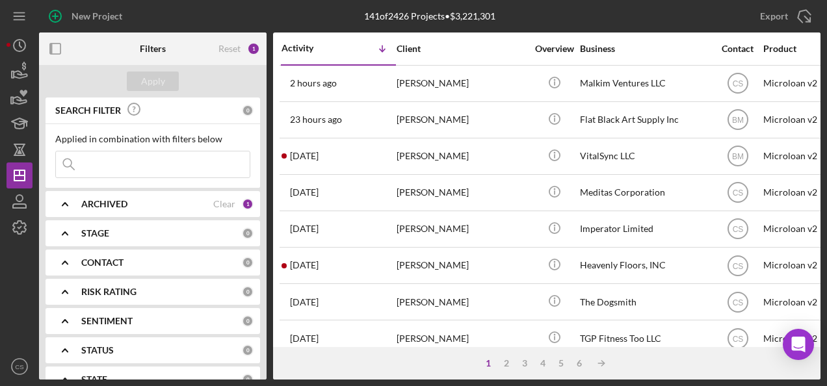
click at [545, 369] on div "1 2 3 4 5 6 Icon/Table Sort Arrow" at bounding box center [547, 363] width 548 height 33
click at [542, 358] on div "4" at bounding box center [543, 363] width 18 height 10
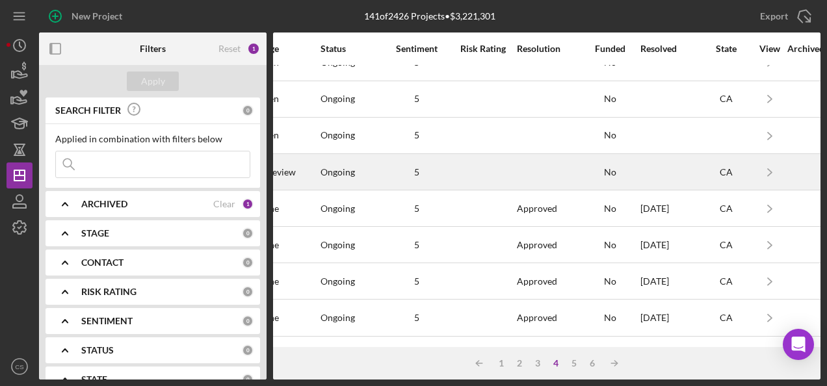
scroll to position [65, 967]
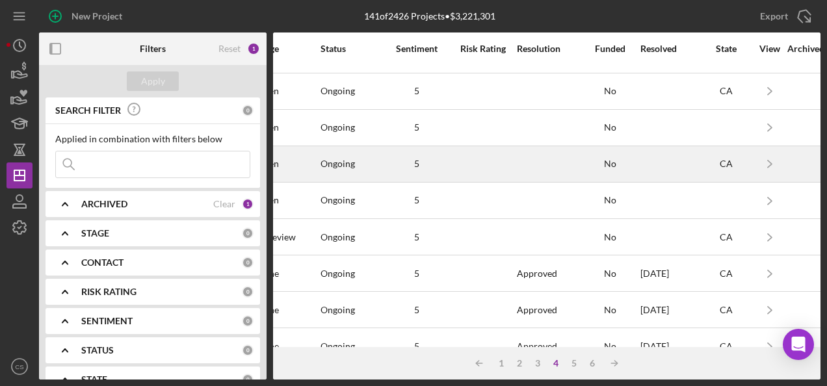
click at [503, 163] on div at bounding box center [483, 164] width 65 height 34
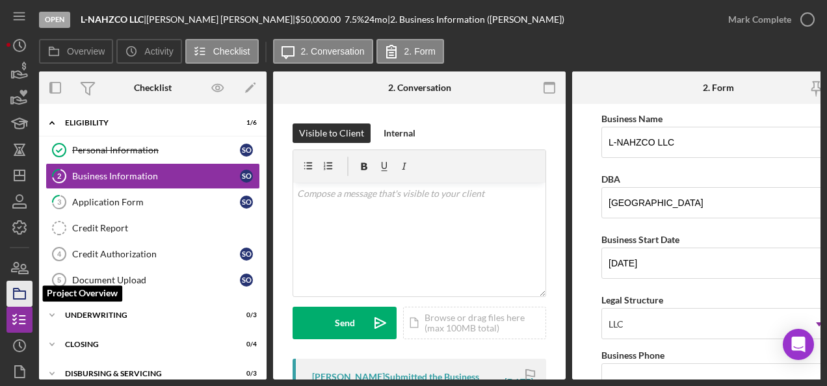
click at [16, 300] on icon "button" at bounding box center [19, 294] width 33 height 33
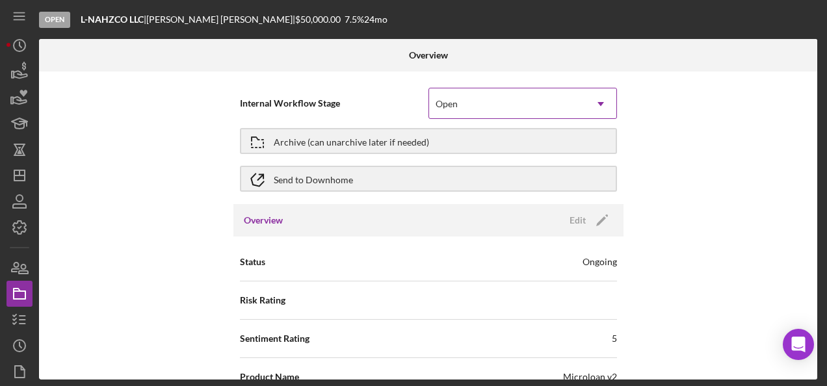
click at [561, 109] on div "Open" at bounding box center [507, 104] width 156 height 30
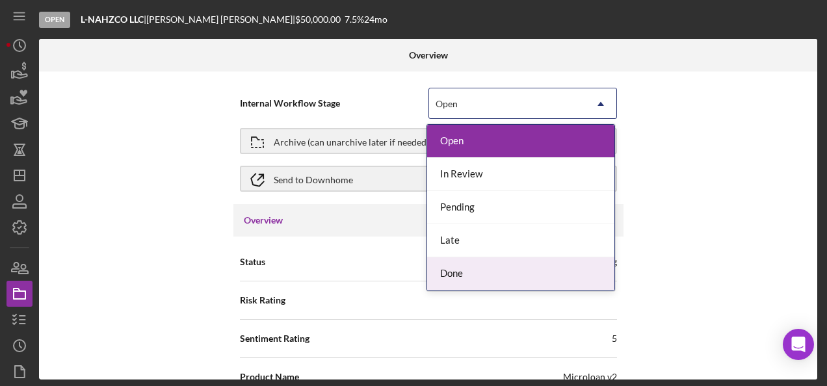
click at [503, 272] on div "Done" at bounding box center [520, 274] width 187 height 33
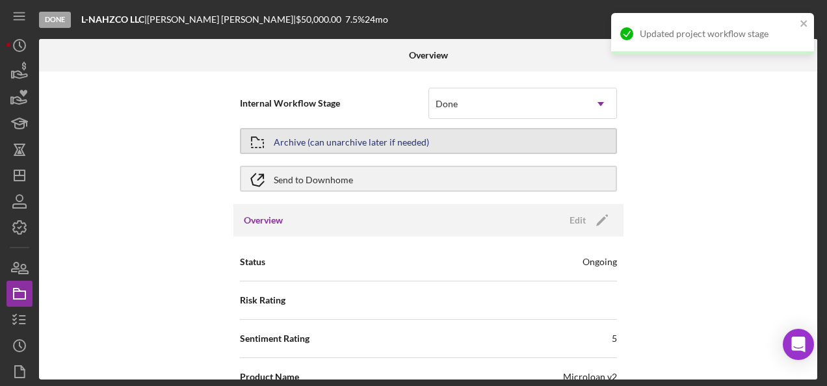
click at [497, 136] on button "Archive (can unarchive later if needed)" at bounding box center [428, 141] width 377 height 26
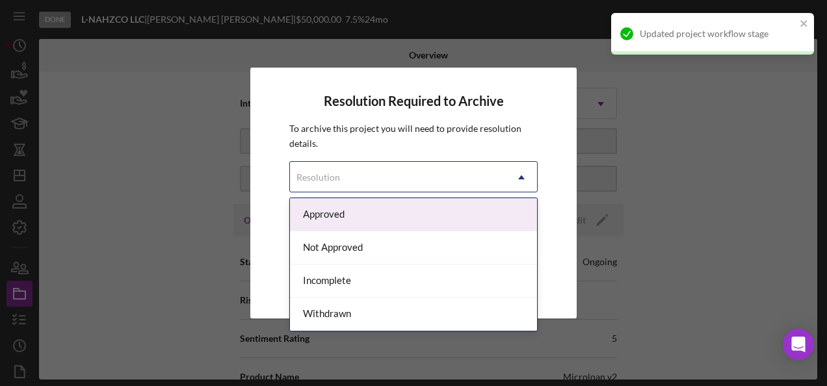
click at [414, 186] on div "Resolution" at bounding box center [398, 178] width 216 height 30
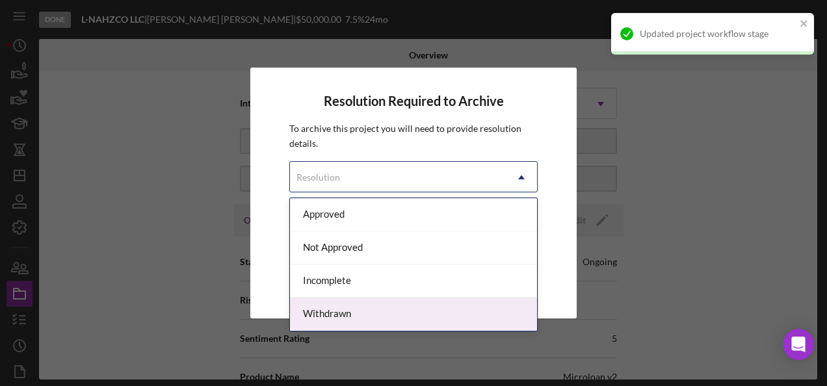
click at [383, 306] on div "Withdrawn" at bounding box center [413, 314] width 247 height 33
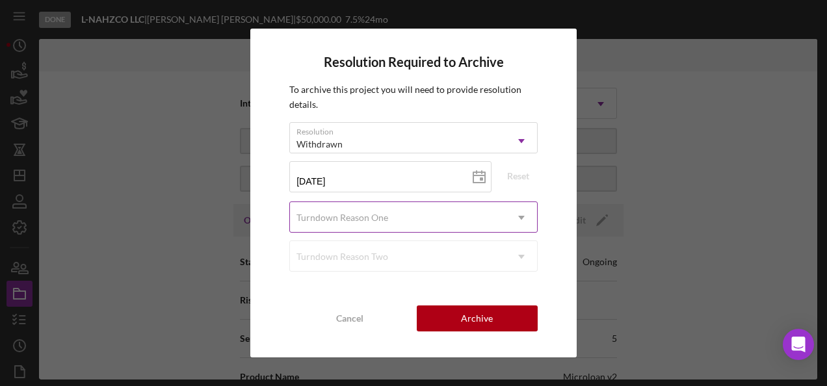
click at [431, 205] on div "Turndown Reason One" at bounding box center [398, 218] width 216 height 30
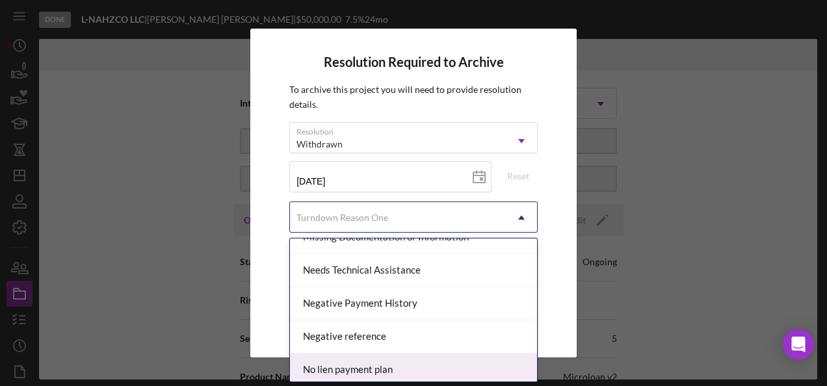
scroll to position [910, 0]
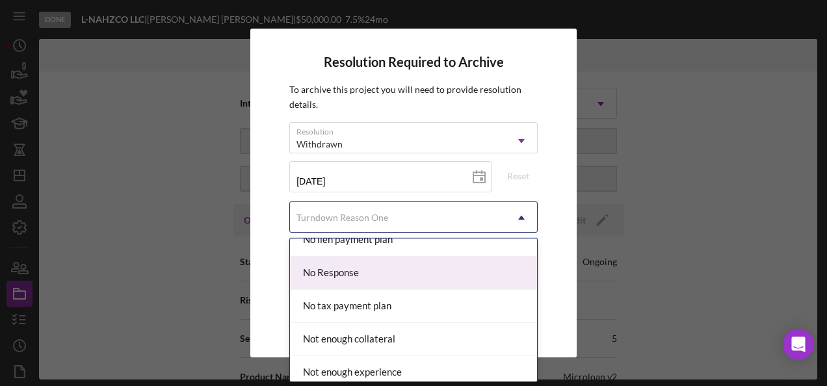
click at [378, 272] on div "No Response" at bounding box center [413, 273] width 247 height 33
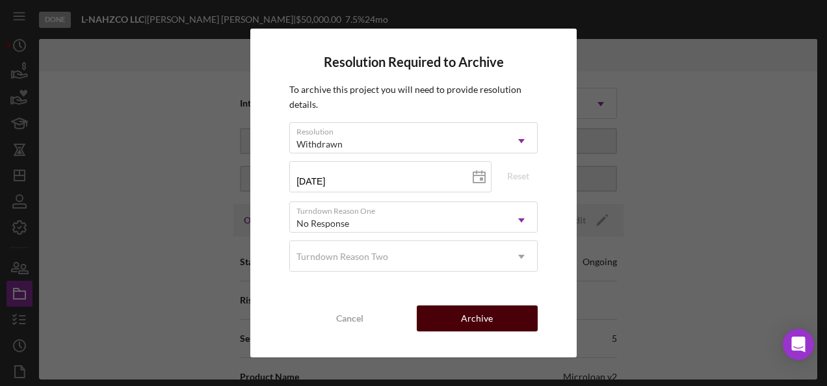
click at [494, 326] on button "Archive" at bounding box center [477, 319] width 121 height 26
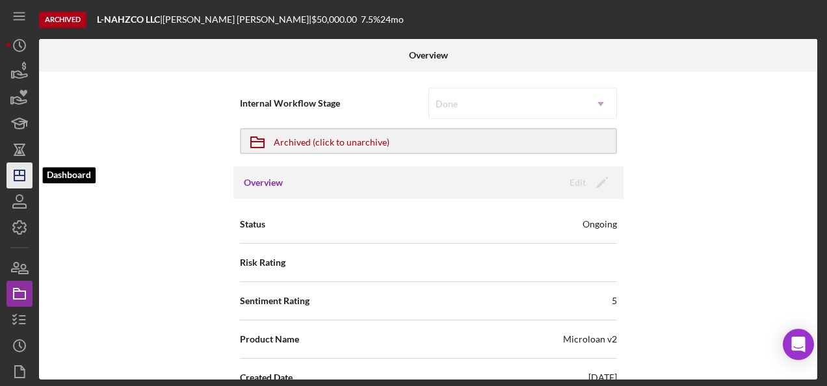
click at [17, 187] on icon "Icon/Dashboard" at bounding box center [19, 175] width 33 height 33
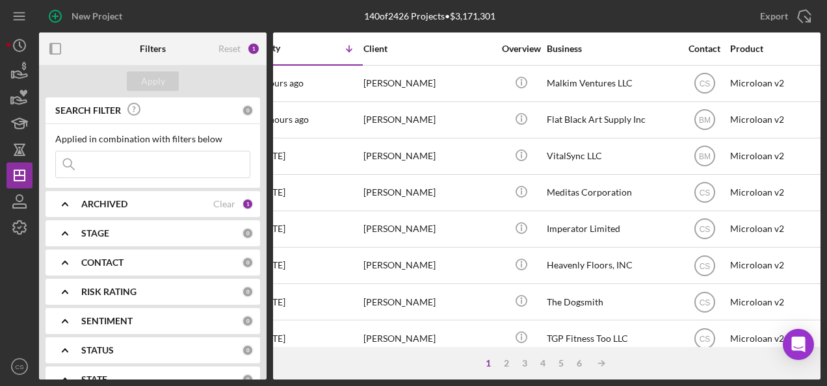
scroll to position [0, 125]
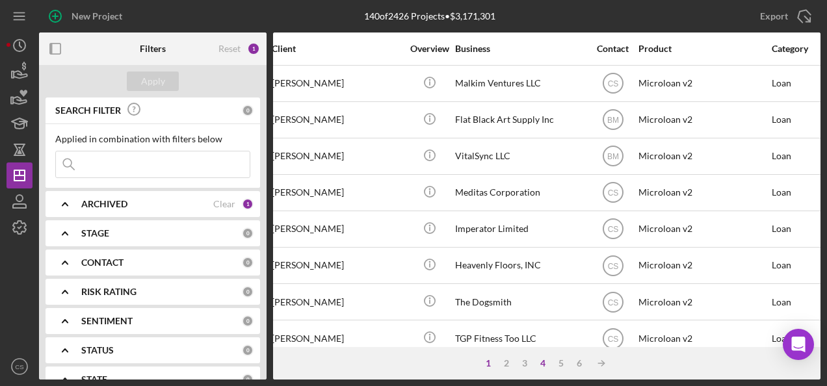
click at [545, 363] on div "4" at bounding box center [543, 363] width 18 height 10
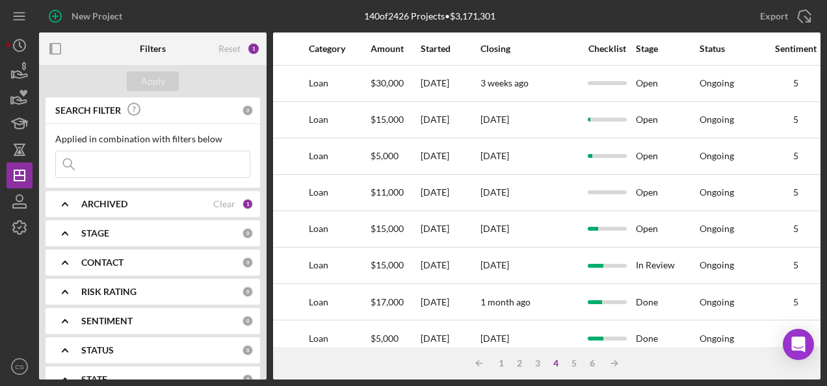
scroll to position [0, 596]
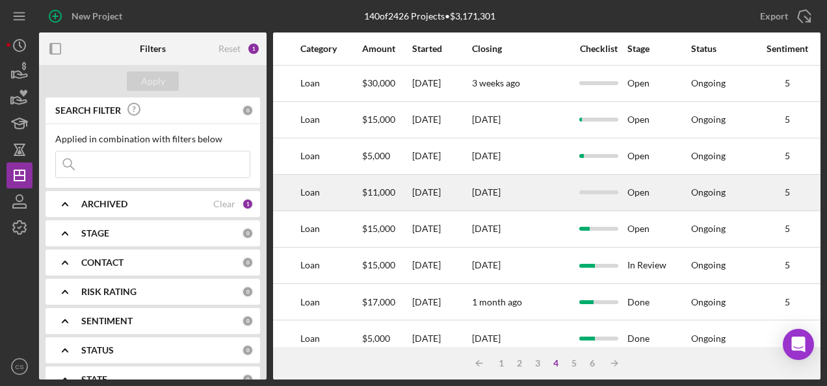
click at [546, 196] on div "[DATE]" at bounding box center [521, 193] width 98 height 34
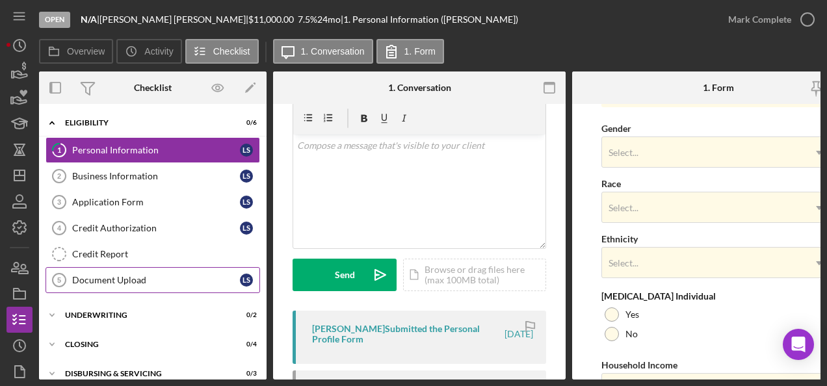
scroll to position [185, 0]
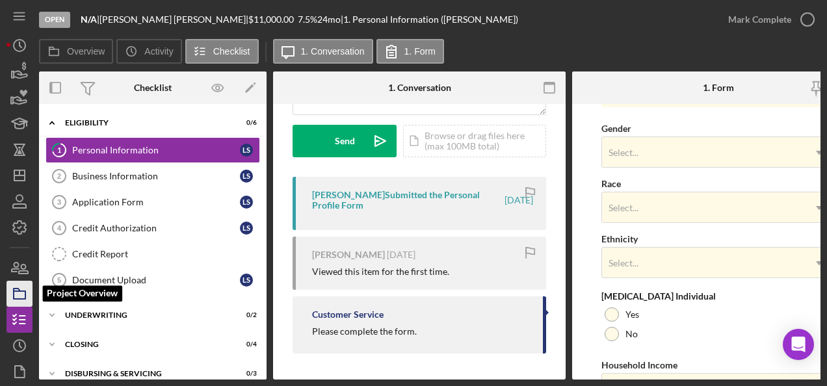
click at [16, 289] on polygon "button" at bounding box center [17, 290] width 7 height 3
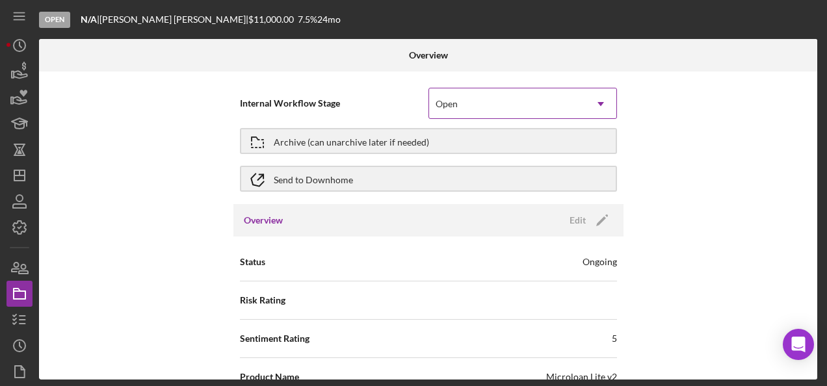
click at [486, 103] on div "Open" at bounding box center [507, 104] width 156 height 30
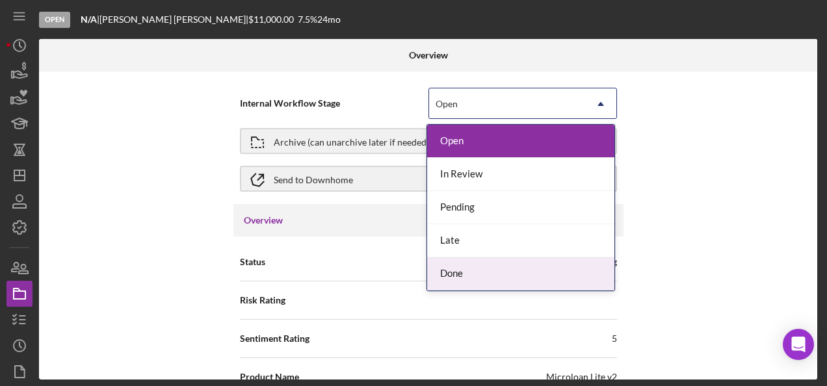
click at [460, 260] on div "Done" at bounding box center [520, 274] width 187 height 33
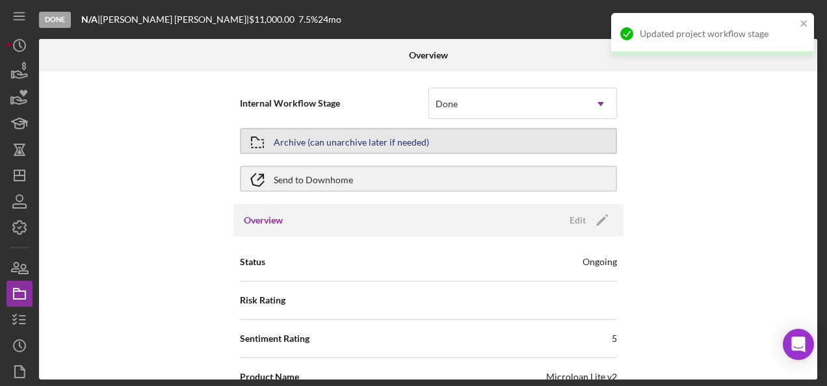
click at [468, 134] on button "Archive (can unarchive later if needed)" at bounding box center [428, 141] width 377 height 26
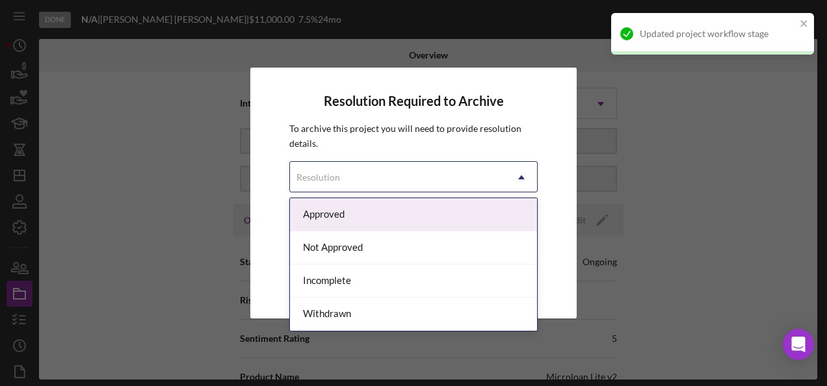
click at [438, 189] on div "Resolution" at bounding box center [398, 178] width 216 height 30
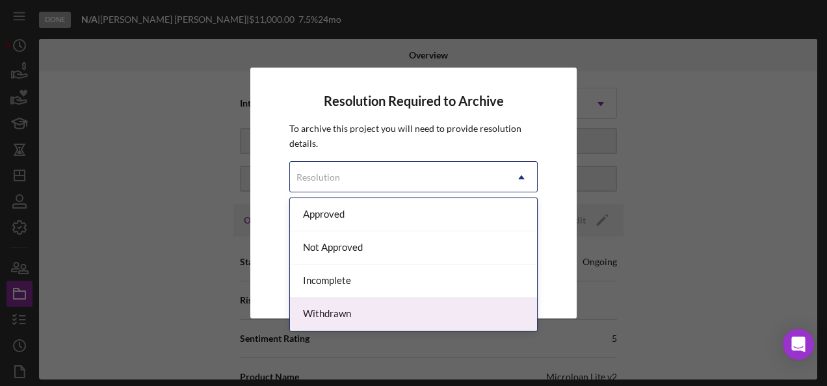
click at [341, 307] on div "Withdrawn" at bounding box center [413, 314] width 247 height 33
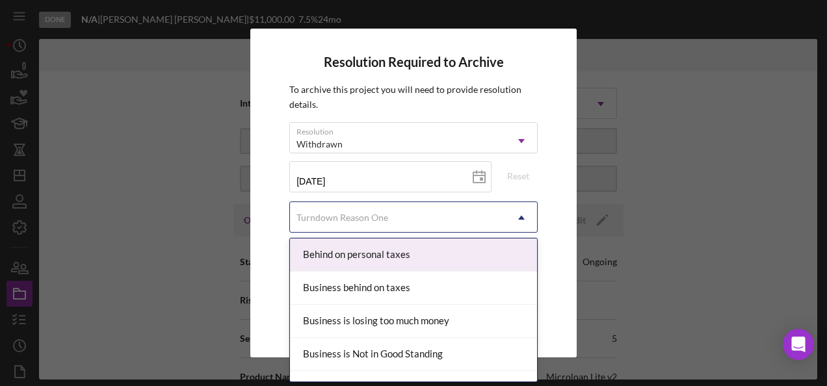
click at [389, 227] on div "Turndown Reason One" at bounding box center [398, 218] width 216 height 30
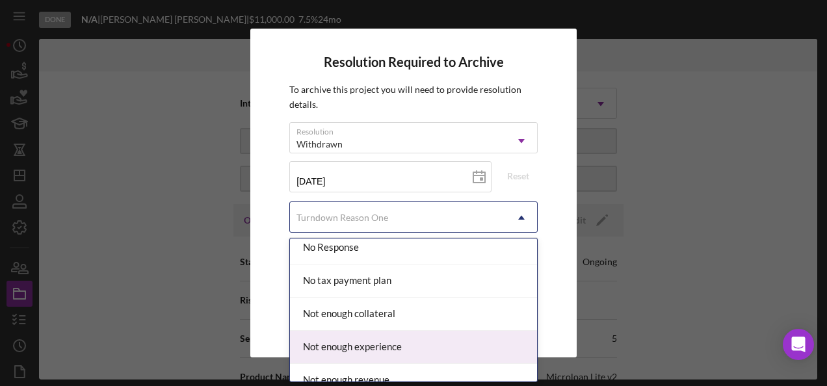
scroll to position [910, 0]
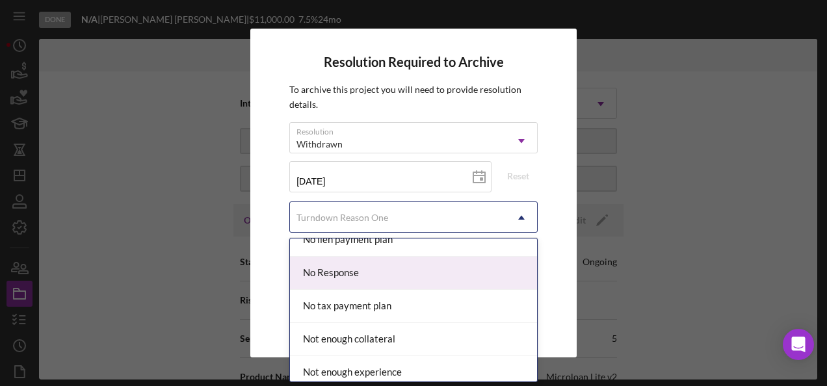
click at [375, 272] on div "No Response" at bounding box center [413, 273] width 247 height 33
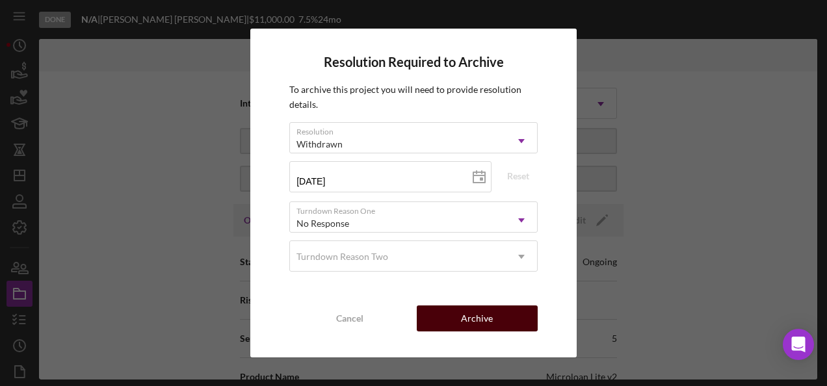
click at [486, 329] on div "Archive" at bounding box center [477, 319] width 32 height 26
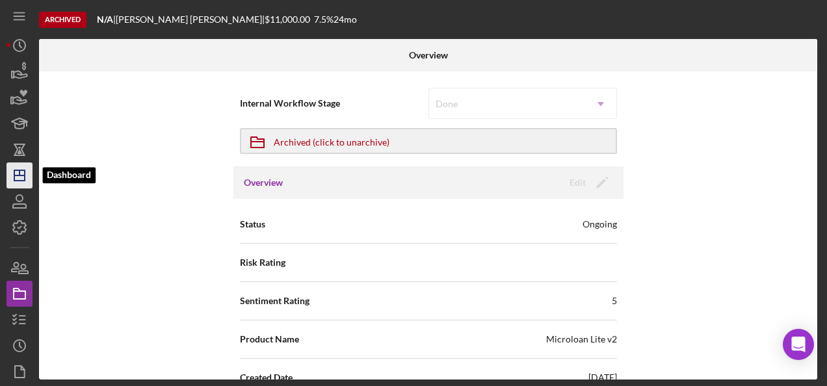
click at [14, 183] on icon "Icon/Dashboard" at bounding box center [19, 175] width 33 height 33
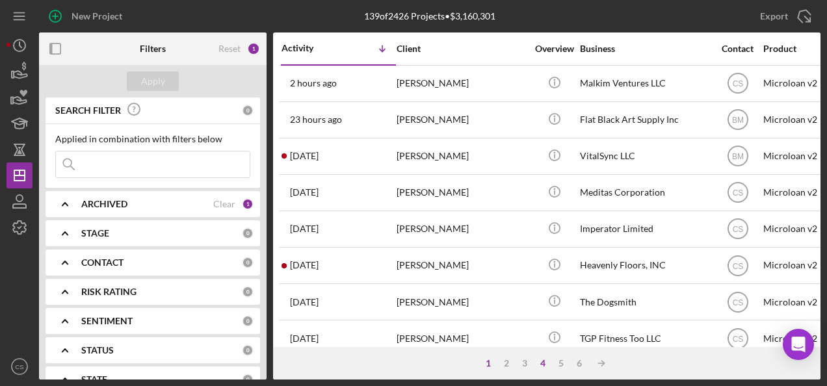
click at [540, 360] on div "4" at bounding box center [543, 363] width 18 height 10
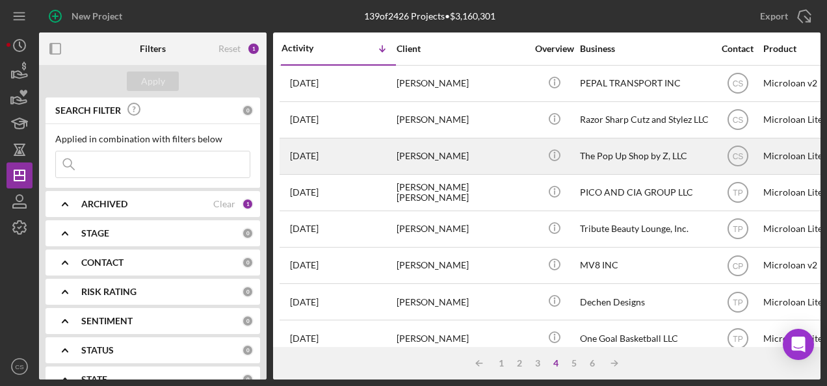
click at [459, 148] on div "[PERSON_NAME]" at bounding box center [462, 156] width 130 height 34
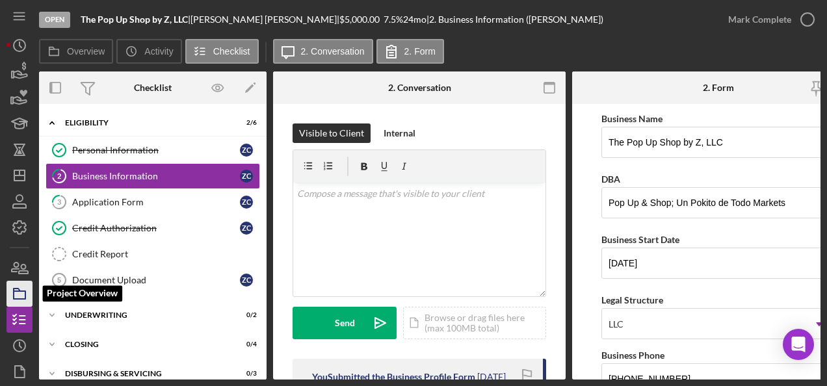
click at [14, 293] on rect "button" at bounding box center [20, 295] width 12 height 8
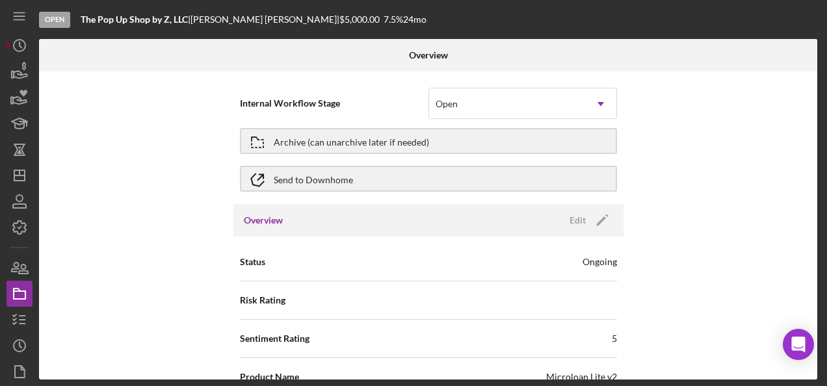
click at [520, 125] on div "Archive (can unarchive later if needed)" at bounding box center [428, 141] width 377 height 33
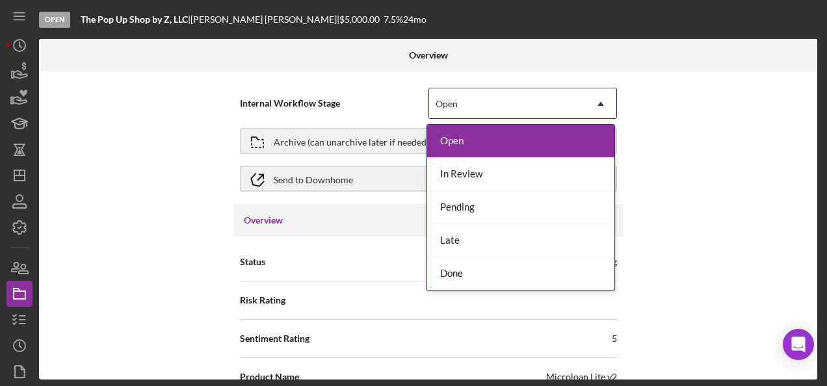
click at [523, 108] on div "Open" at bounding box center [507, 104] width 156 height 30
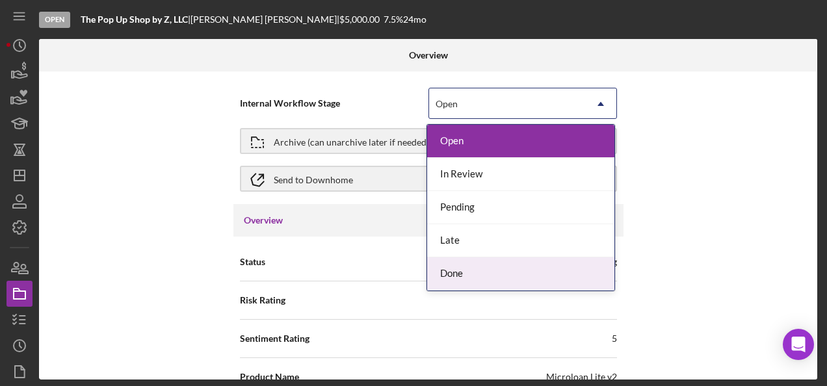
click at [466, 261] on div "Done" at bounding box center [520, 274] width 187 height 33
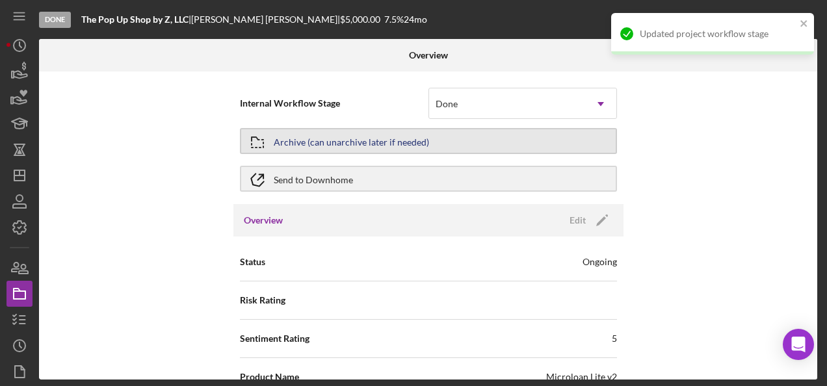
click at [458, 147] on button "Archive (can unarchive later if needed)" at bounding box center [428, 141] width 377 height 26
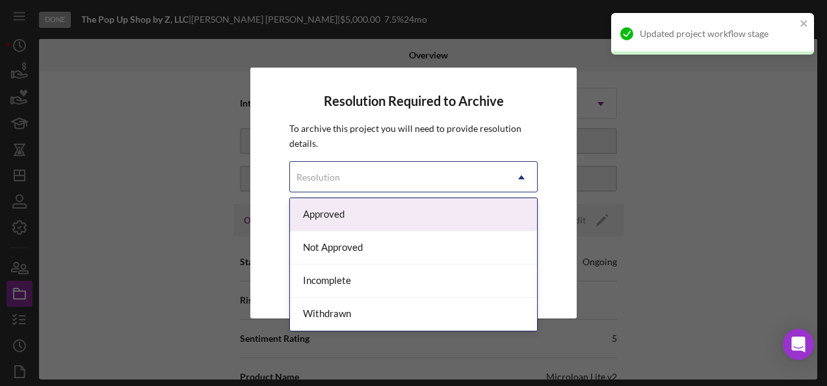
click at [421, 170] on div "Resolution" at bounding box center [398, 178] width 216 height 30
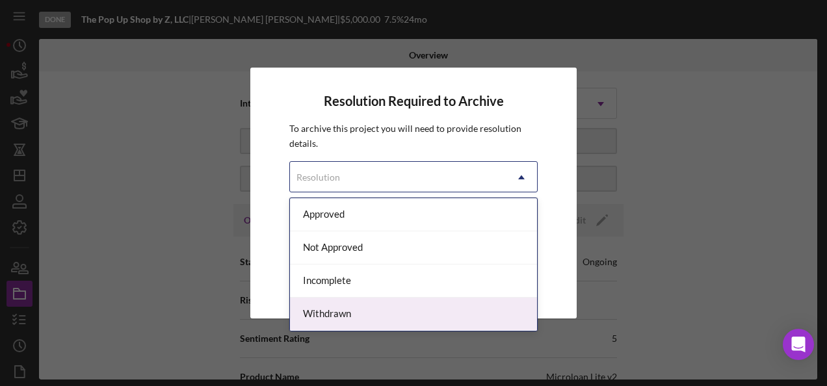
click at [367, 304] on div "Withdrawn" at bounding box center [413, 314] width 247 height 33
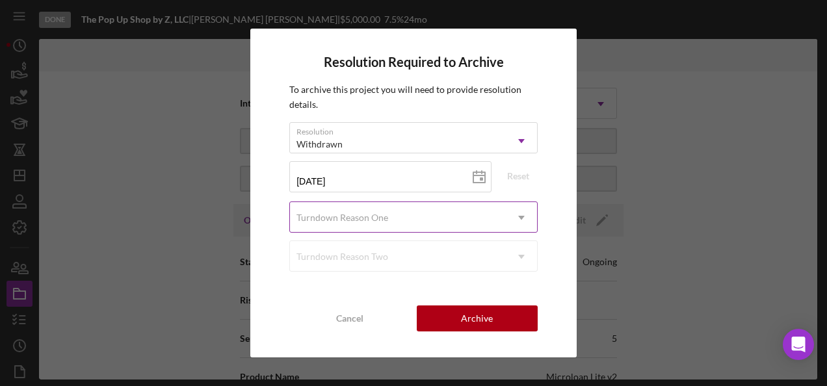
click at [412, 215] on div "Turndown Reason One" at bounding box center [398, 218] width 216 height 30
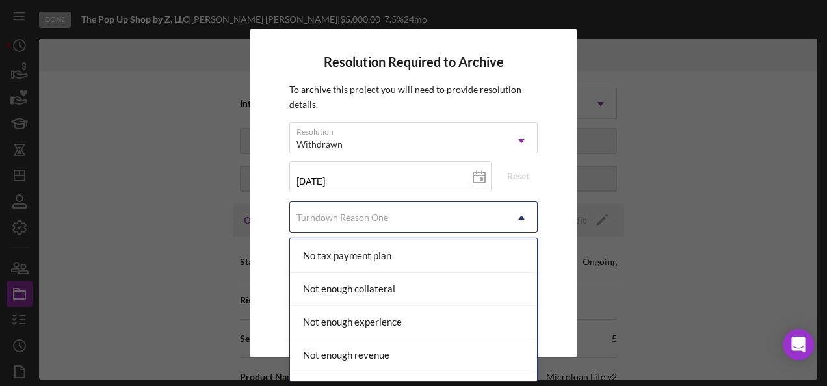
scroll to position [910, 0]
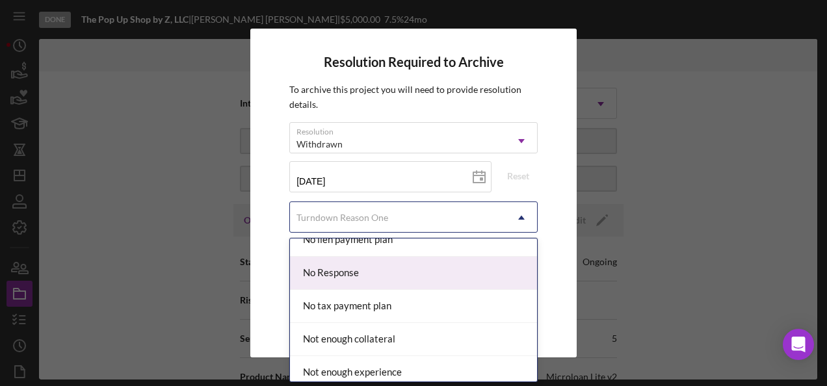
click at [391, 260] on div "No Response" at bounding box center [413, 273] width 247 height 33
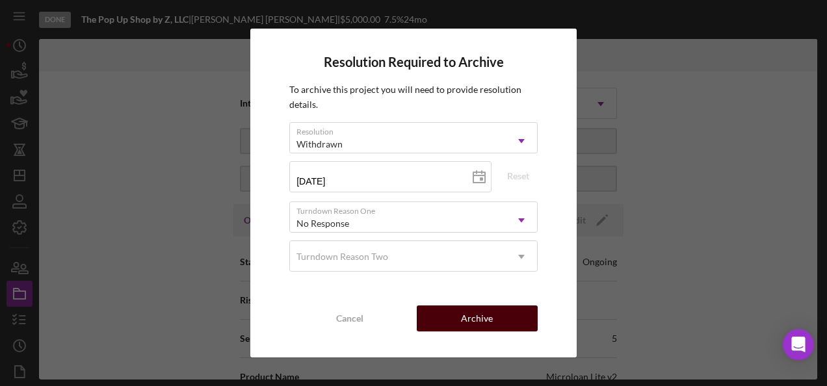
click at [494, 311] on button "Archive" at bounding box center [477, 319] width 121 height 26
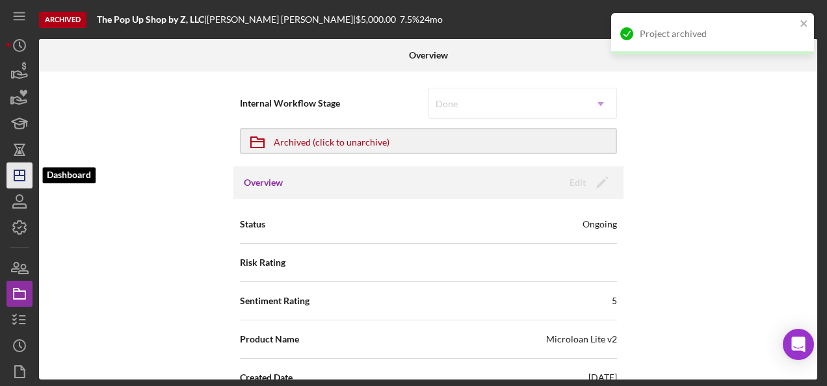
click at [18, 176] on line "button" at bounding box center [19, 176] width 10 height 0
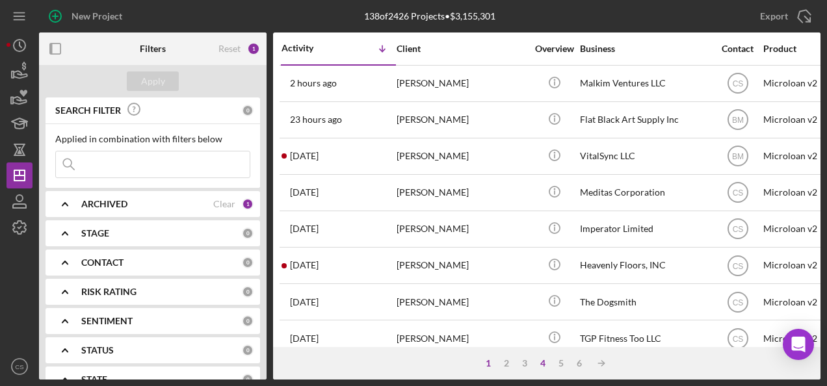
click at [538, 368] on div "4" at bounding box center [543, 363] width 18 height 10
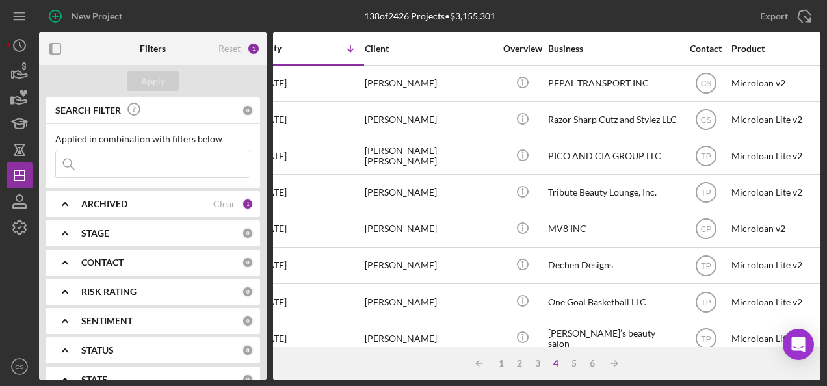
scroll to position [0, 23]
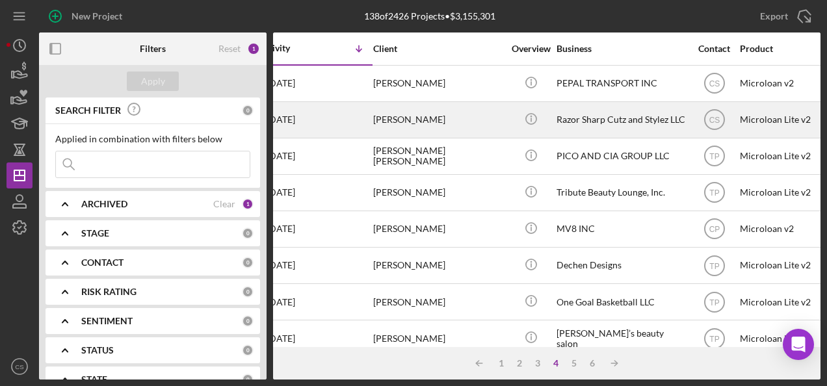
click at [563, 122] on div "Razor Sharp Cutz and Stylez LLC" at bounding box center [622, 120] width 130 height 34
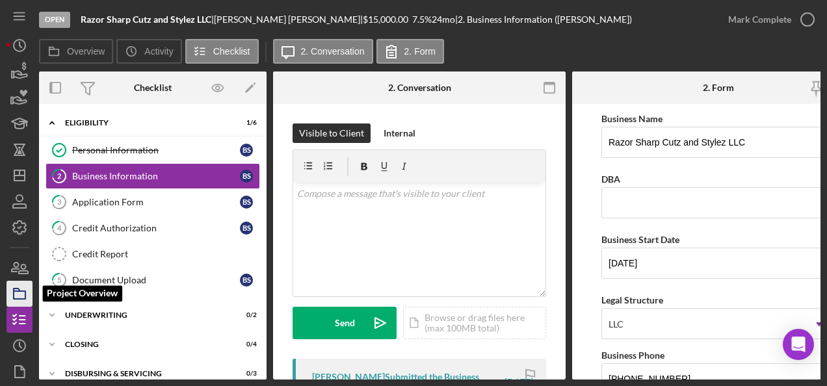
click at [26, 290] on icon "button" at bounding box center [19, 294] width 33 height 33
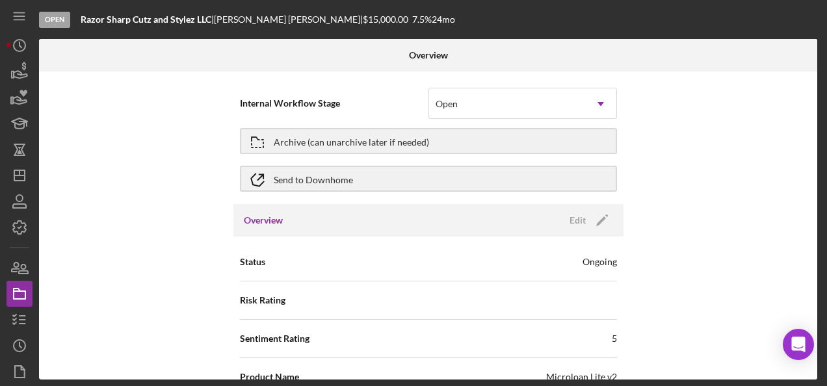
click at [470, 86] on div "Internal Workflow Stage Open Icon/Dropdown Arrow" at bounding box center [428, 104] width 377 height 38
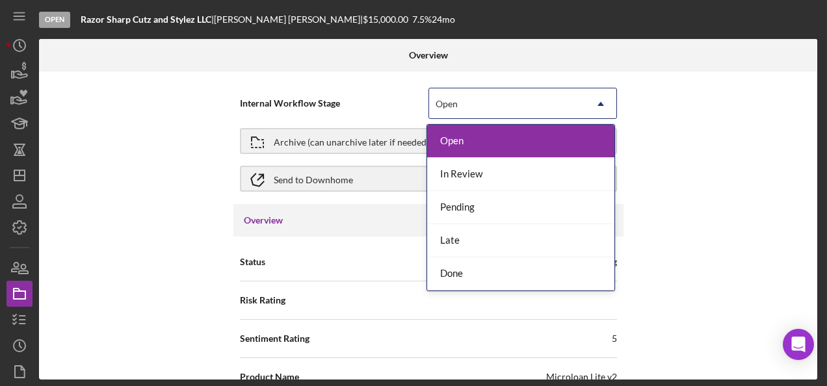
click at [467, 96] on div "Open" at bounding box center [507, 104] width 156 height 30
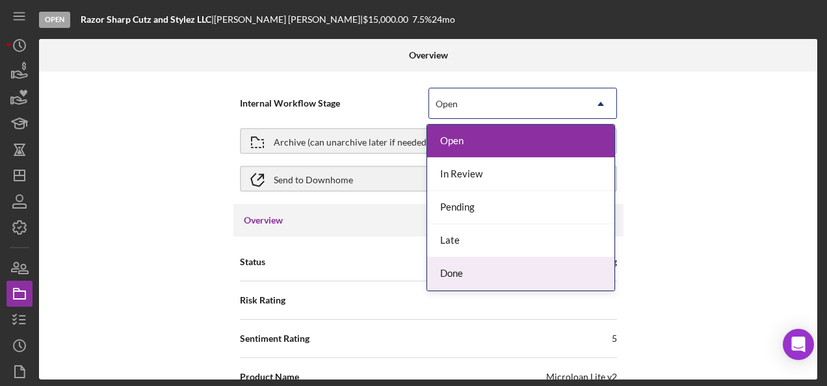
click at [460, 263] on div "Done" at bounding box center [520, 274] width 187 height 33
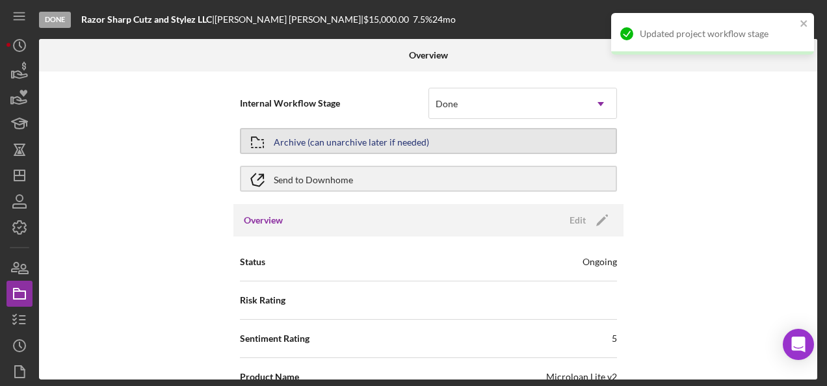
click at [492, 150] on button "Archive (can unarchive later if needed)" at bounding box center [428, 141] width 377 height 26
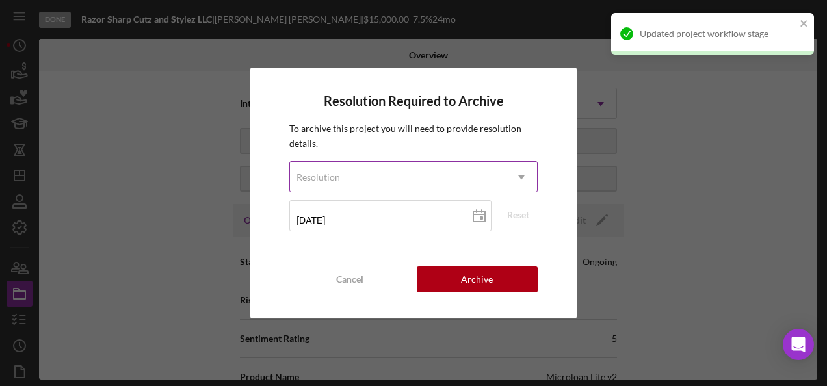
click at [438, 170] on div "Resolution" at bounding box center [398, 178] width 216 height 30
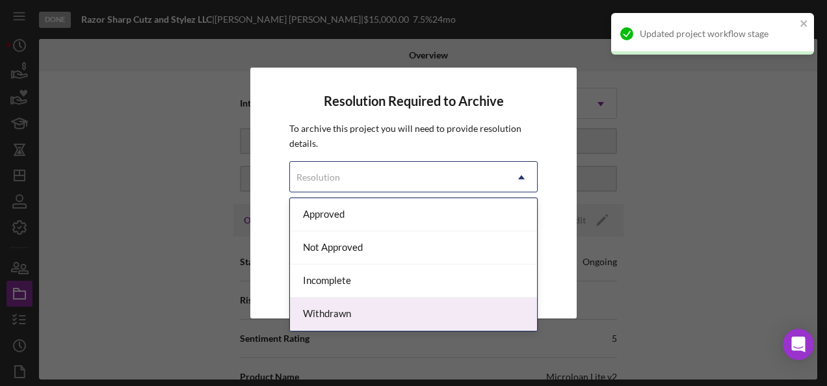
drag, startPoint x: 346, startPoint y: 323, endPoint x: 365, endPoint y: 284, distance: 43.6
click at [346, 324] on div "Withdrawn" at bounding box center [413, 314] width 247 height 33
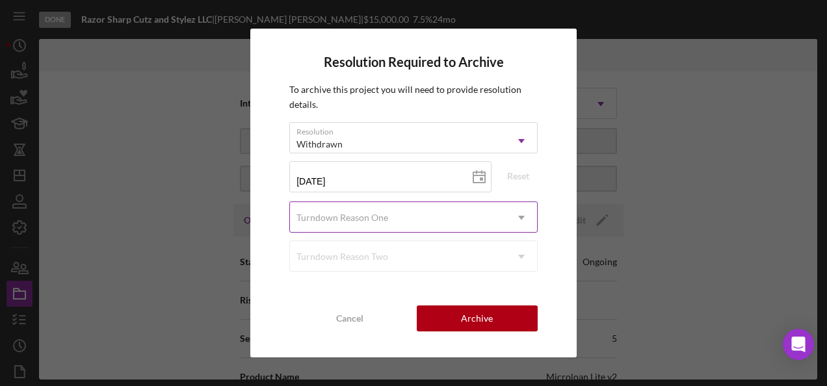
click at [394, 206] on div "Turndown Reason One" at bounding box center [398, 218] width 216 height 30
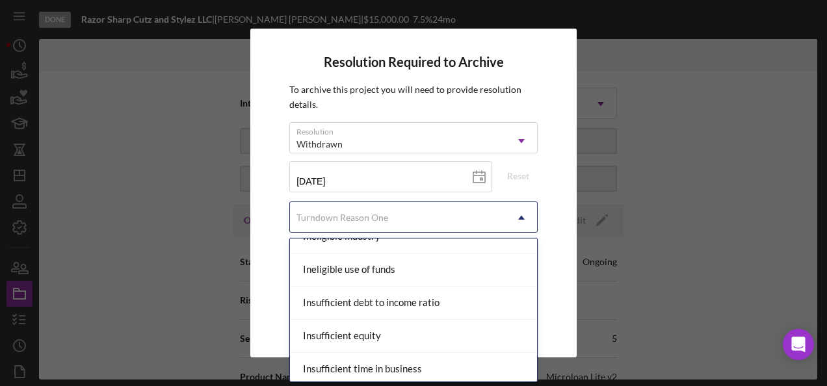
scroll to position [455, 0]
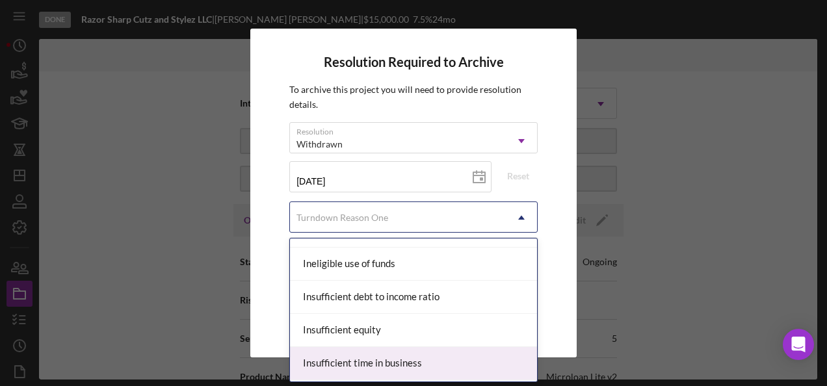
click at [371, 351] on div "Insufficient time in business" at bounding box center [413, 363] width 247 height 33
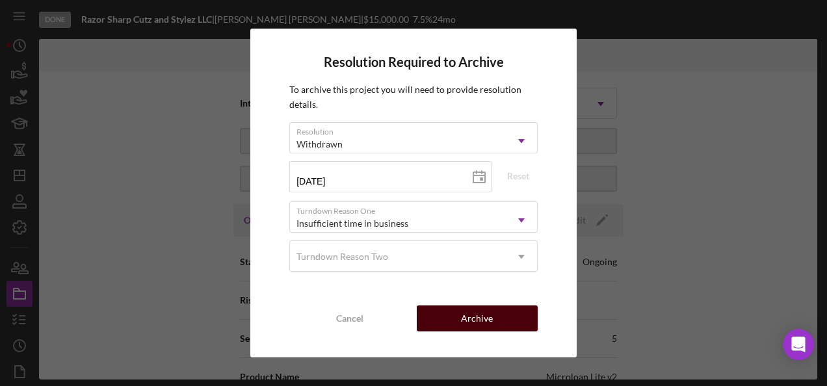
click at [457, 326] on button "Archive" at bounding box center [477, 319] width 121 height 26
